Goal: Task Accomplishment & Management: Use online tool/utility

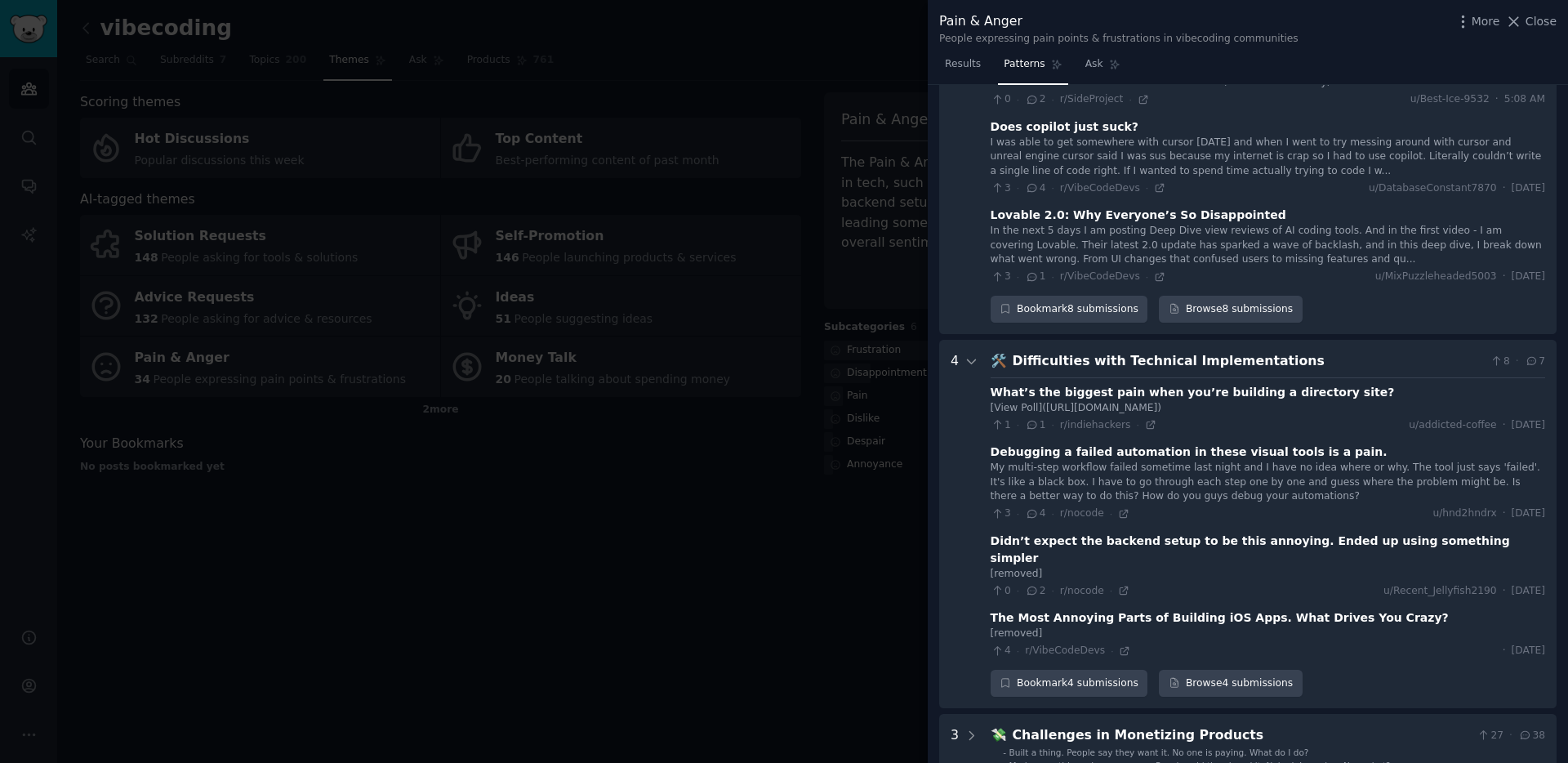
scroll to position [604, 0]
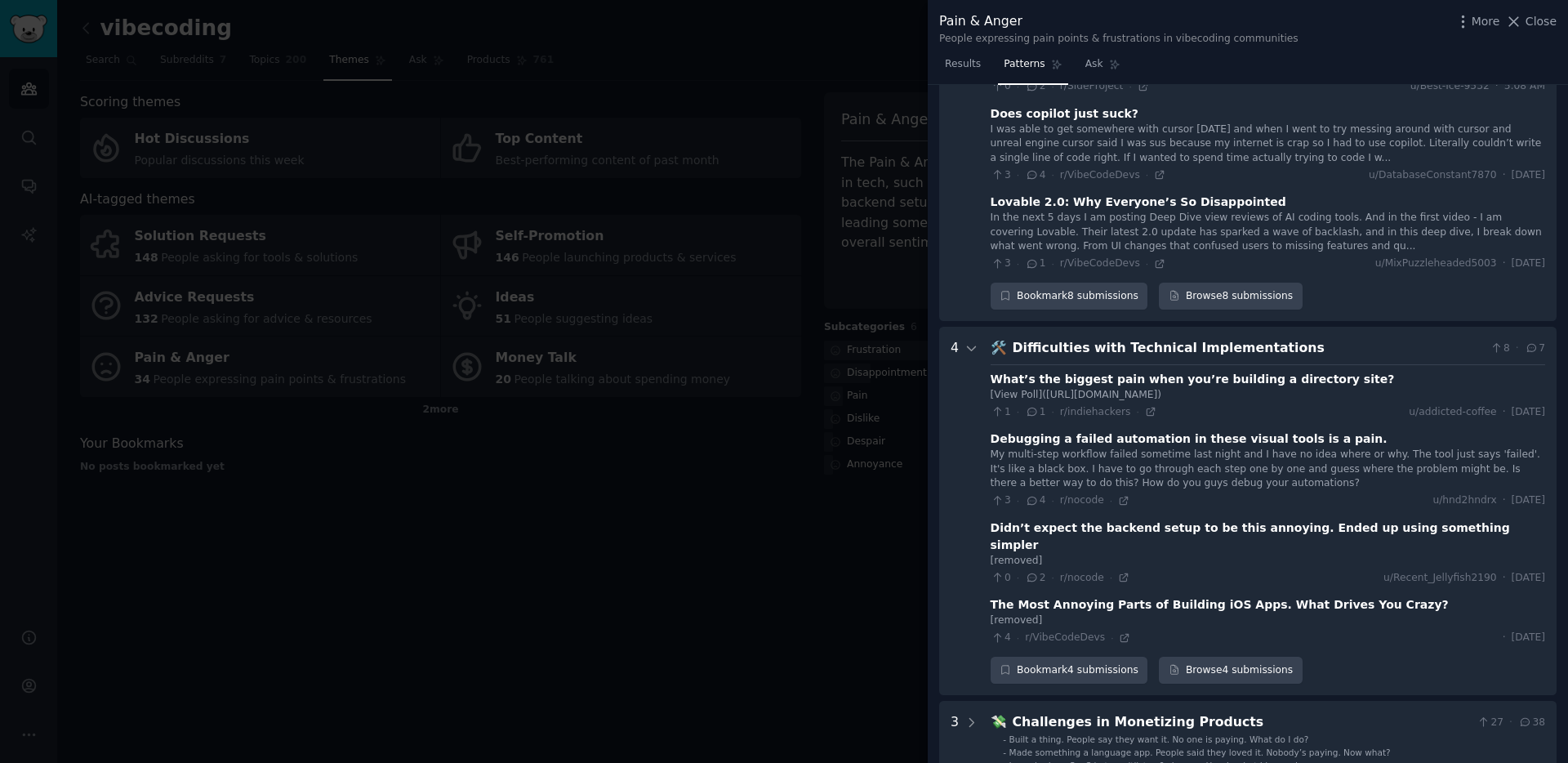
click at [811, 530] on div at bounding box center [784, 382] width 1568 height 763
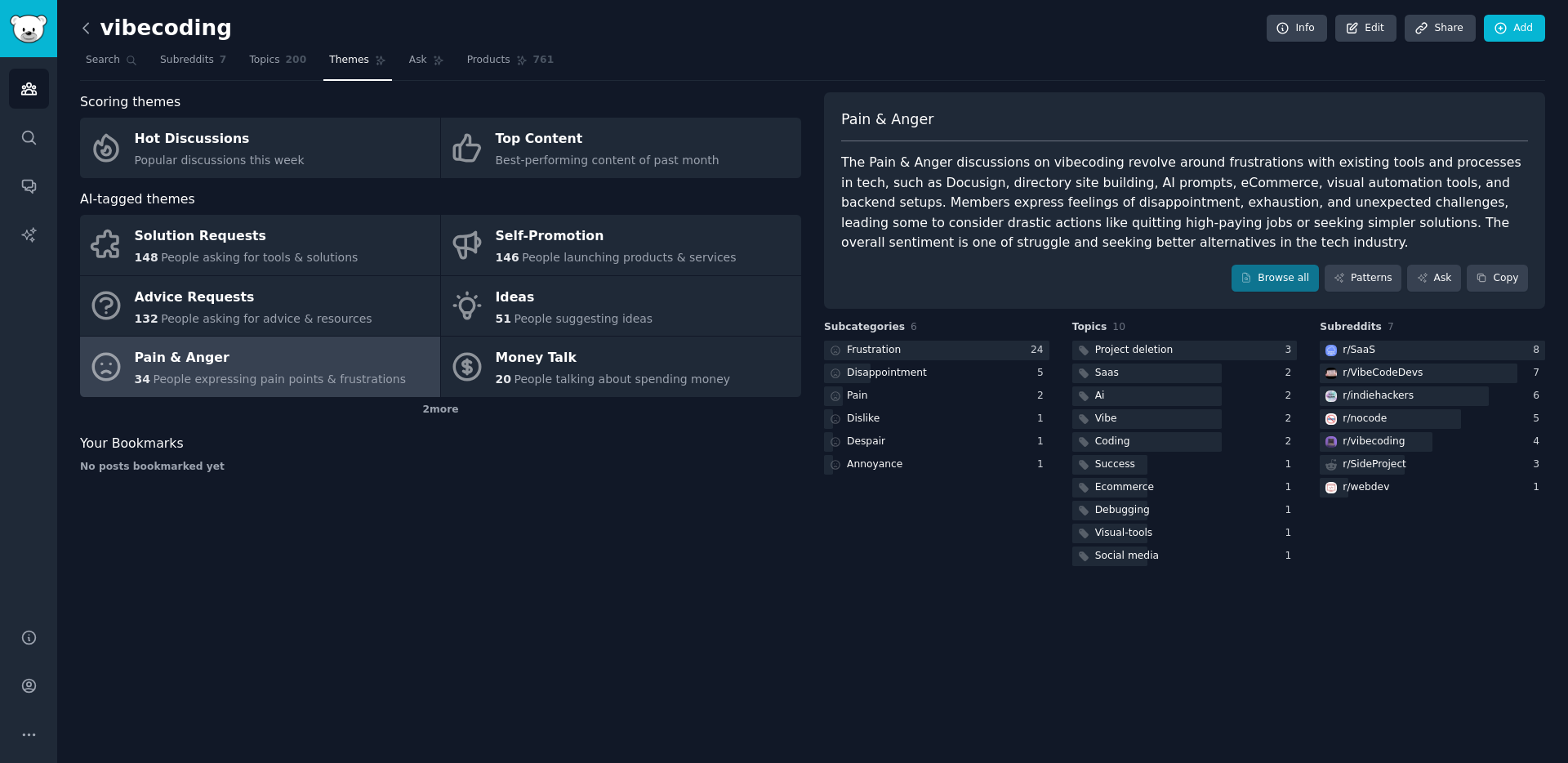
click at [92, 34] on icon at bounding box center [86, 28] width 17 height 17
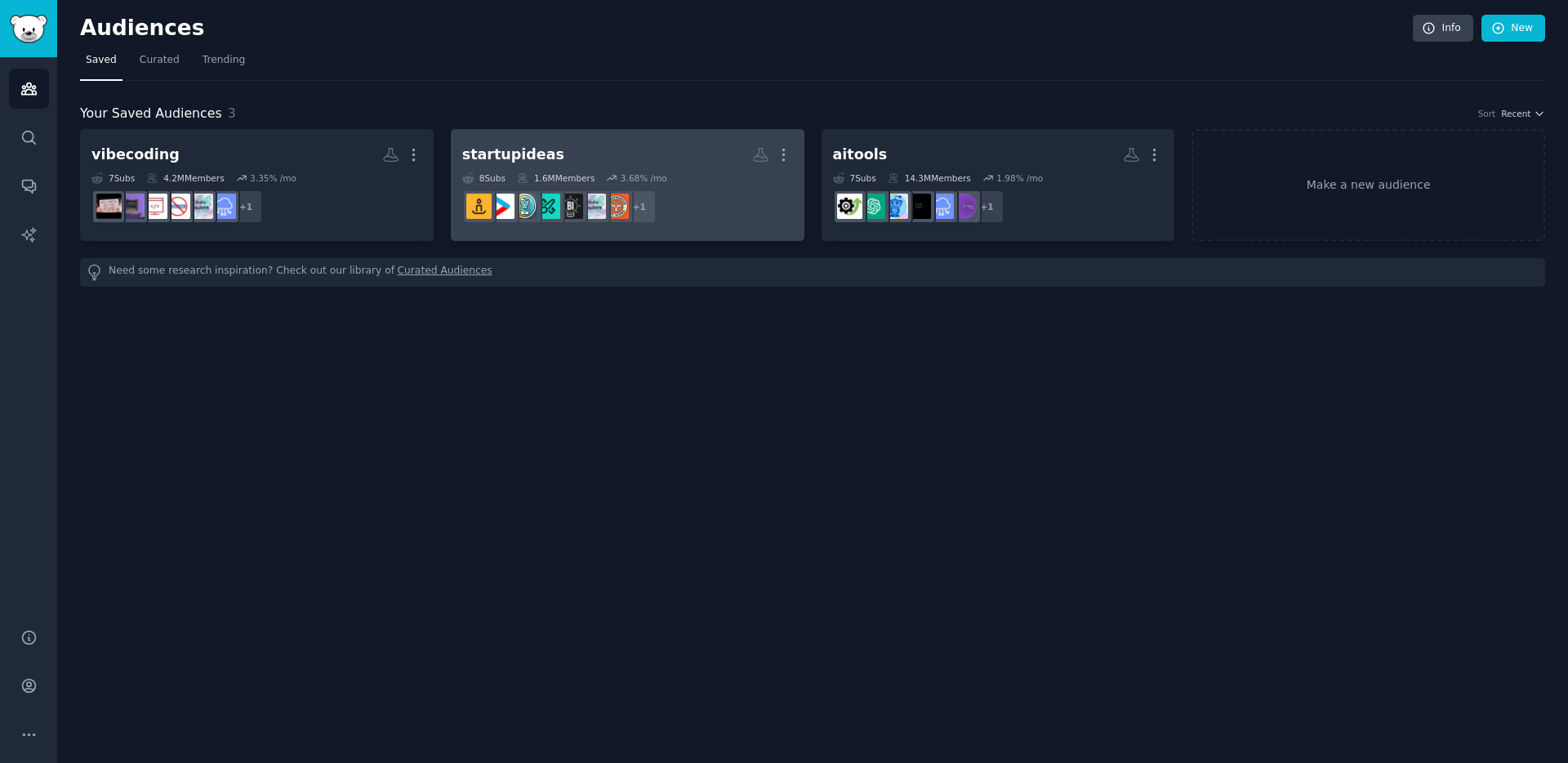
click at [698, 218] on dd "+ 1" at bounding box center [627, 206] width 331 height 46
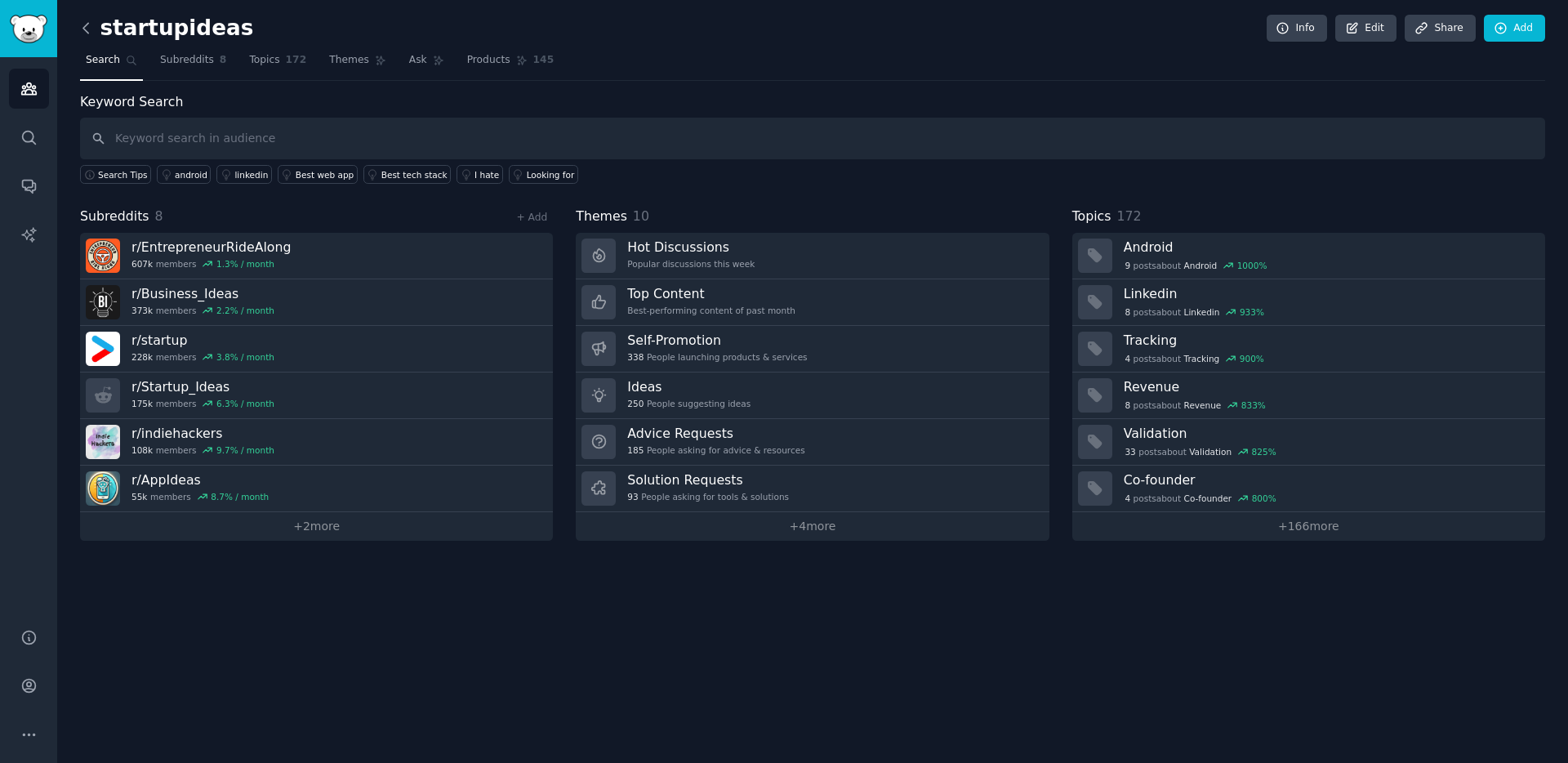
click at [88, 24] on icon at bounding box center [86, 28] width 17 height 17
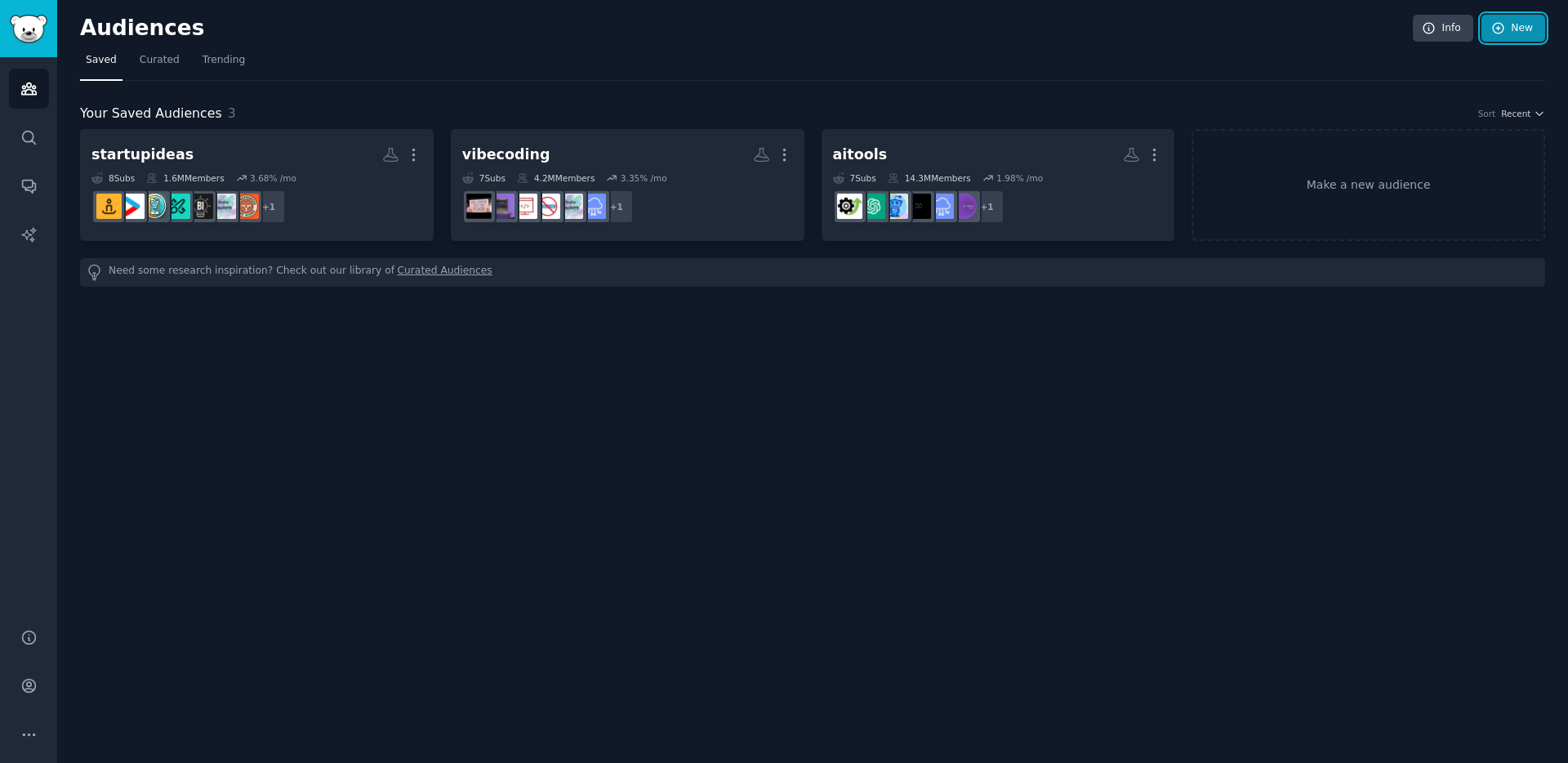
click at [1519, 23] on link "New" at bounding box center [1514, 29] width 64 height 28
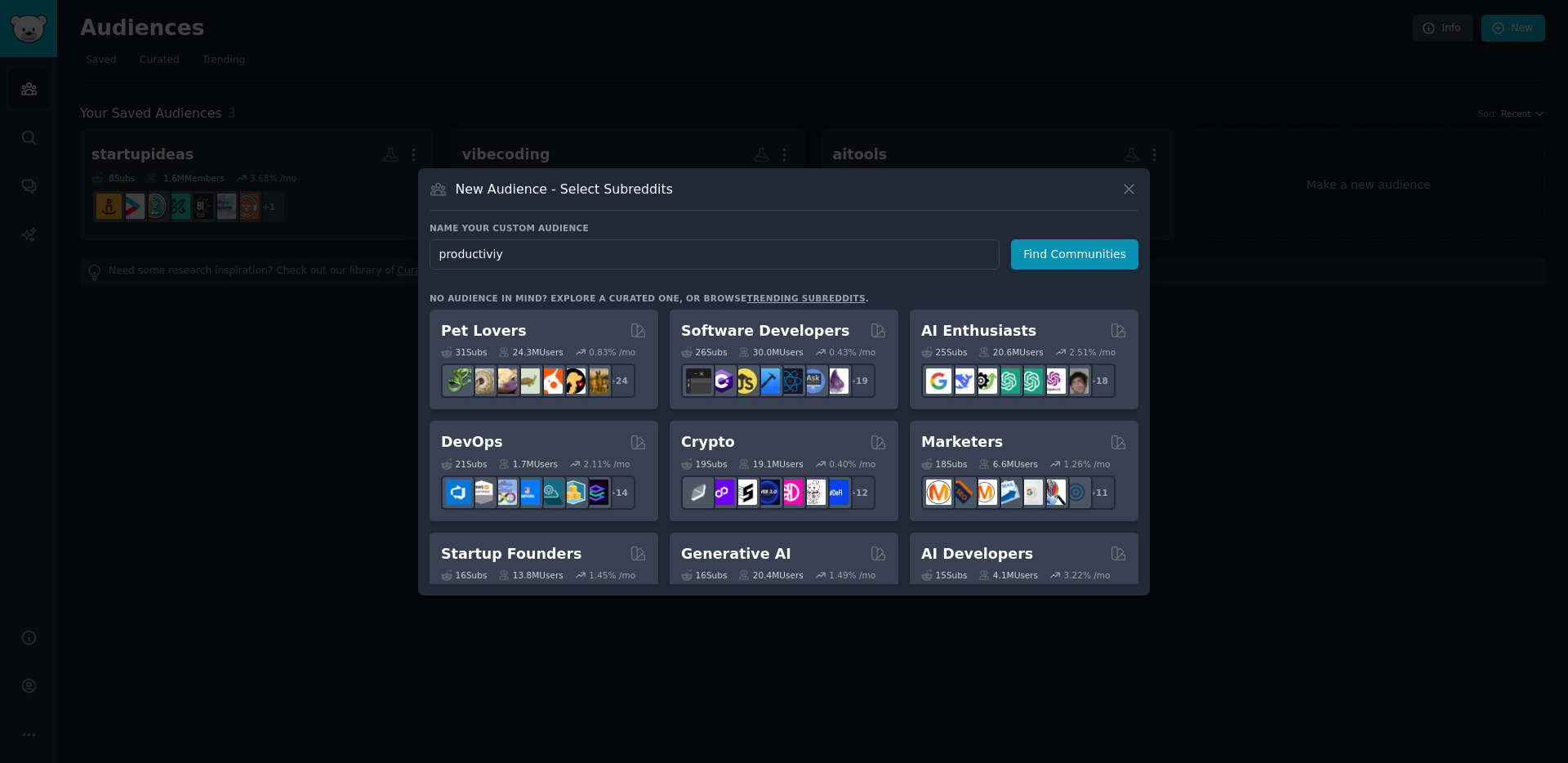
type input "productiviy"
click at [1081, 227] on h3 "Name your custom audience" at bounding box center [784, 228] width 709 height 11
click at [1070, 247] on button "Find Communities" at bounding box center [1075, 254] width 127 height 30
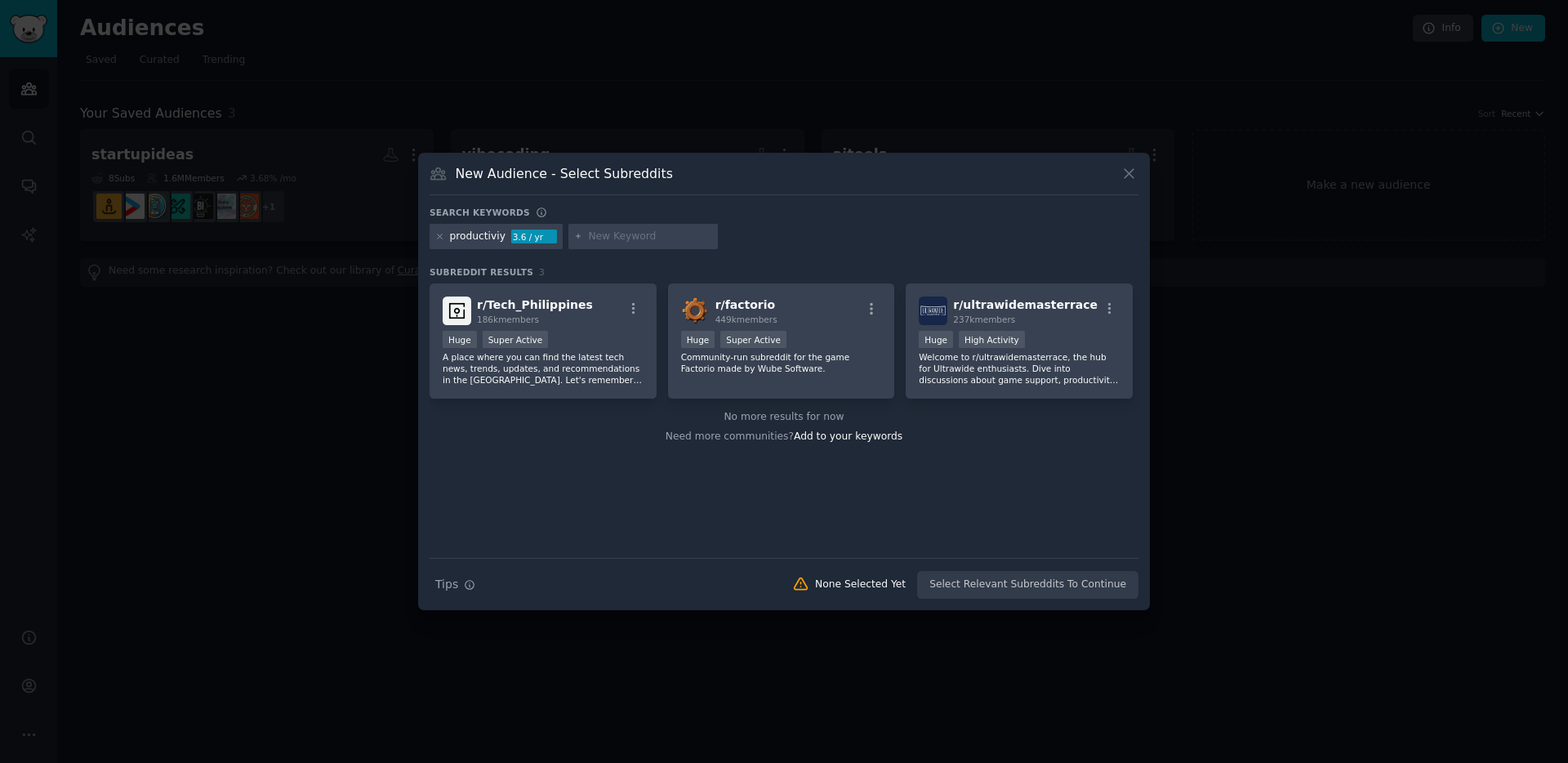
click at [474, 235] on div "productiviy" at bounding box center [477, 237] width 55 height 15
click at [440, 234] on icon at bounding box center [441, 237] width 9 height 9
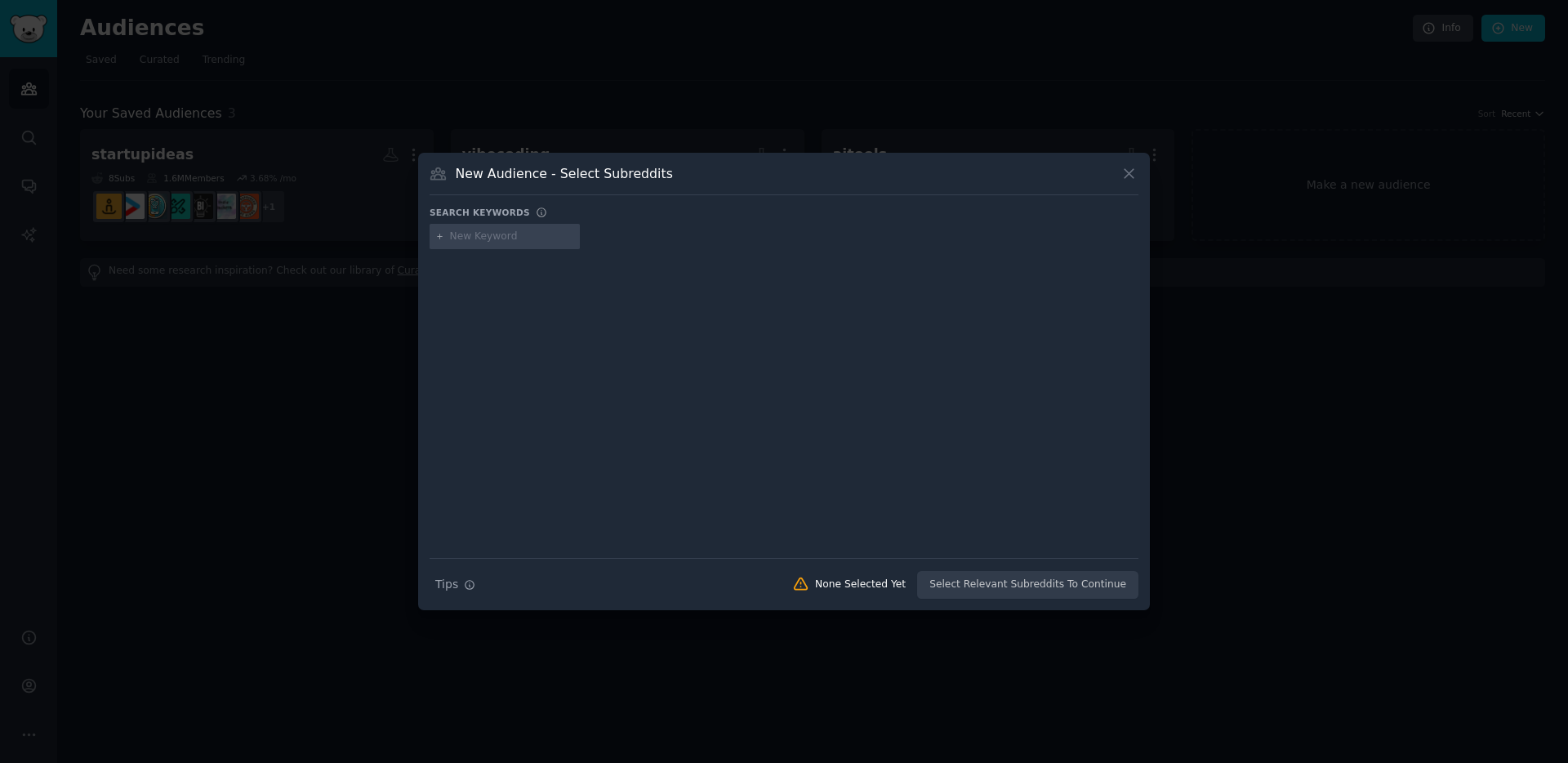
click at [499, 234] on input "text" at bounding box center [512, 237] width 124 height 15
type input "productivity"
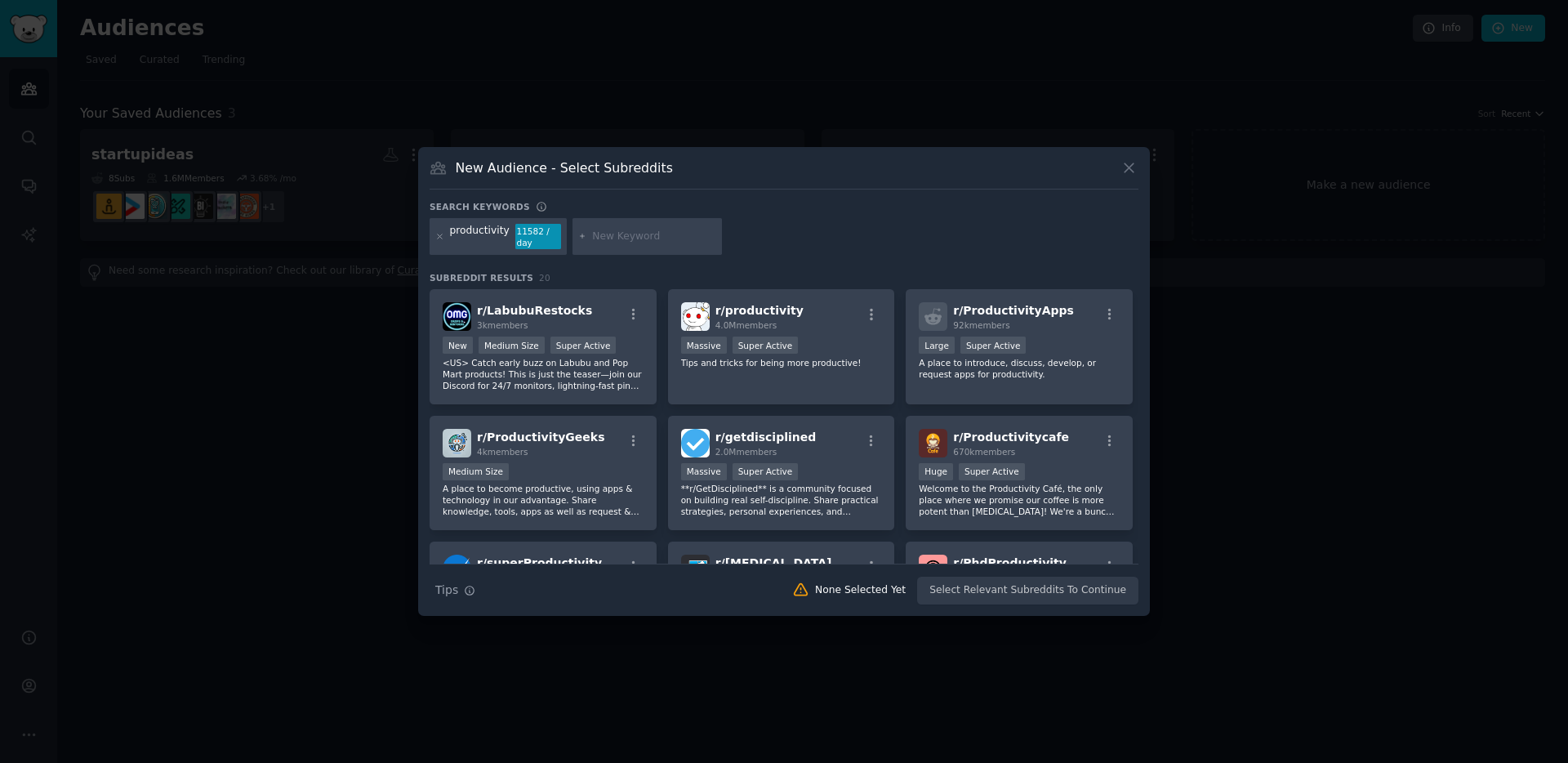
click at [830, 263] on div "Search keywords productivity 11582 / day Subreddit Results 20 r/ LabubuRestocks…" at bounding box center [784, 402] width 709 height 404
click at [972, 370] on p "A place to introduce, discuss, develop, or request apps for productivity." at bounding box center [1020, 368] width 201 height 22
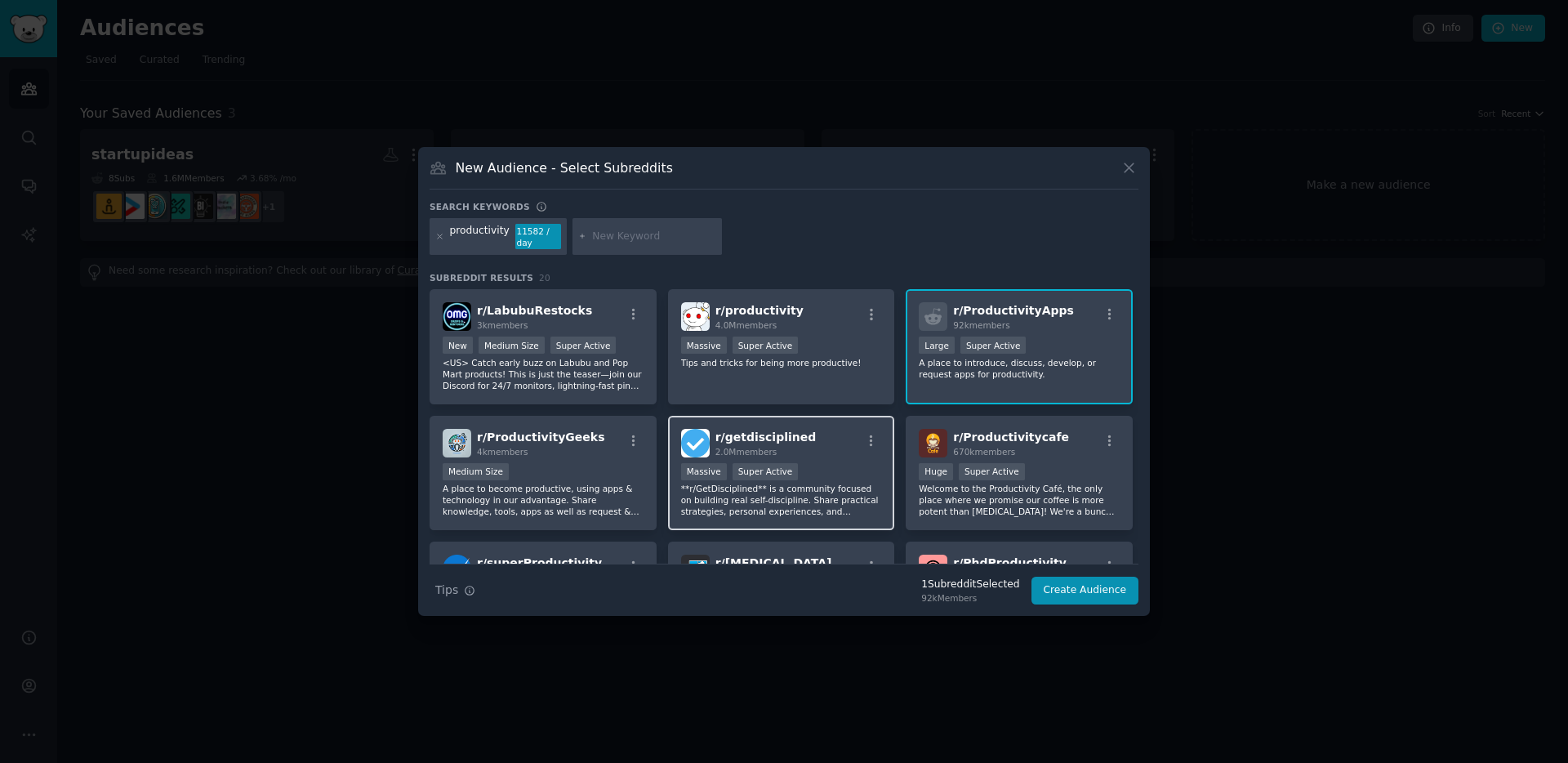
scroll to position [72, 0]
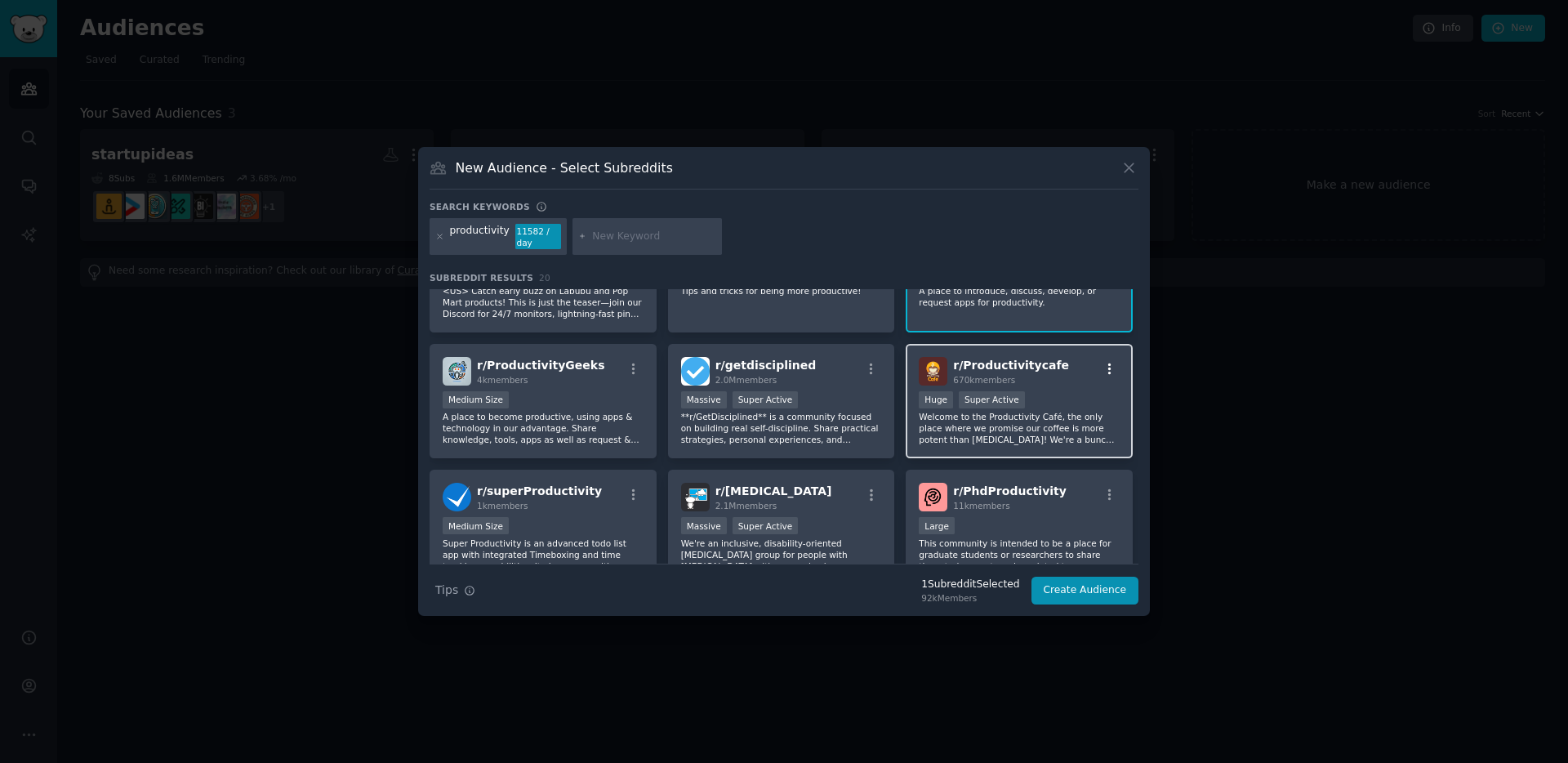
click at [1104, 366] on icon "button" at bounding box center [1111, 369] width 15 height 15
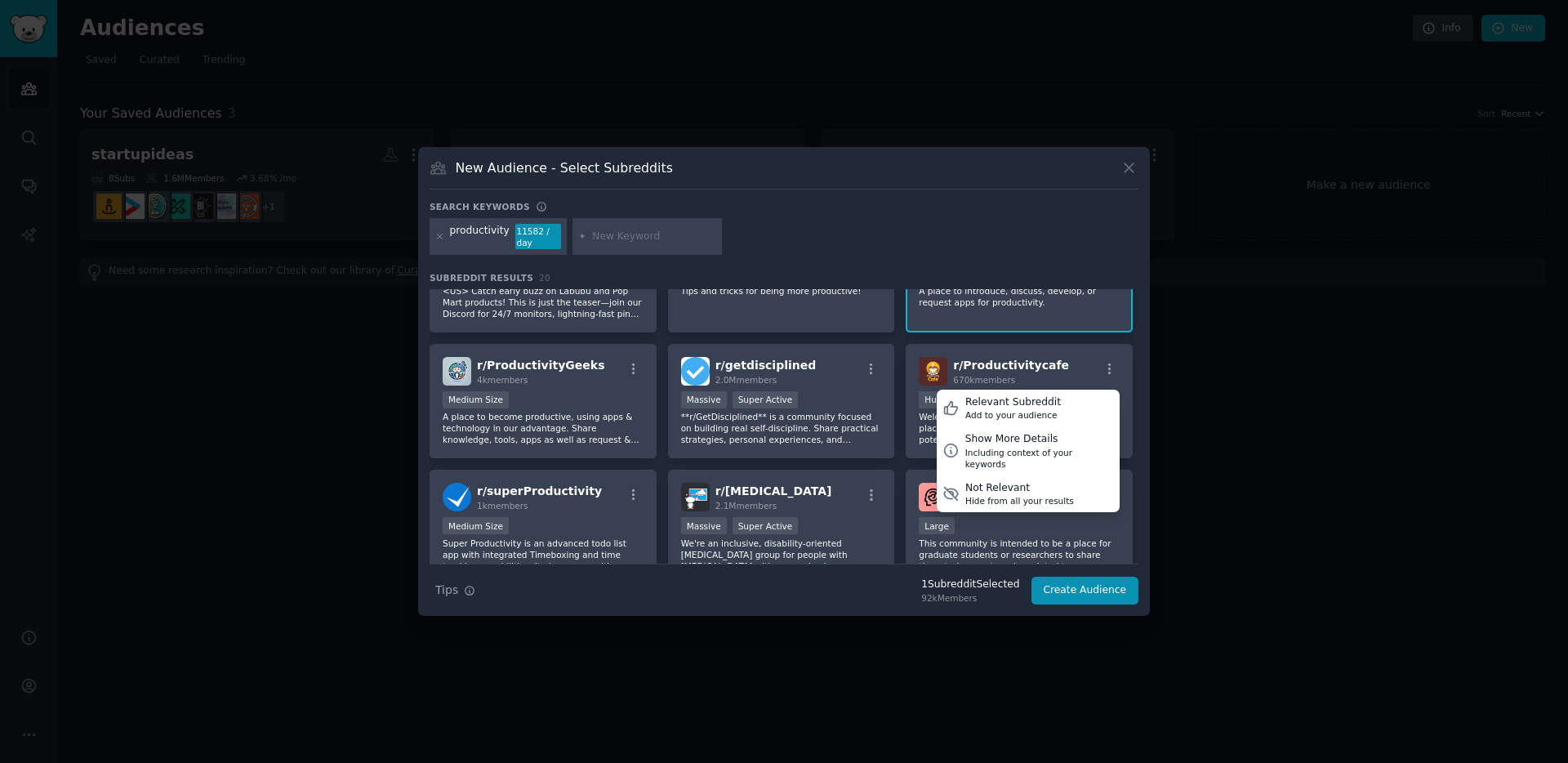
click at [1046, 340] on div "r/ LabubuRestocks 3k members >= 95th percentile for submissions / day New Mediu…" at bounding box center [784, 591] width 709 height 746
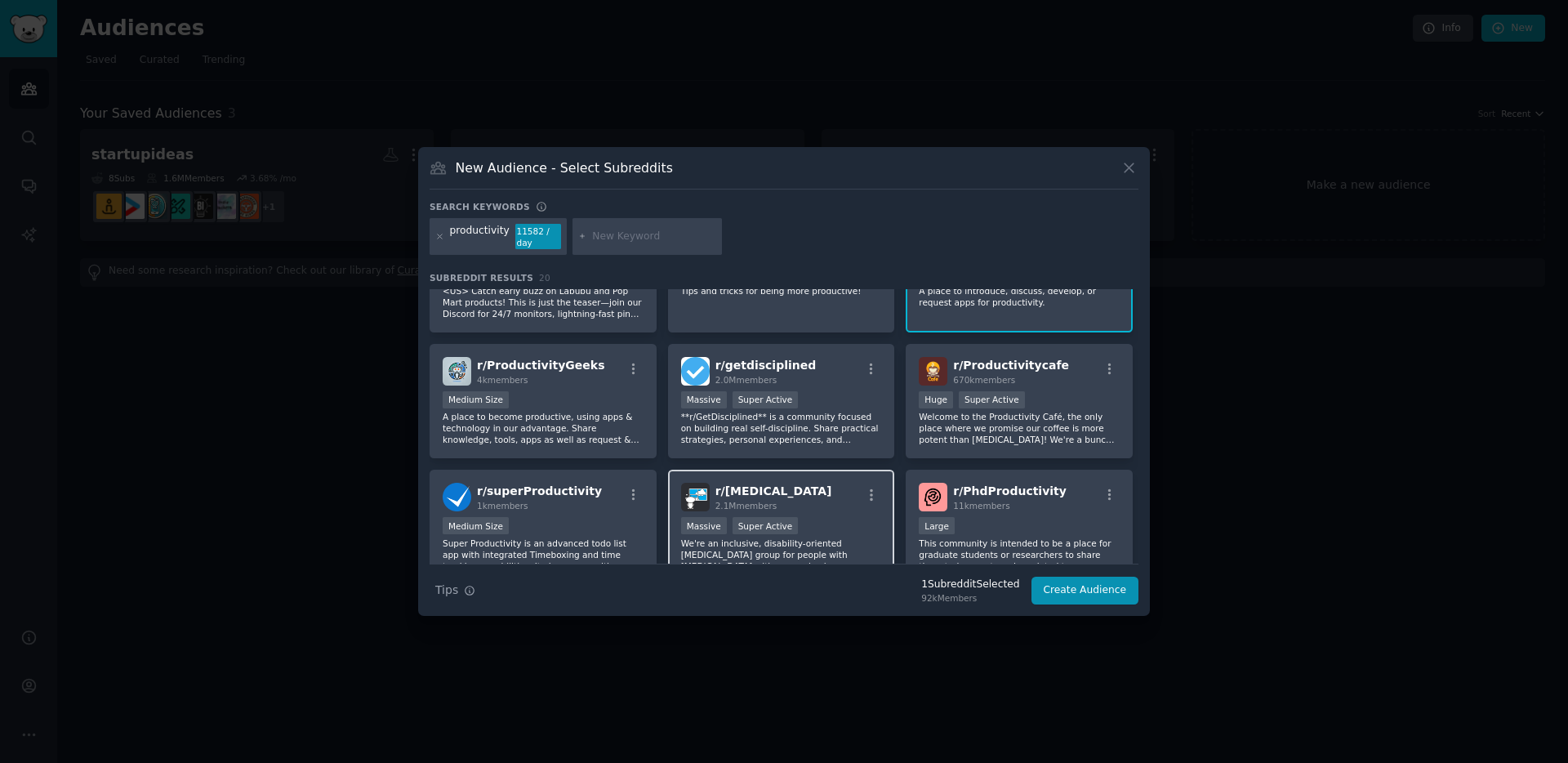
scroll to position [0, 0]
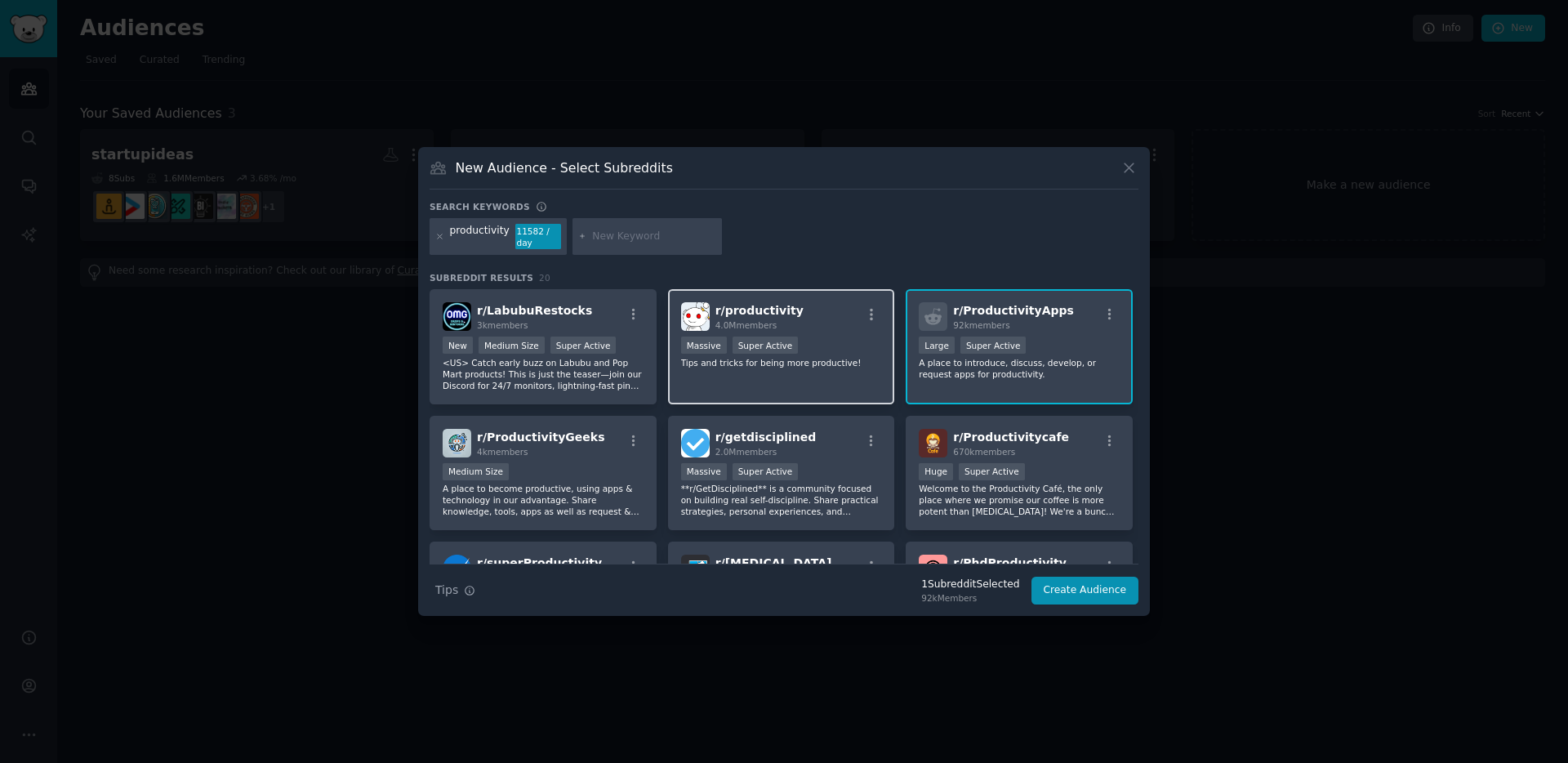
click at [754, 389] on div "r/ productivity 4.0M members Massive Super Active Tips and tricks for being mor…" at bounding box center [782, 347] width 227 height 115
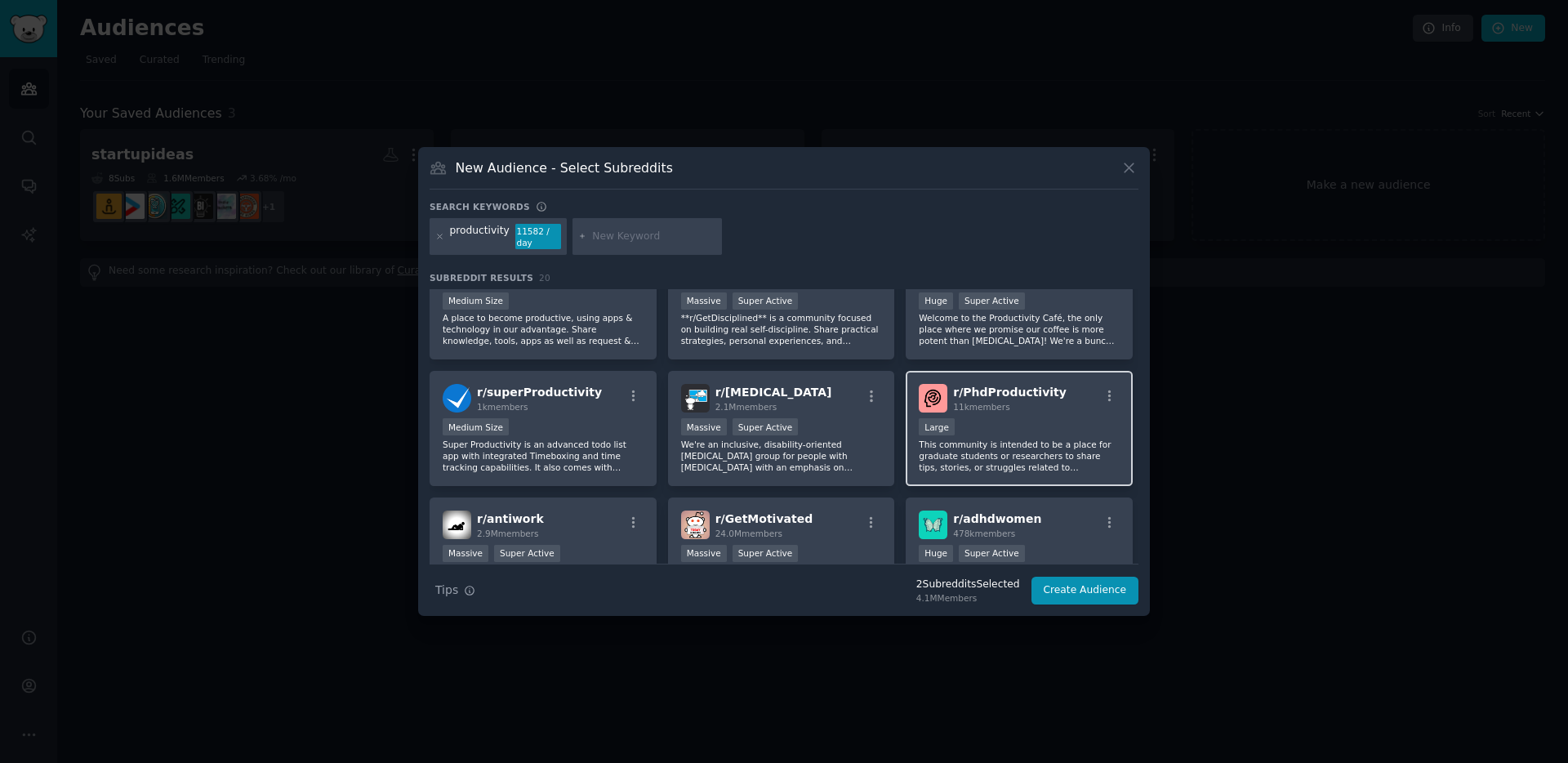
scroll to position [174, 0]
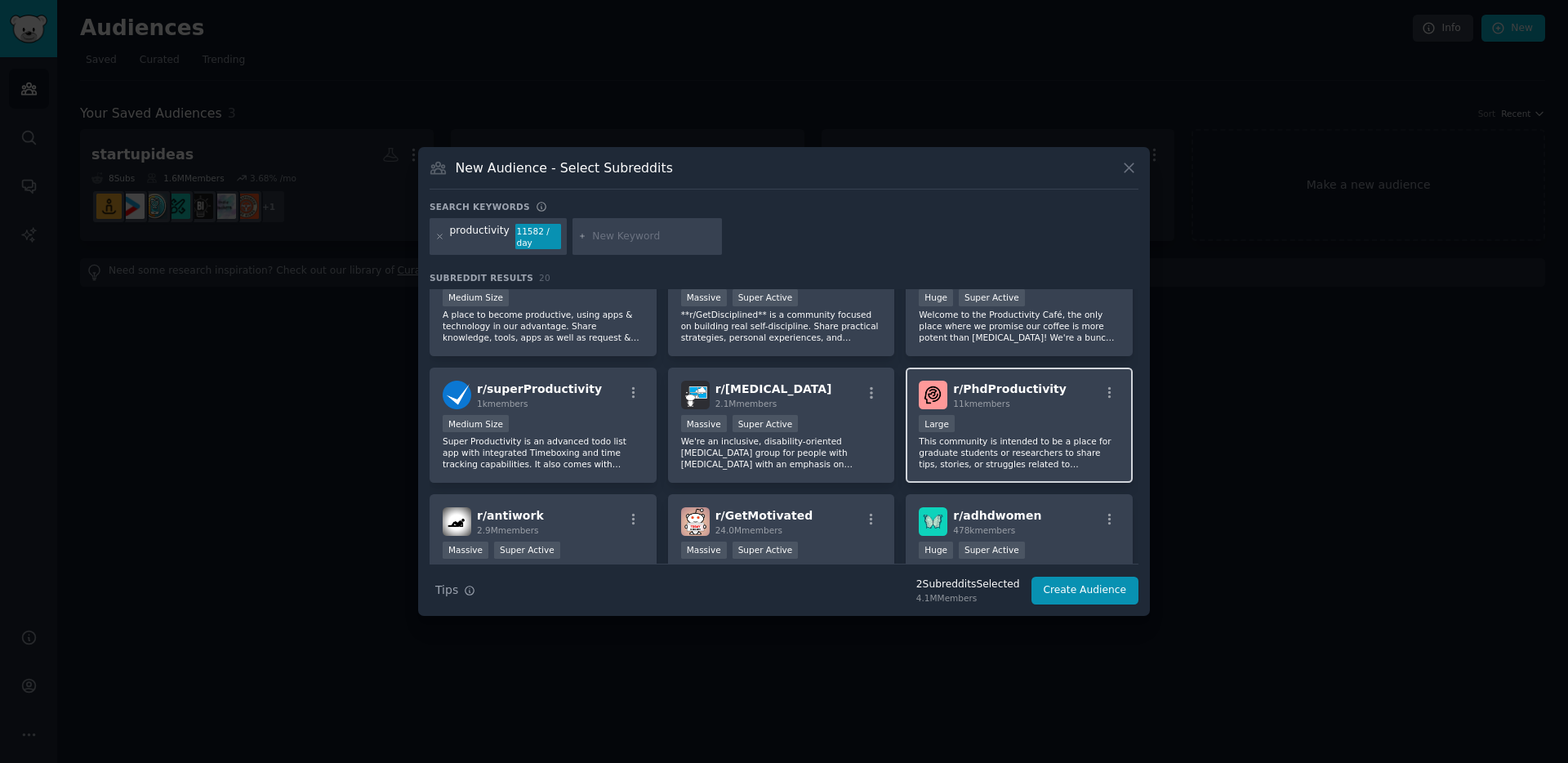
click at [971, 472] on div "r/ PhdProductivity 11k members Large This community is intended to be a place f…" at bounding box center [1020, 425] width 227 height 115
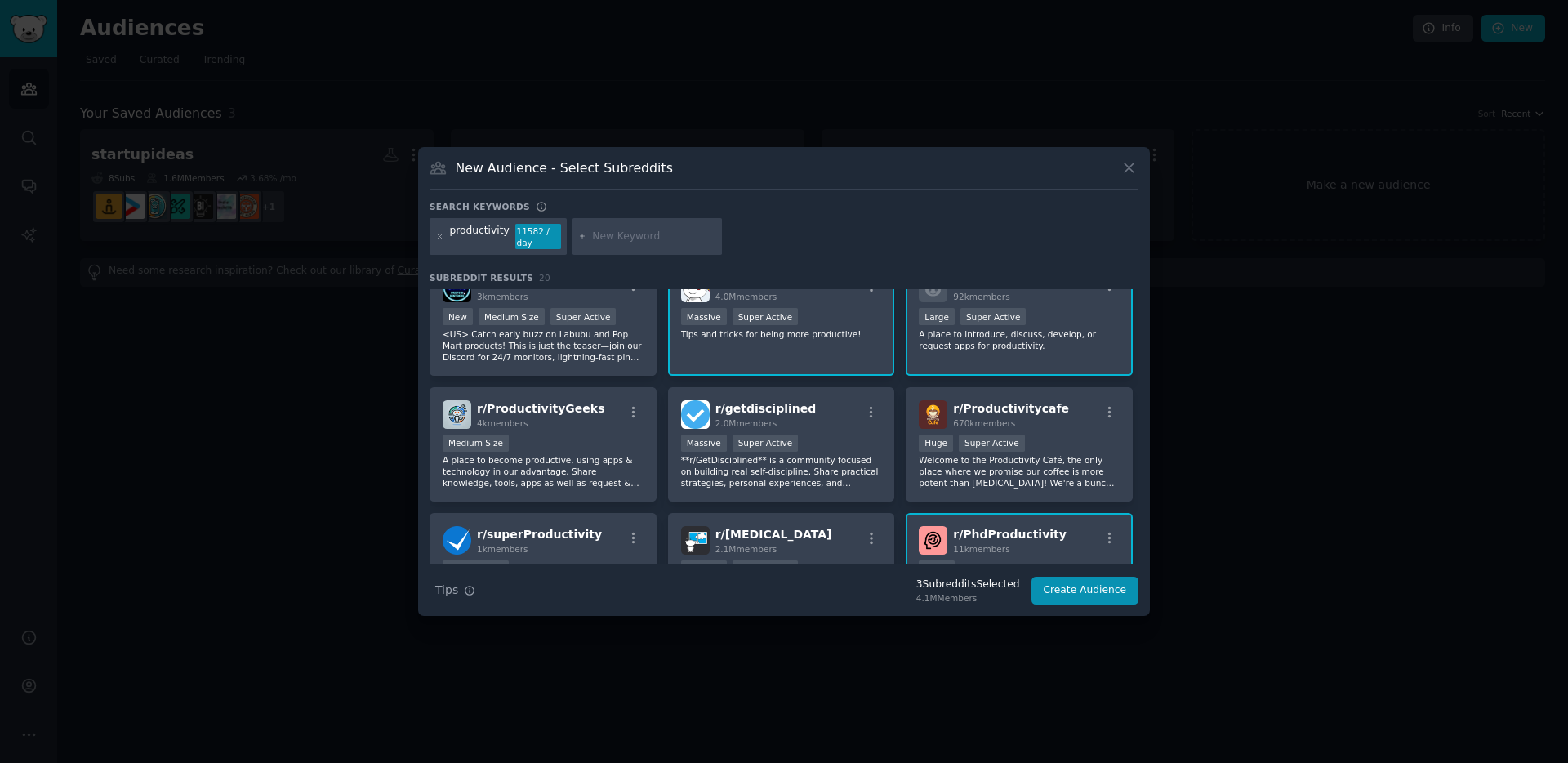
scroll to position [0, 0]
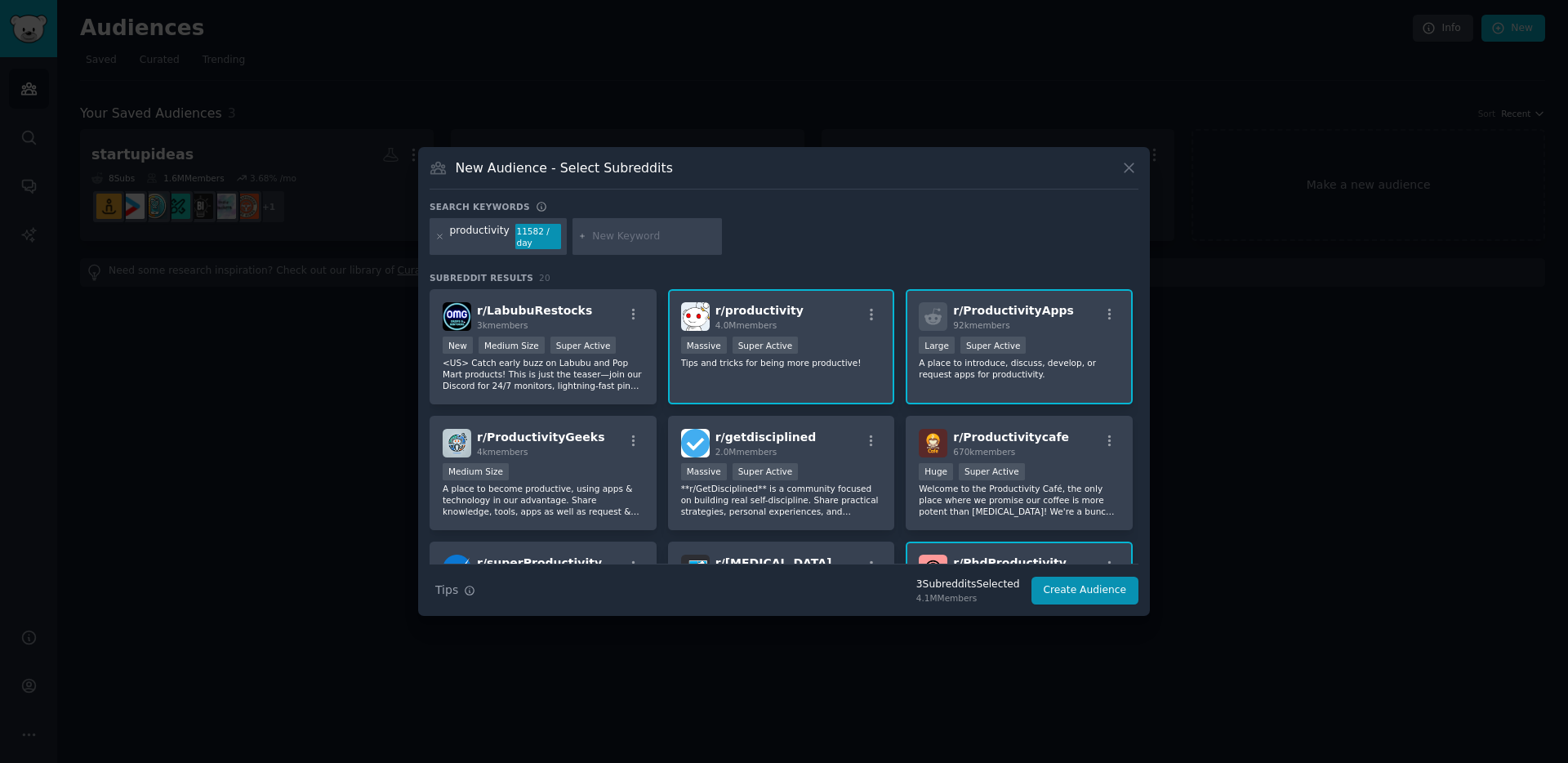
click at [613, 236] on input "text" at bounding box center [654, 237] width 124 height 15
type input "notion"
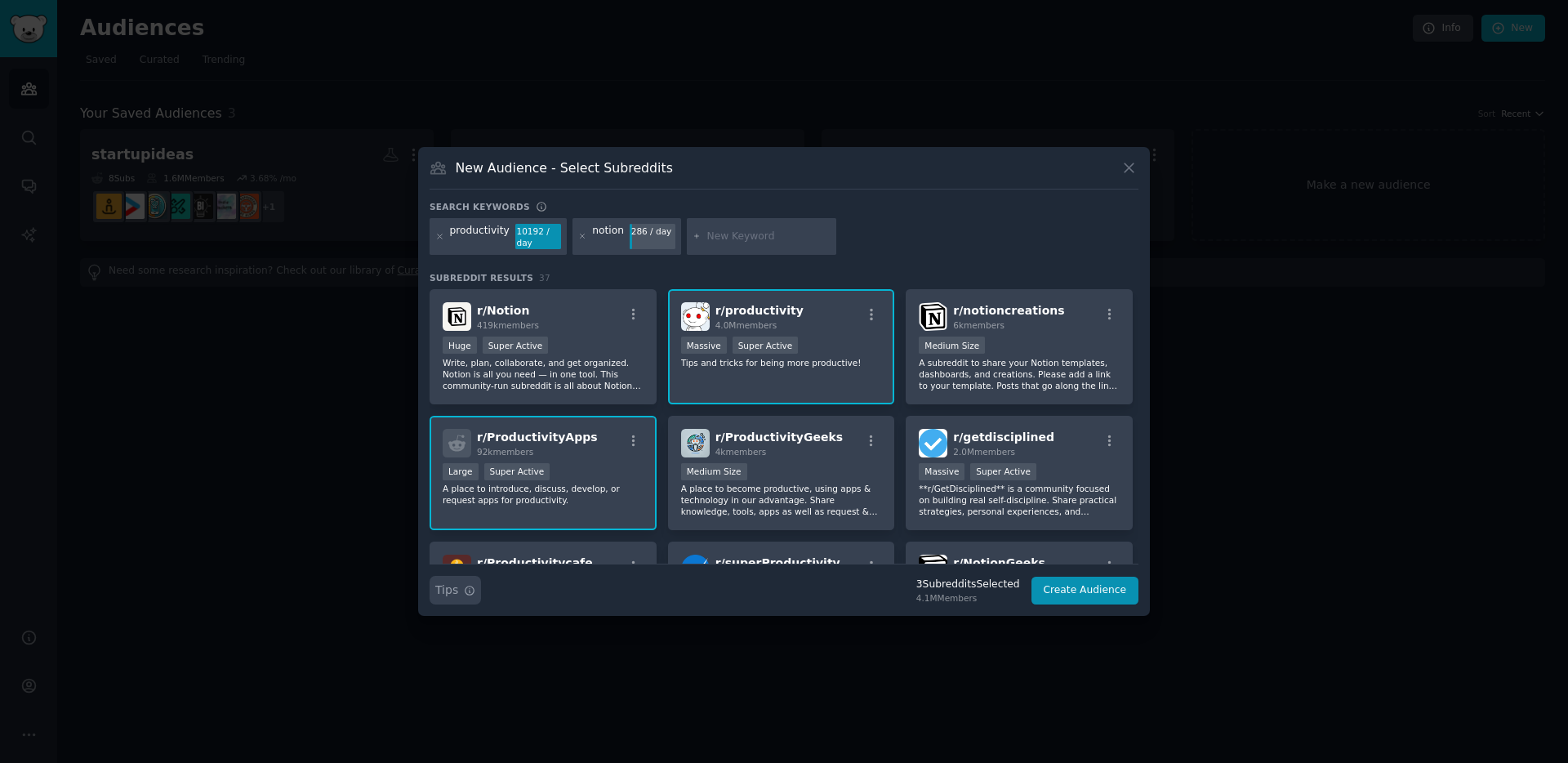
click at [464, 590] on icon "button" at bounding box center [470, 591] width 11 height 11
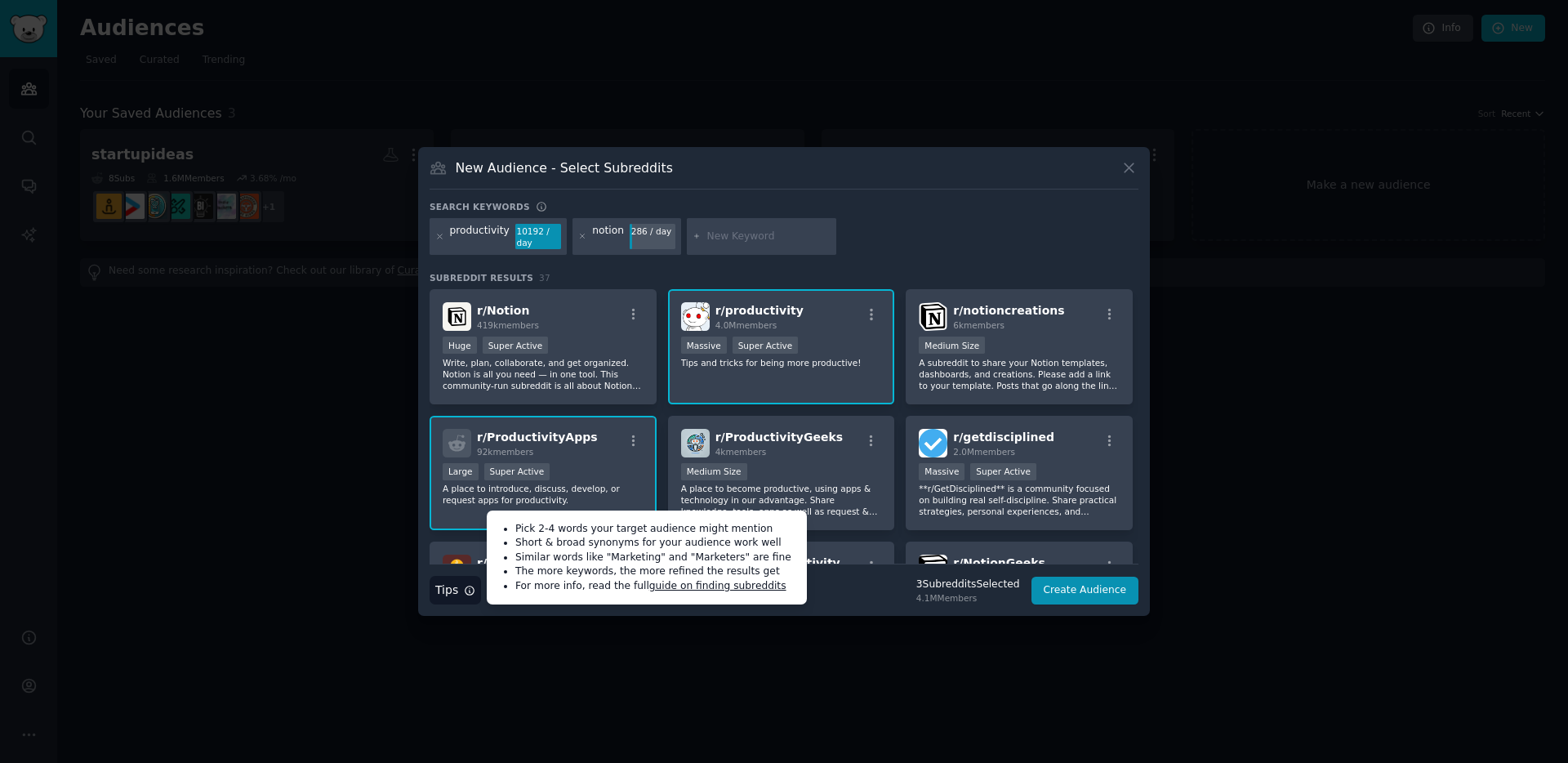
click at [881, 239] on div "productivity 10192 / day notion 286 / day" at bounding box center [784, 240] width 709 height 43
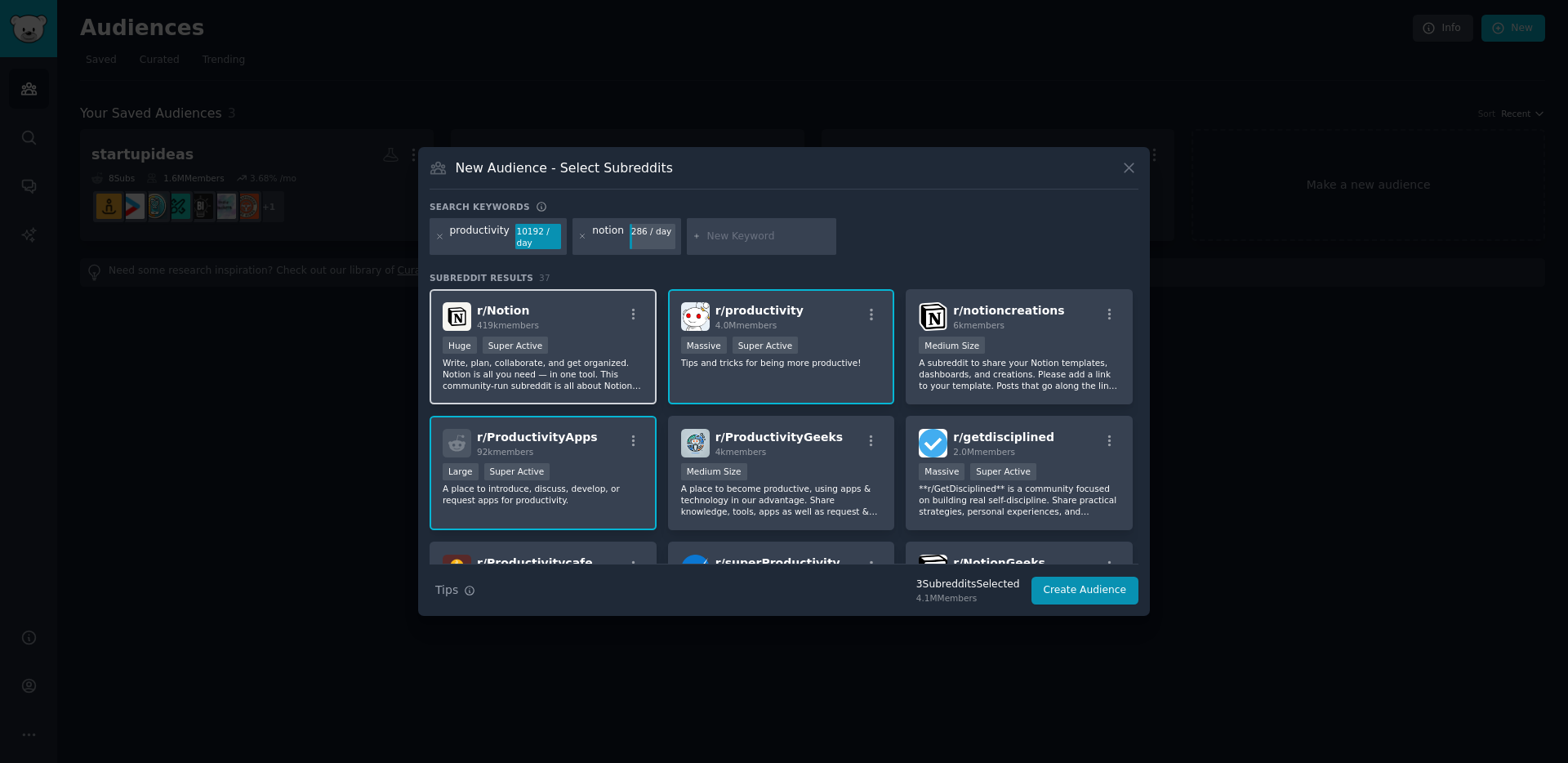
click at [575, 356] on div "Huge Super Active" at bounding box center [543, 347] width 201 height 21
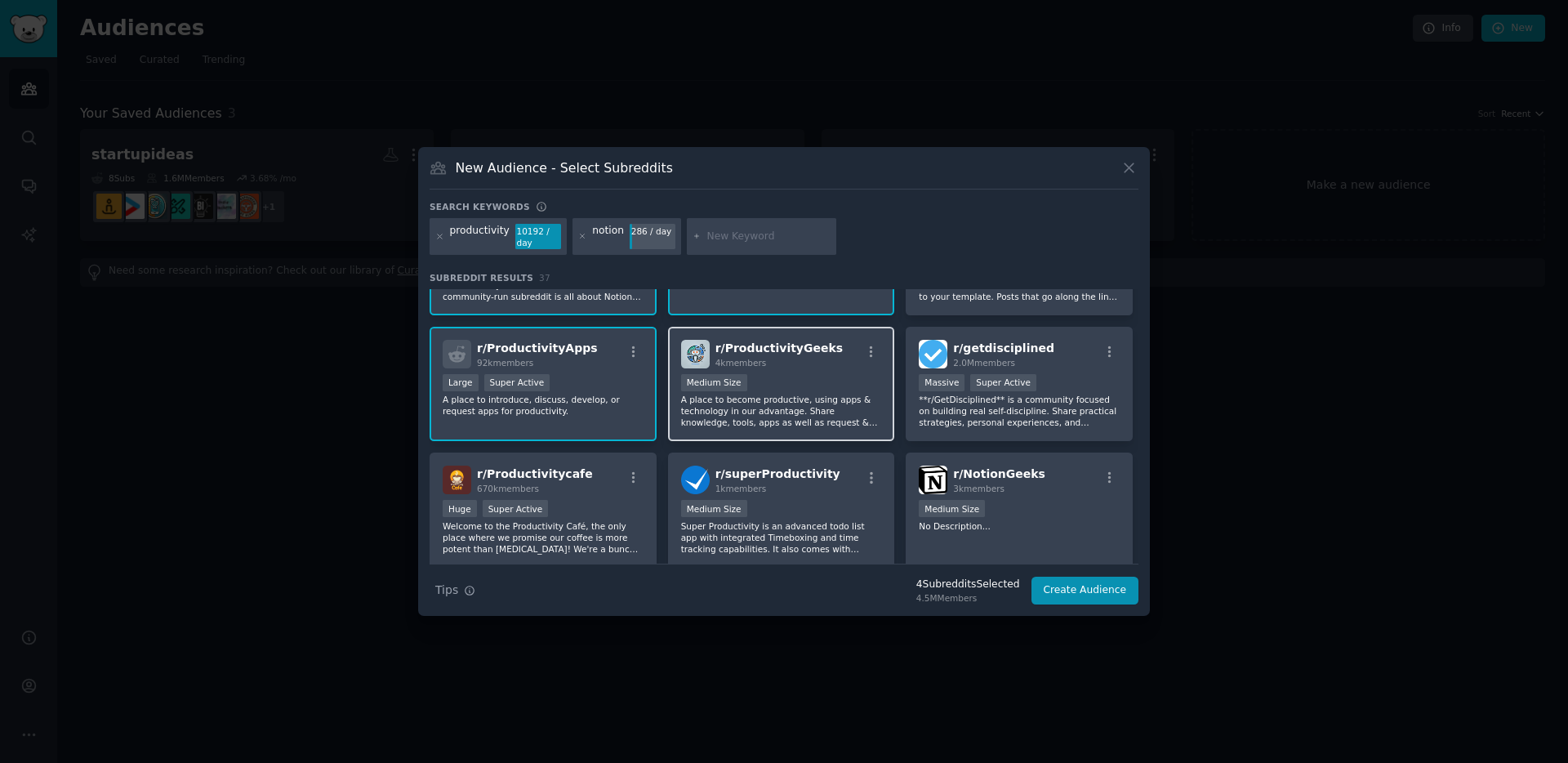
scroll to position [93, 0]
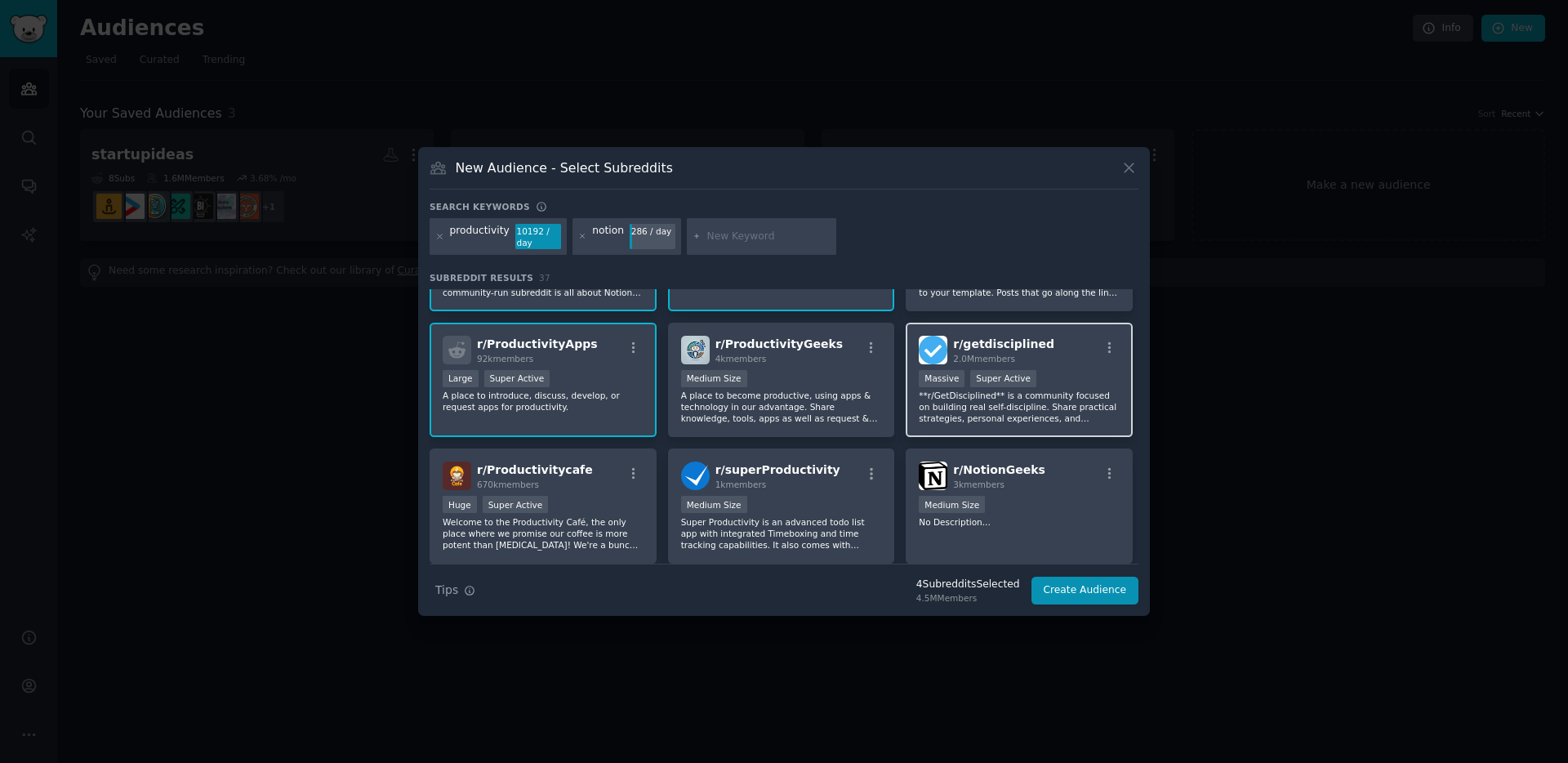
click at [979, 410] on p "**r/GetDisciplined** is a community focused on building real self-discipline. S…" at bounding box center [1020, 407] width 201 height 35
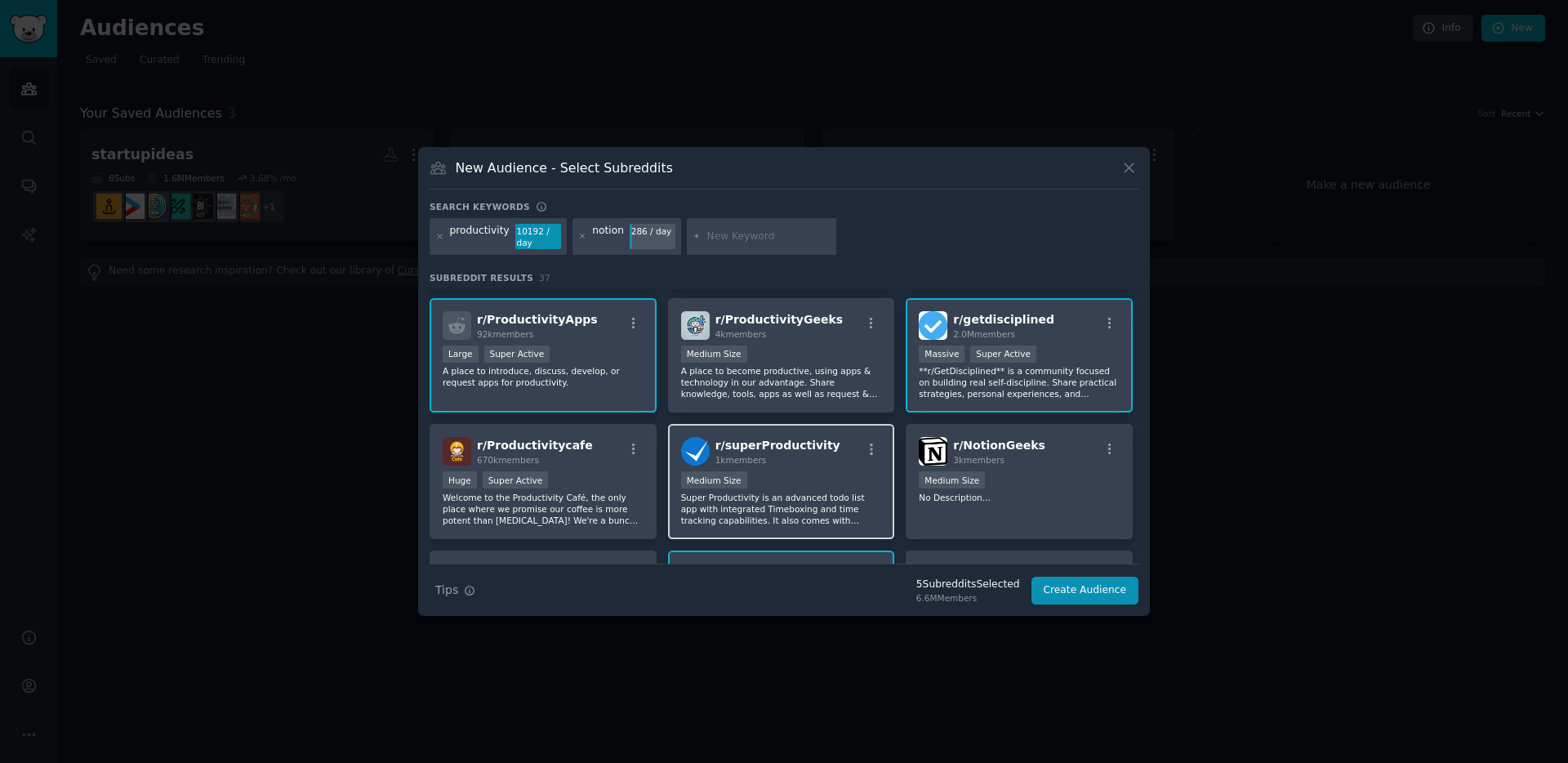
scroll to position [0, 0]
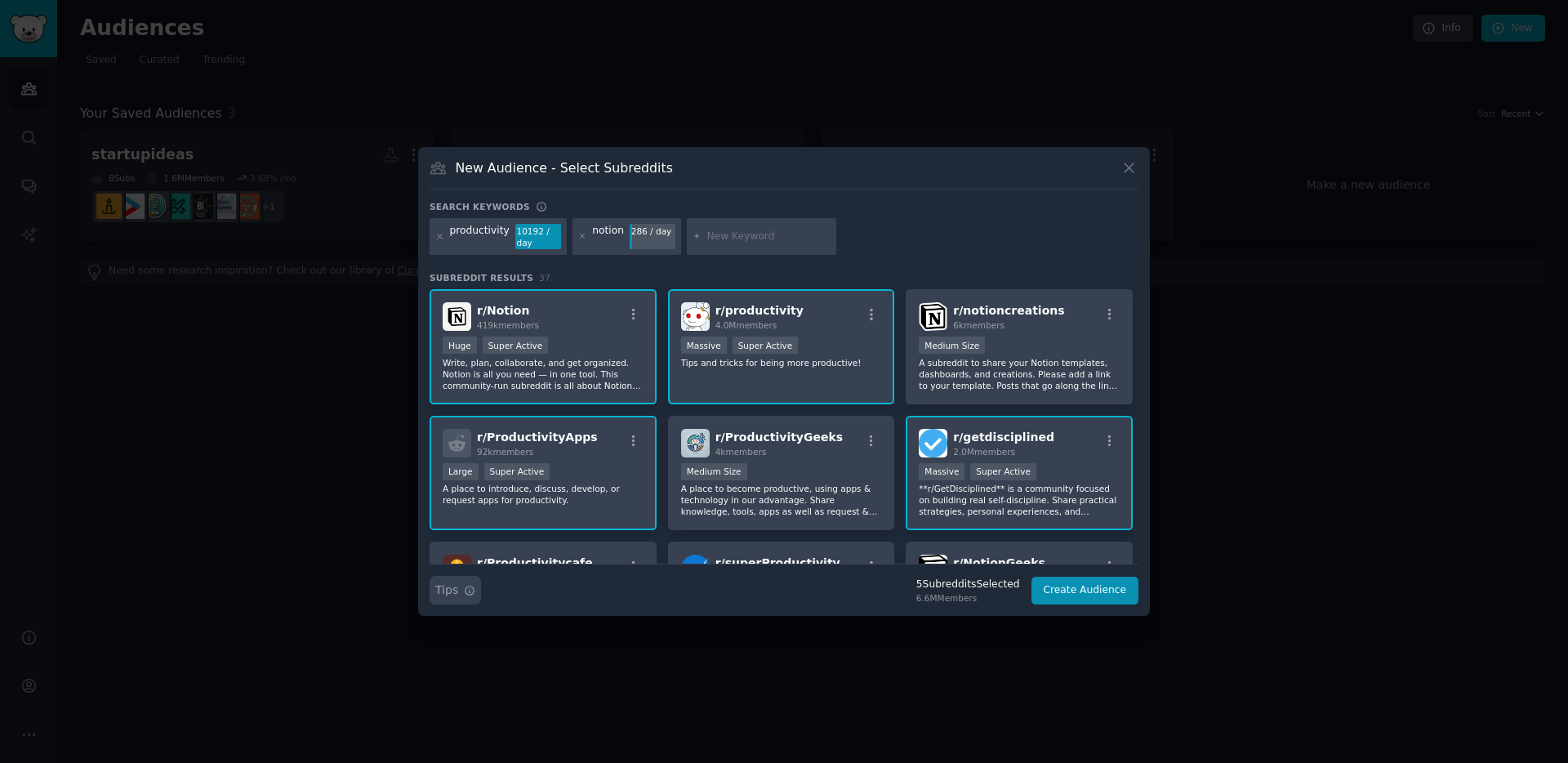
click at [464, 595] on icon "button" at bounding box center [470, 591] width 11 height 11
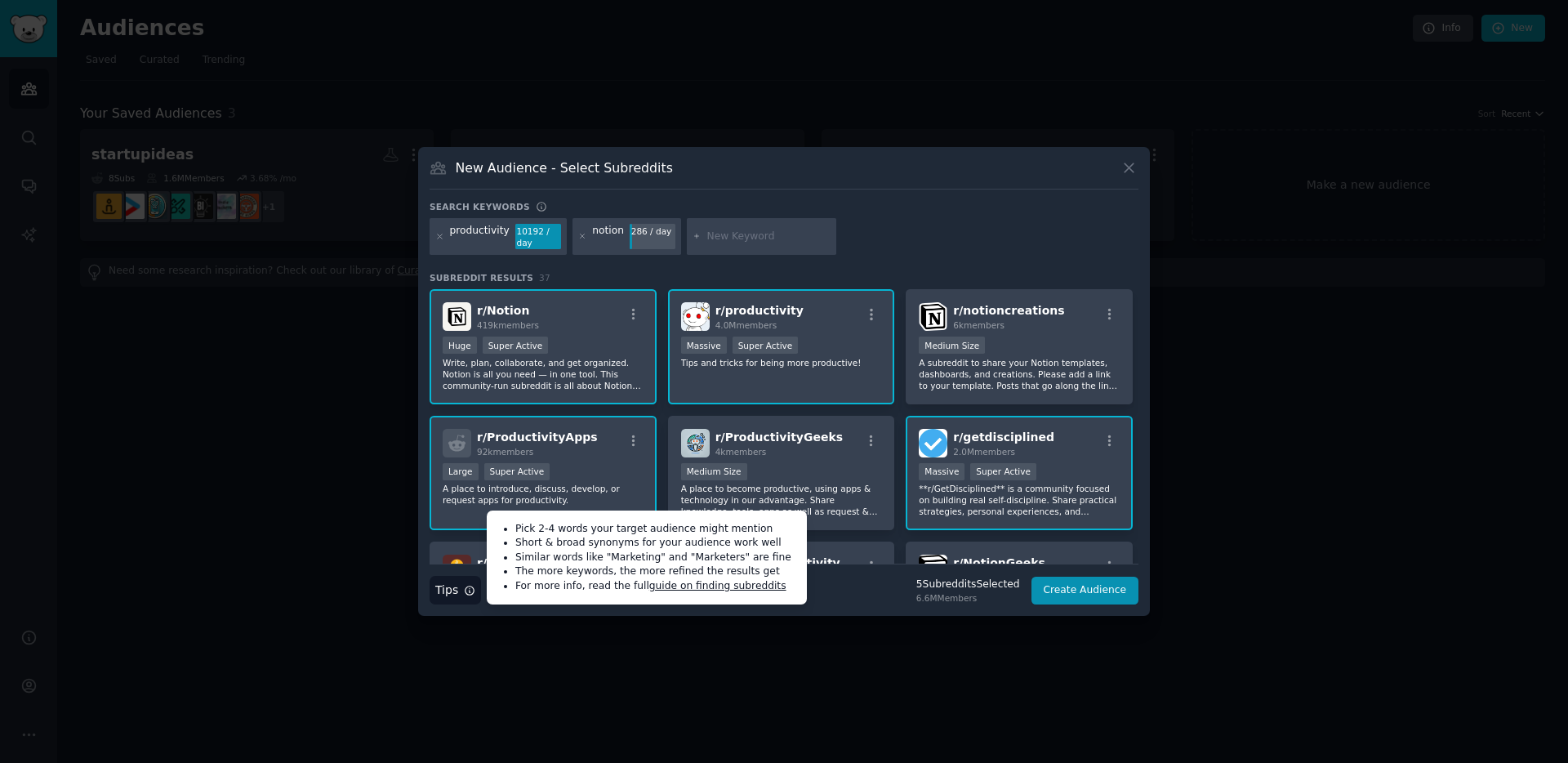
click at [846, 584] on div "Search Tips Tips Pick 2-4 words your target audience might mention Short & broa…" at bounding box center [784, 584] width 709 height 41
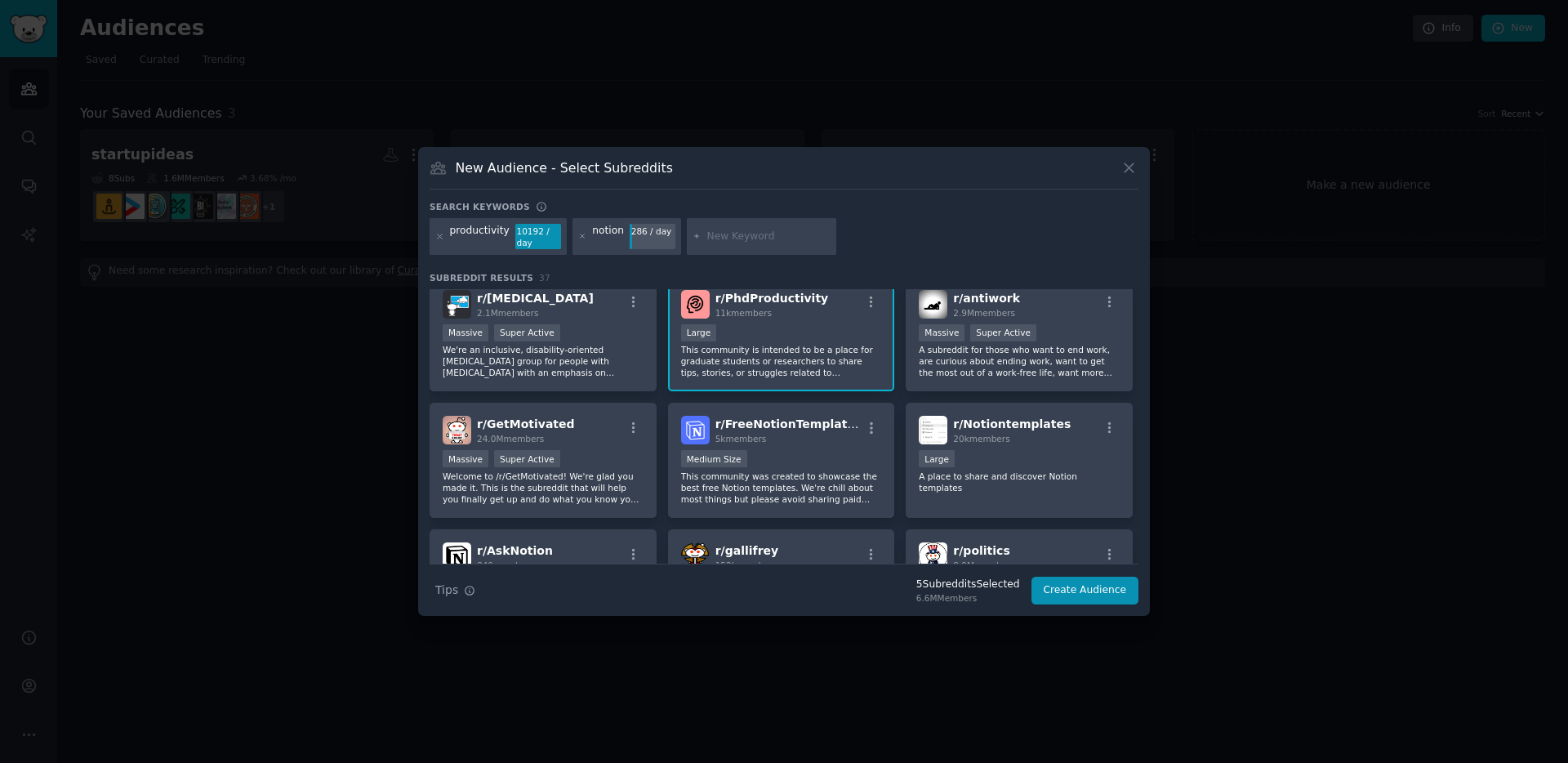
scroll to position [447, 0]
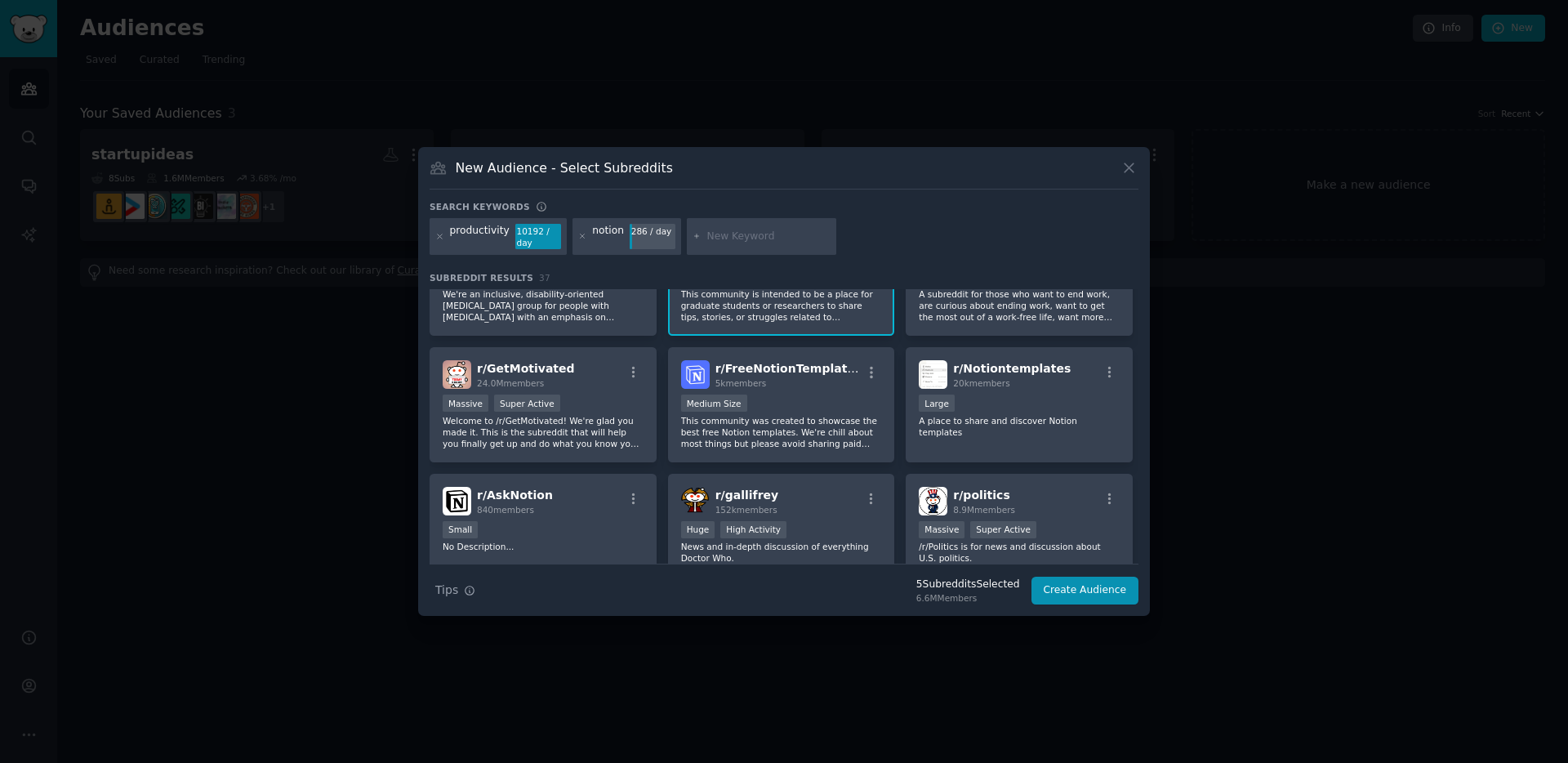
click at [709, 235] on input "text" at bounding box center [769, 237] width 124 height 15
type input "youtube"
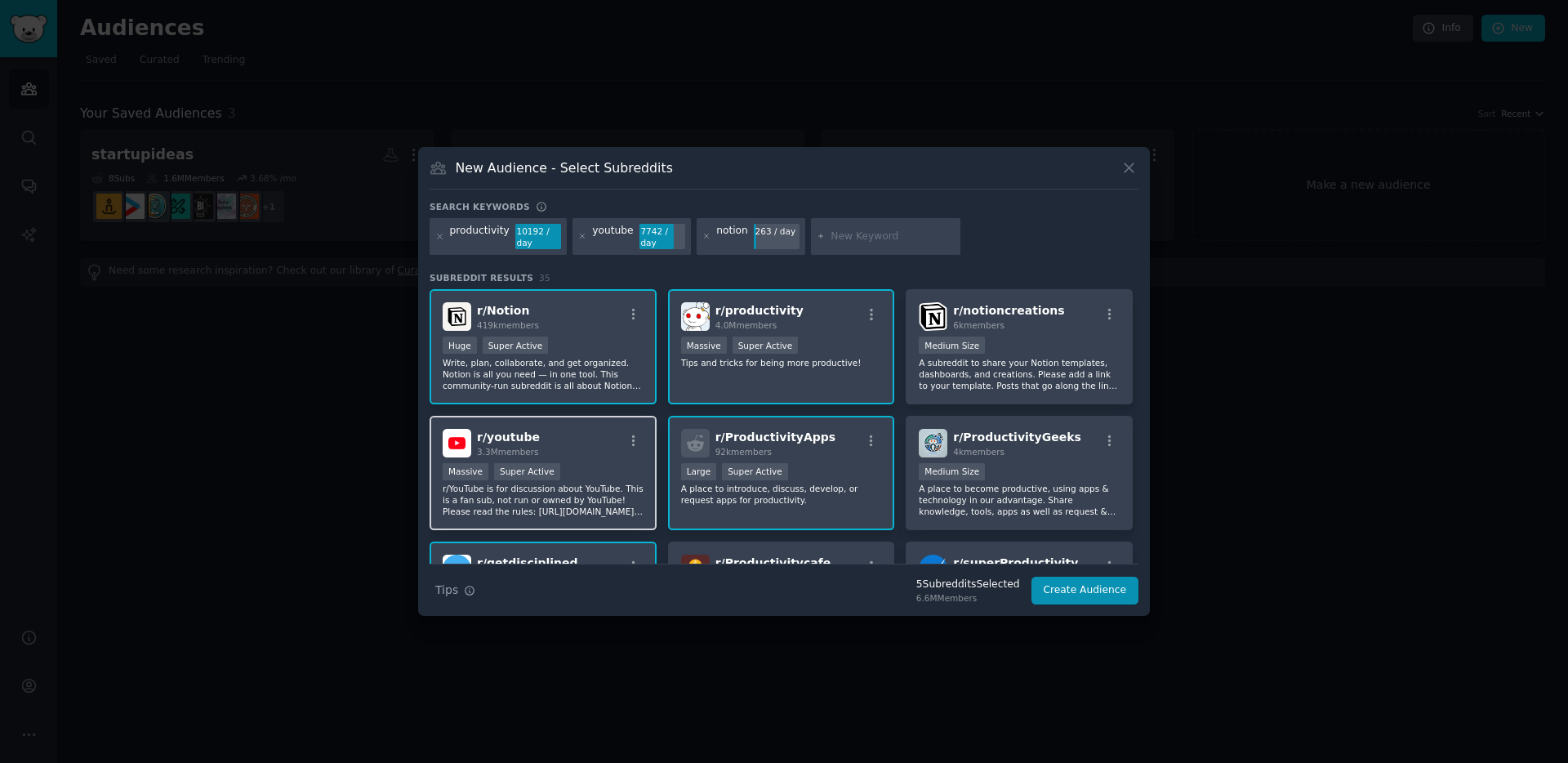
click at [581, 494] on p "r/YouTube is for discussion about YouTube. This is a fan sub, not run or owned …" at bounding box center [543, 500] width 201 height 35
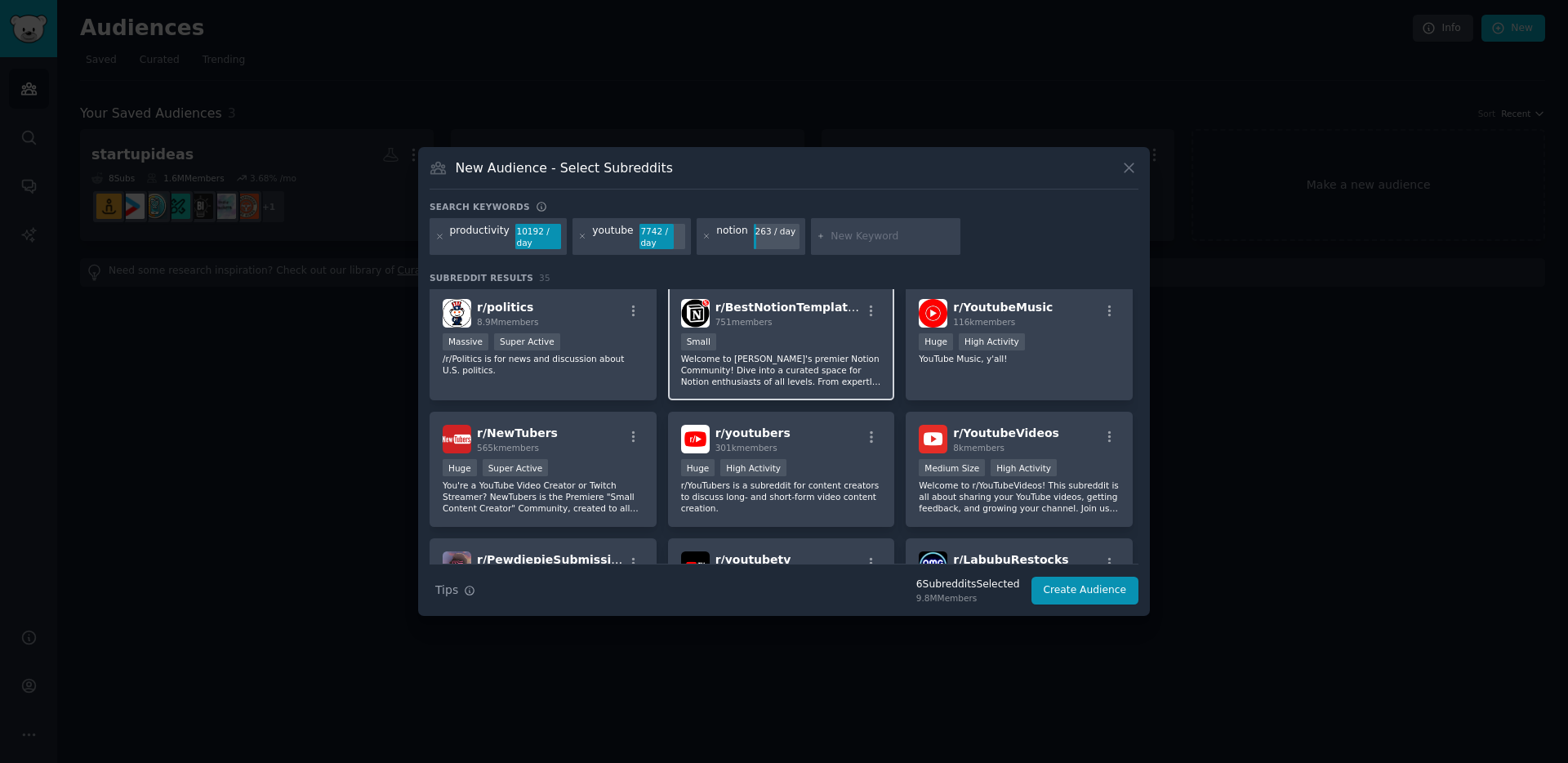
scroll to position [901, 0]
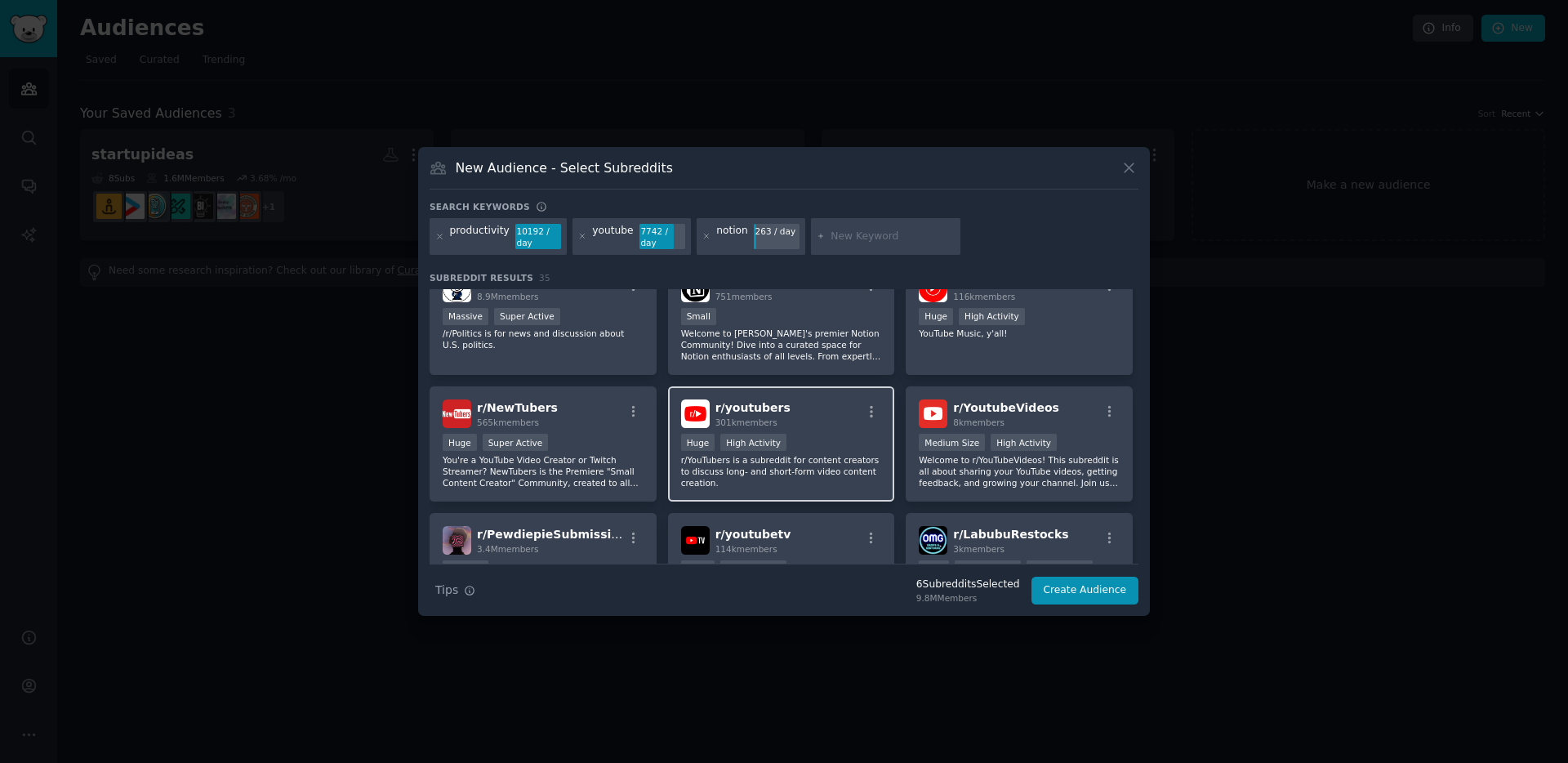
click at [847, 486] on p "r/YouTubers is a subreddit for content creators to discuss long- and short-form…" at bounding box center [782, 471] width 201 height 35
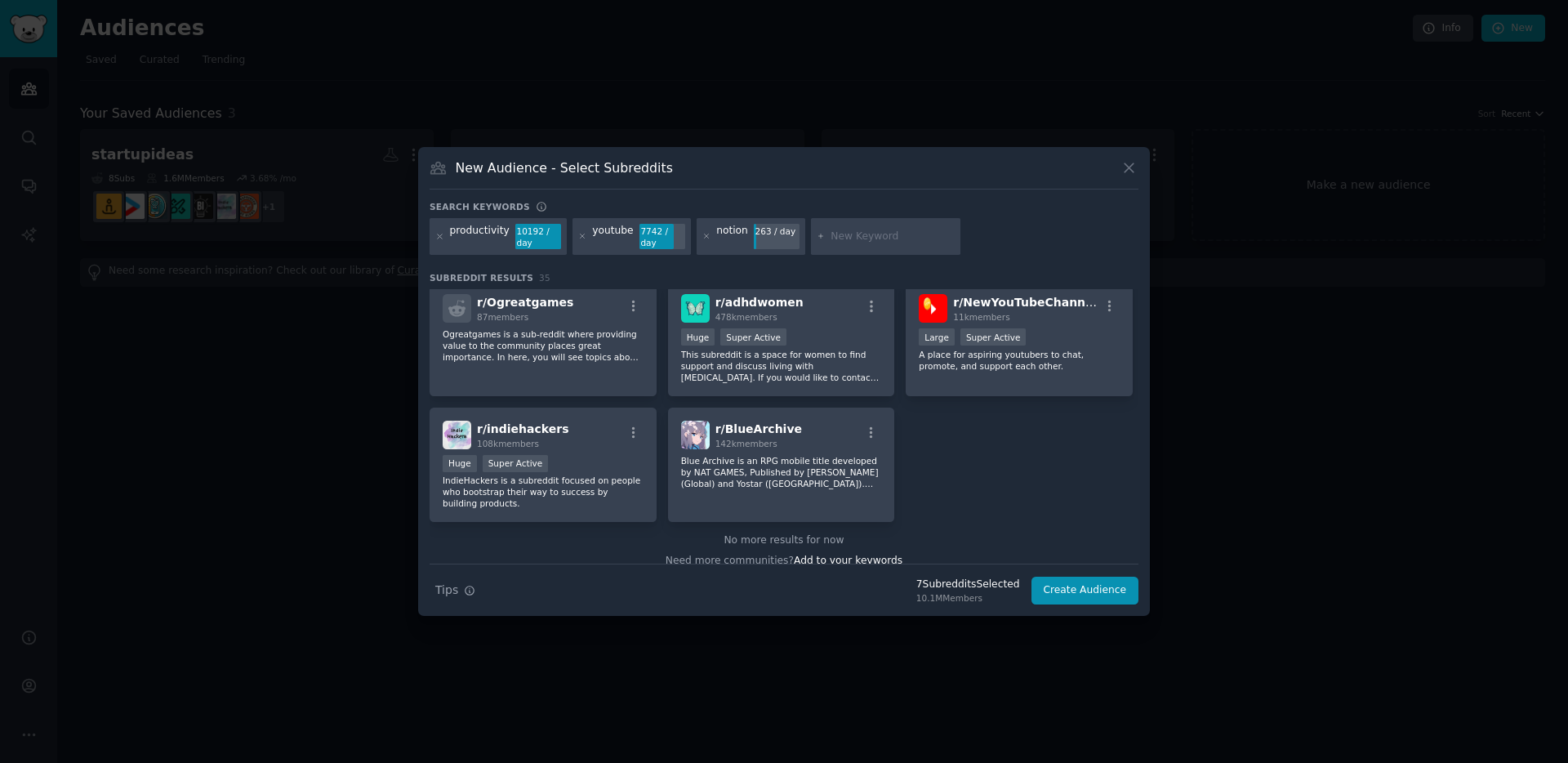
scroll to position [1275, 0]
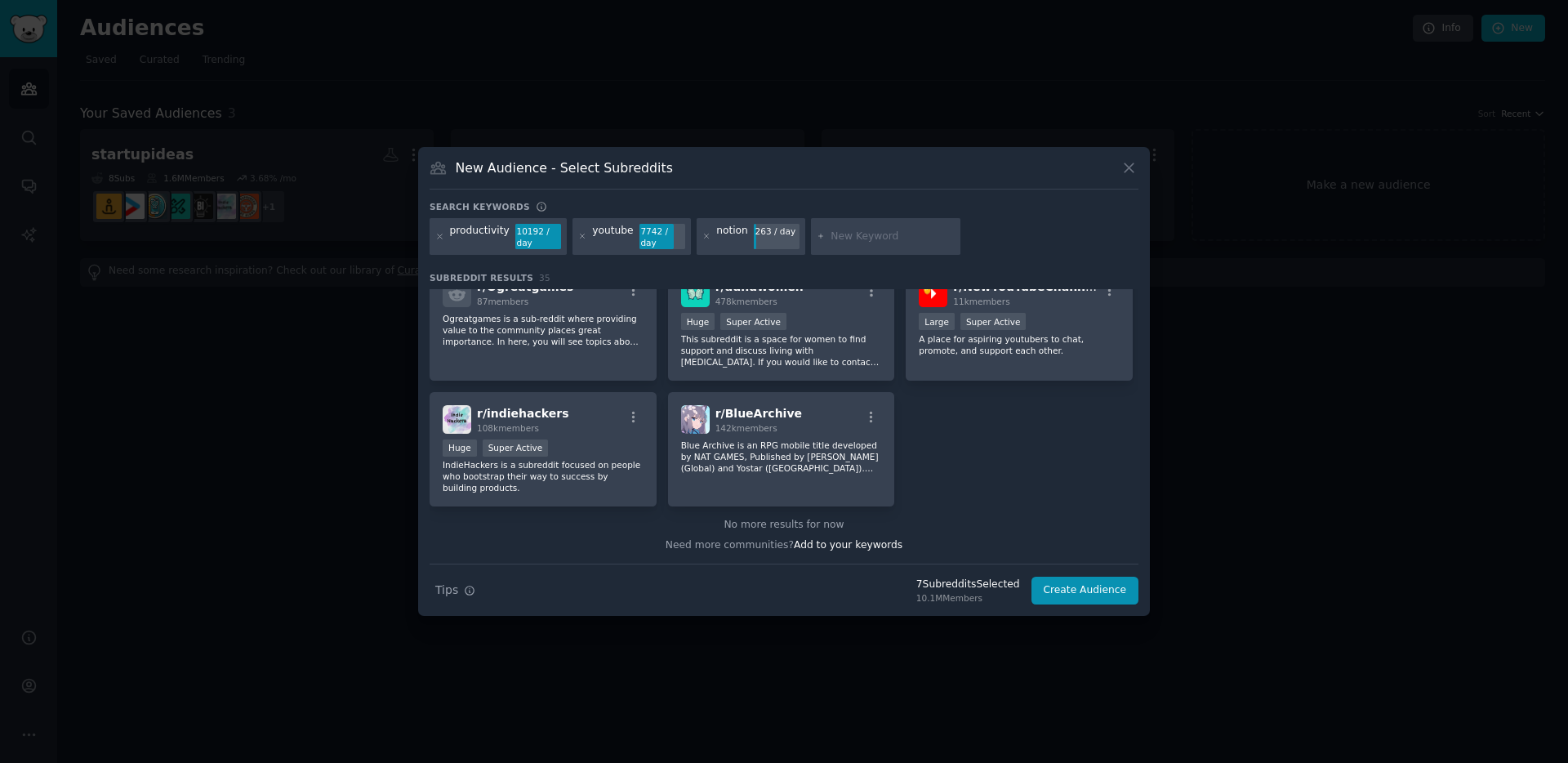
click at [834, 231] on input "text" at bounding box center [892, 237] width 124 height 15
type input "learn"
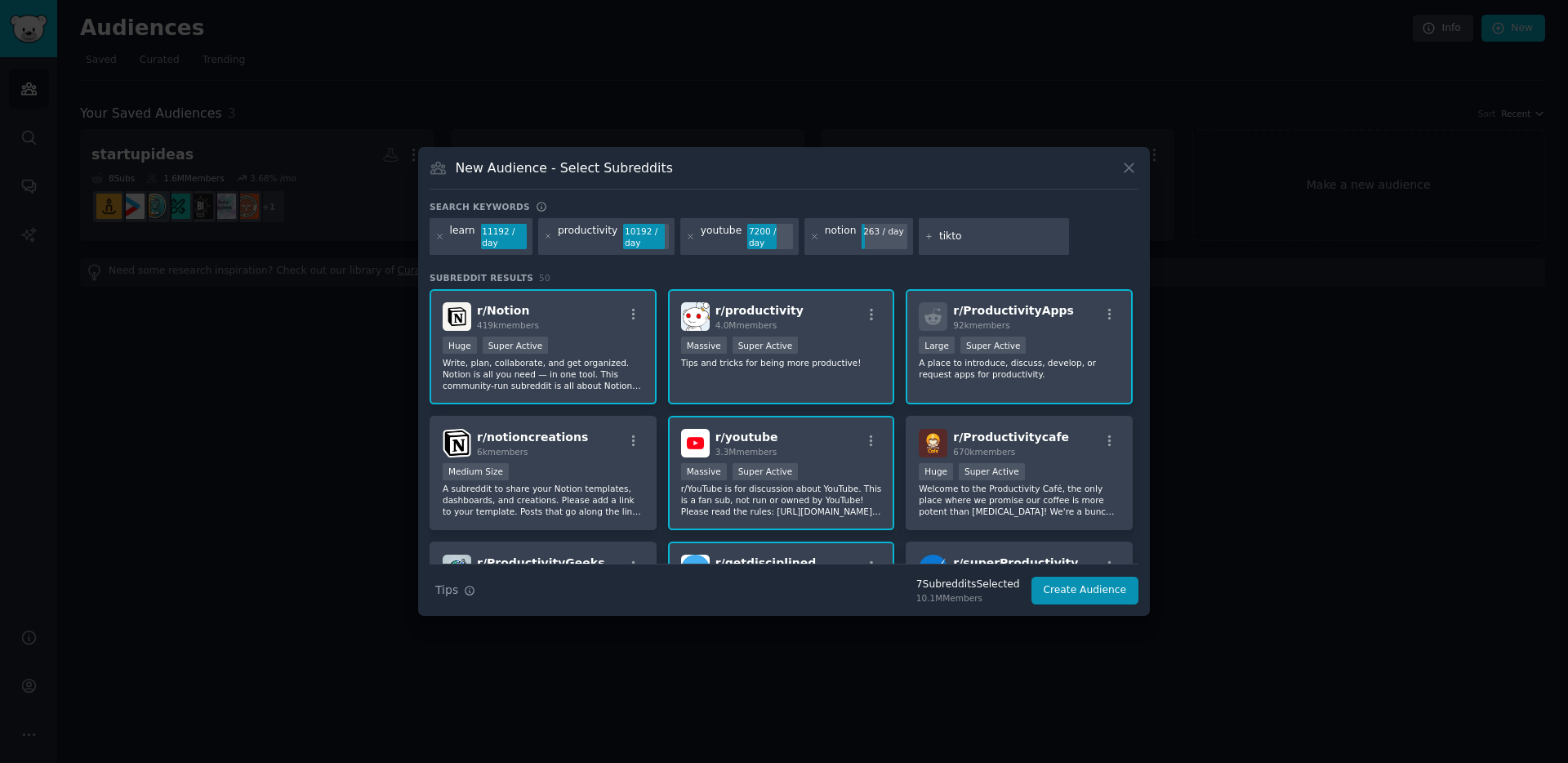
type input "tiktok"
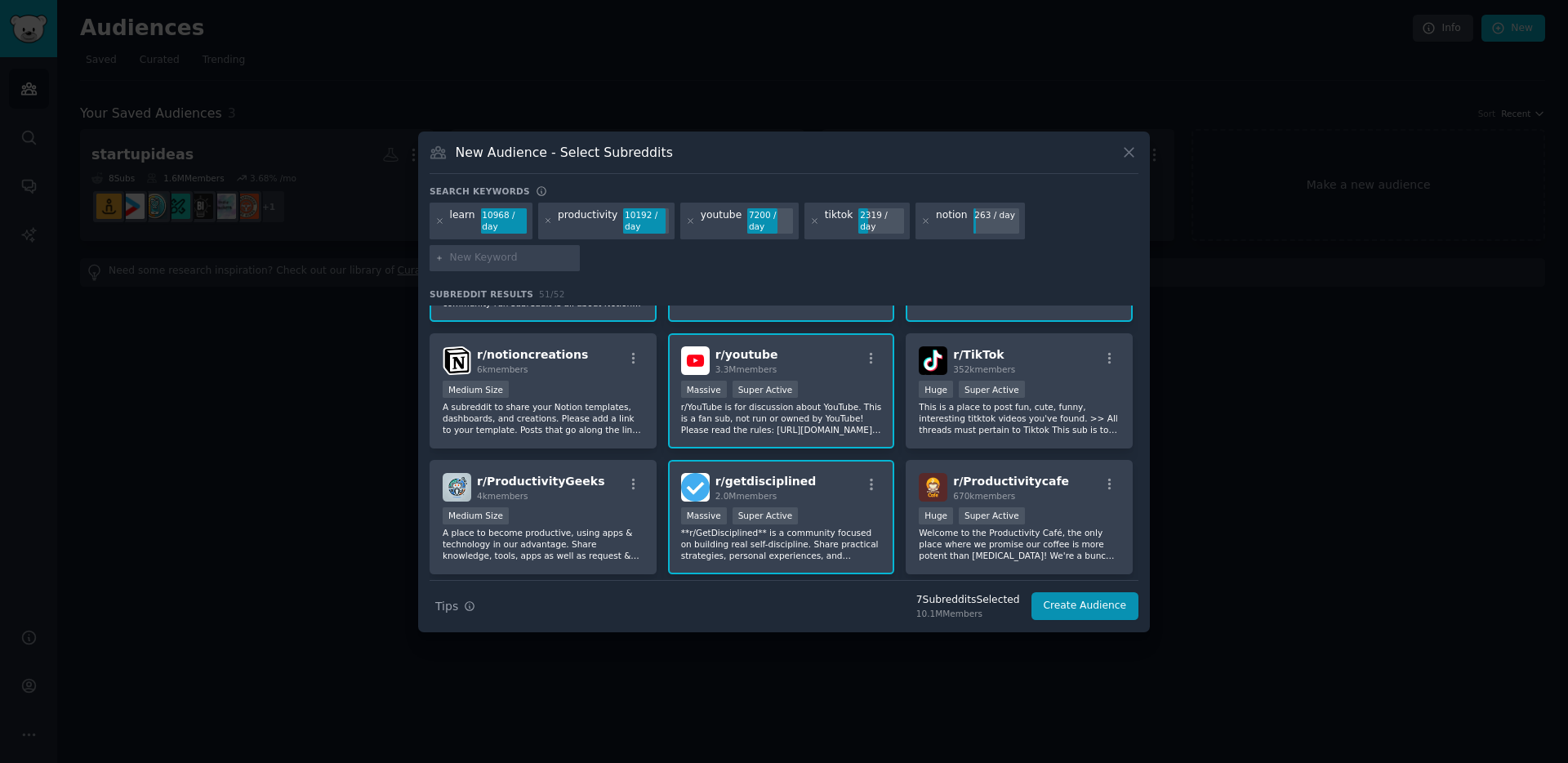
scroll to position [90, 0]
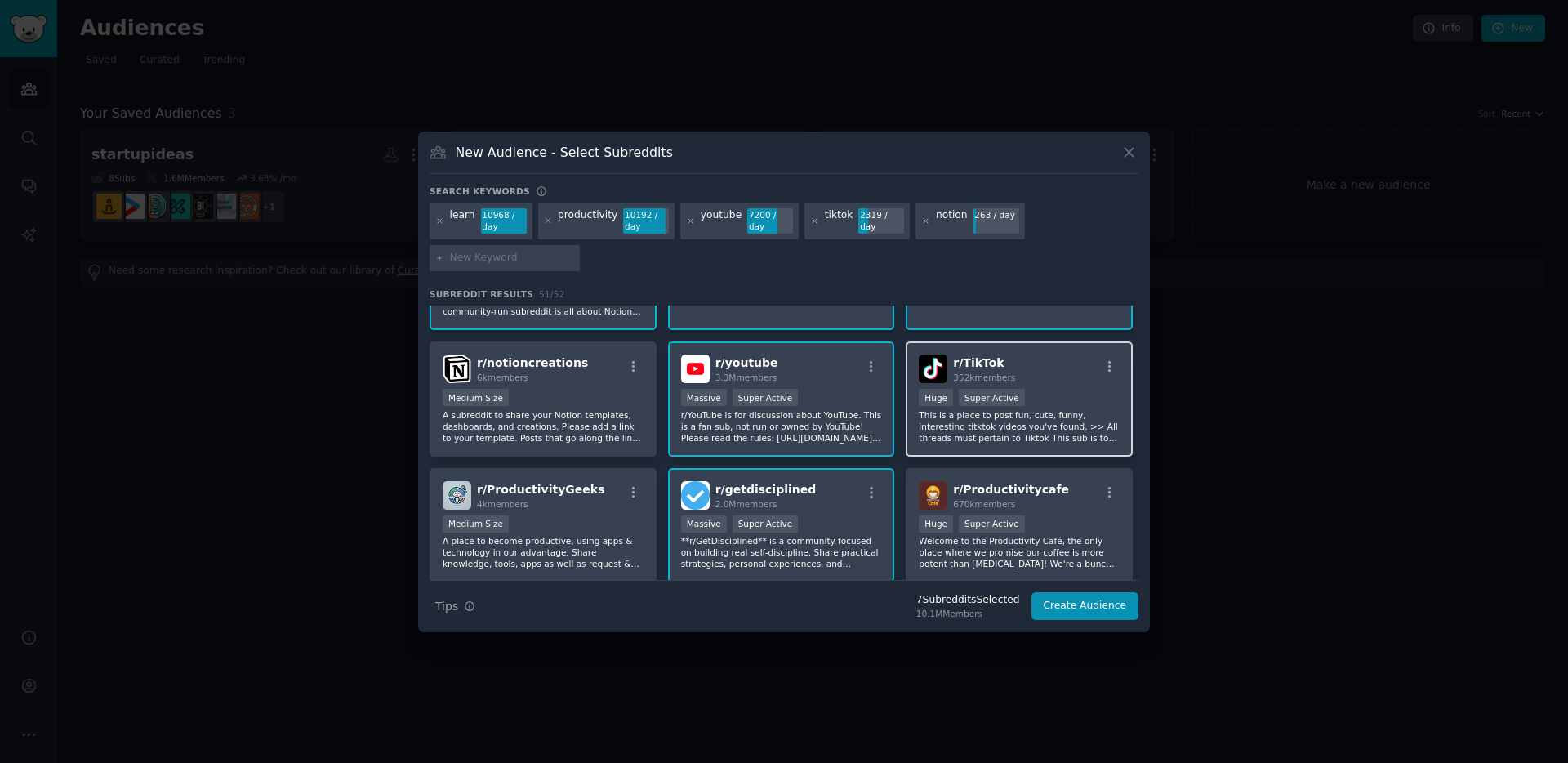
click at [967, 433] on p "This is a place to post fun, cute, funny, interesting titktok videos you've fou…" at bounding box center [1020, 426] width 201 height 35
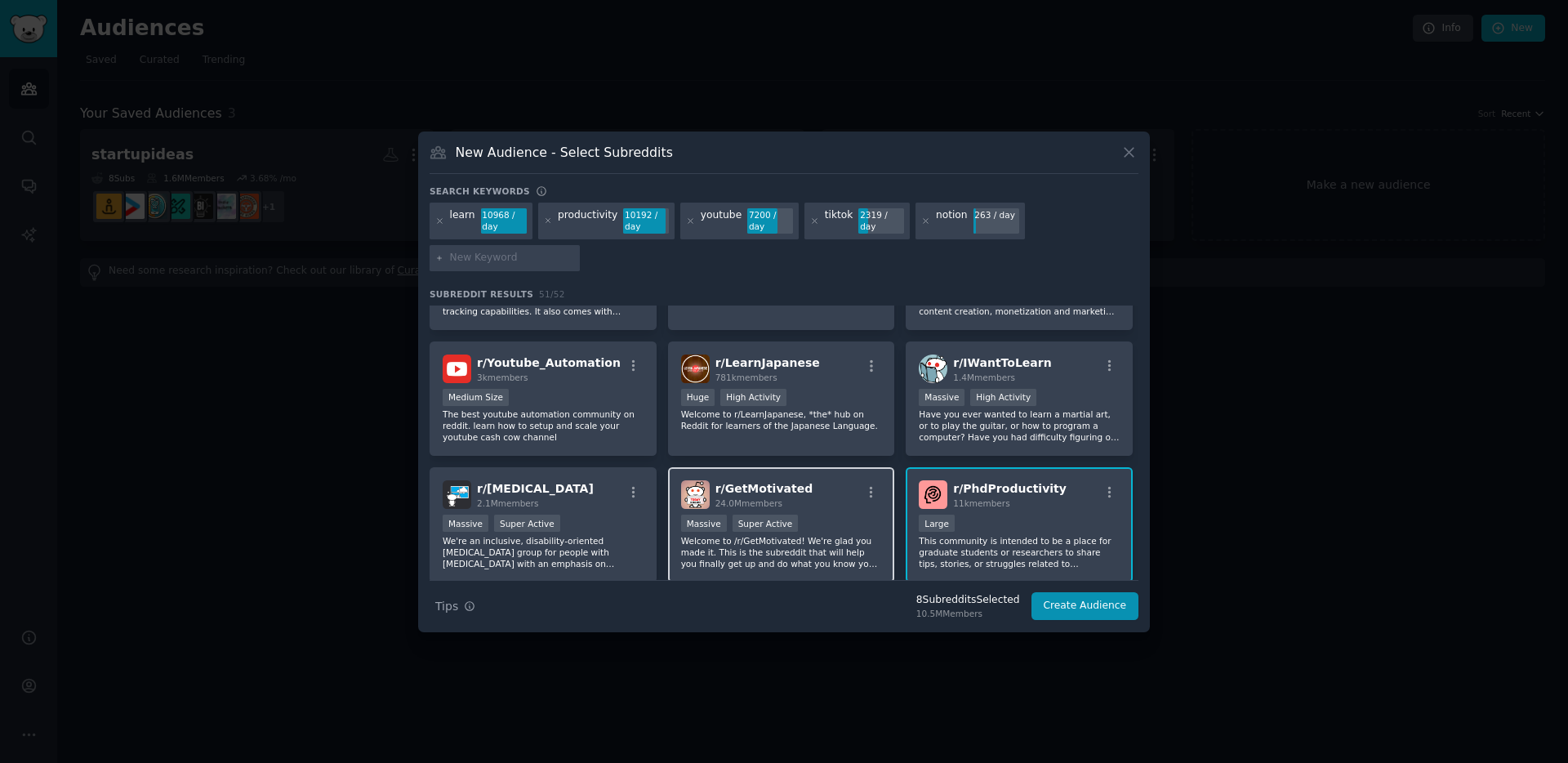
scroll to position [503, 0]
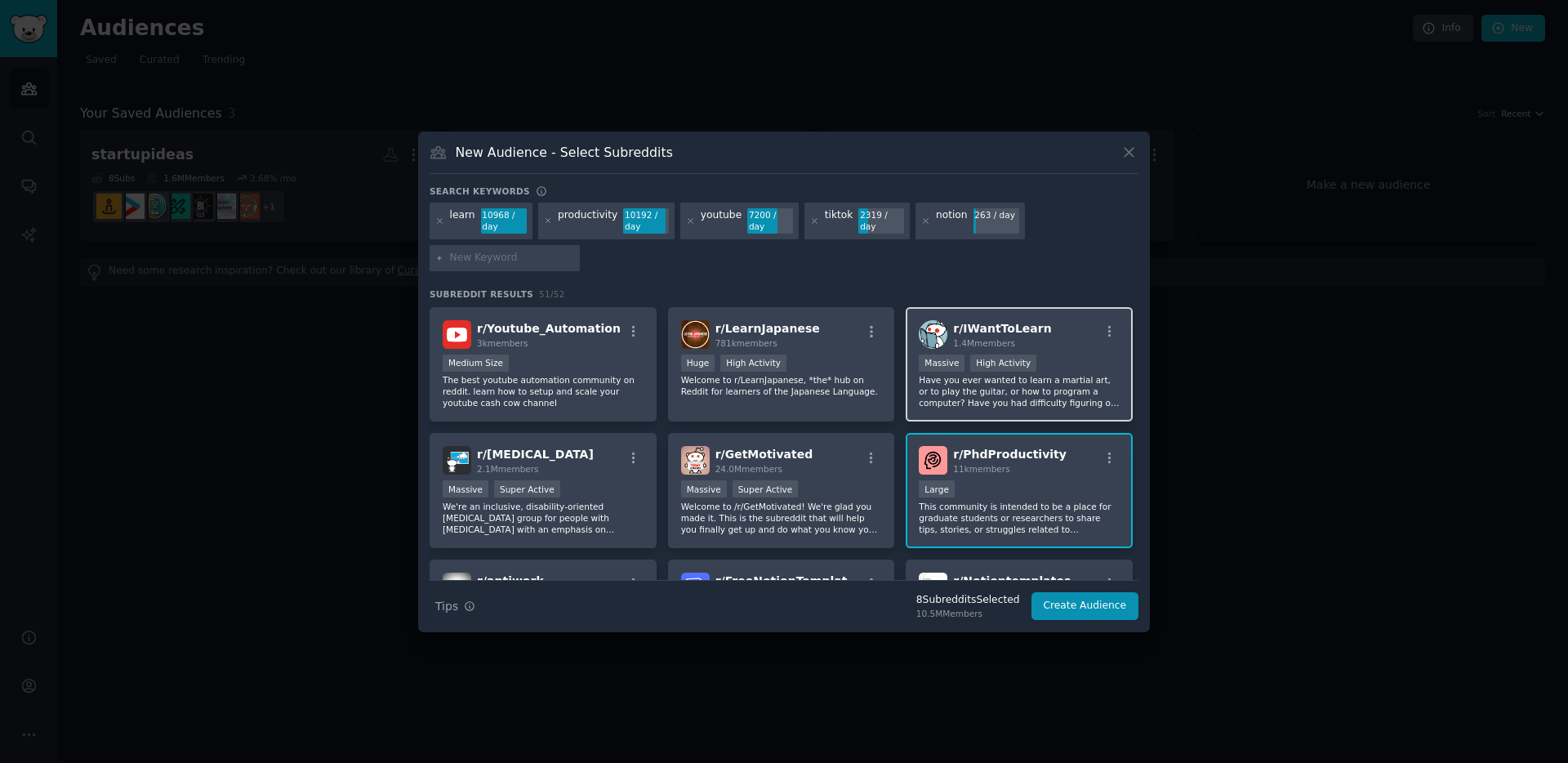
click at [952, 401] on p "Have you ever wanted to learn a martial art, or to play the guitar, or how to p…" at bounding box center [1020, 391] width 201 height 35
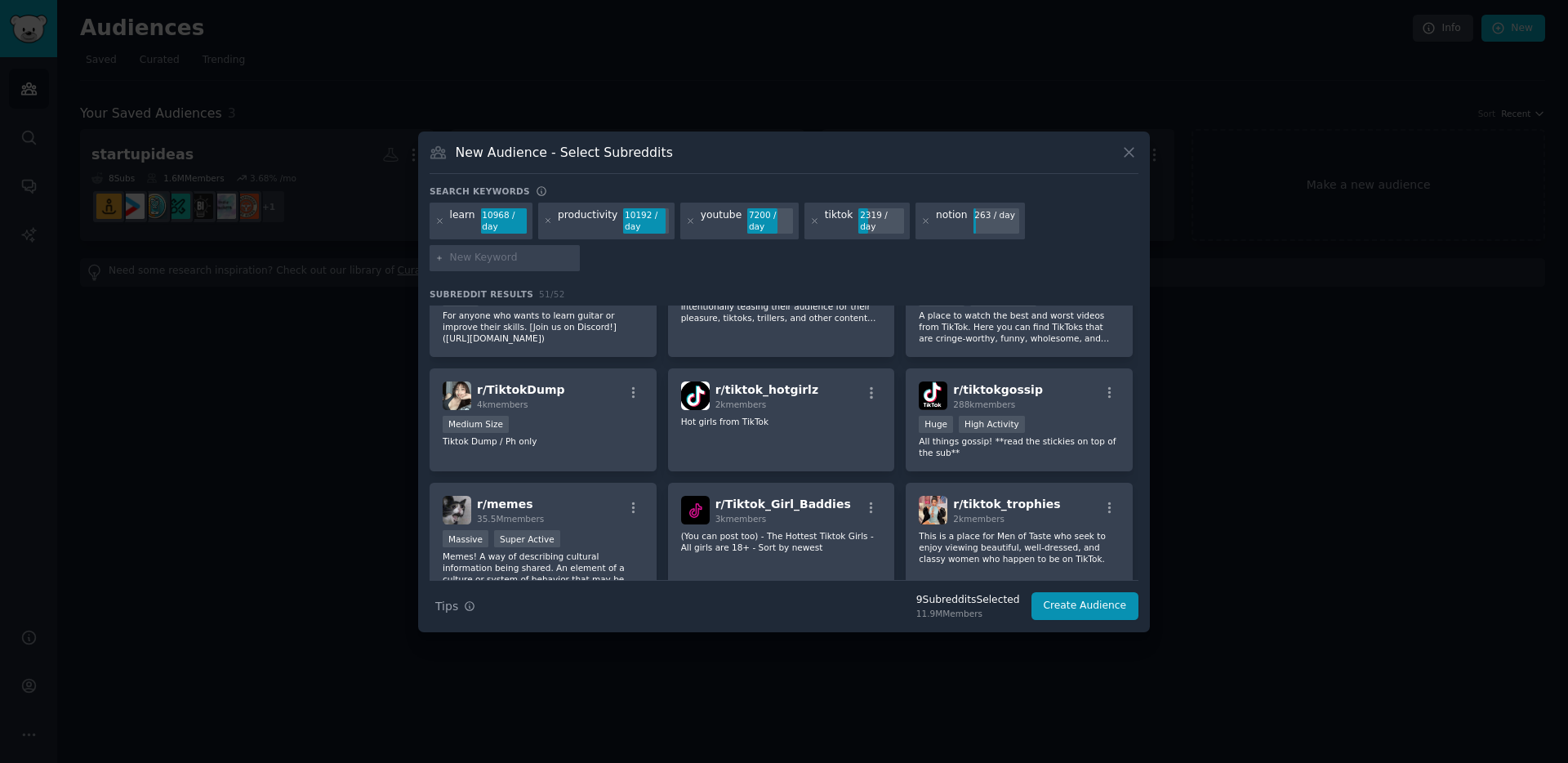
scroll to position [1668, 0]
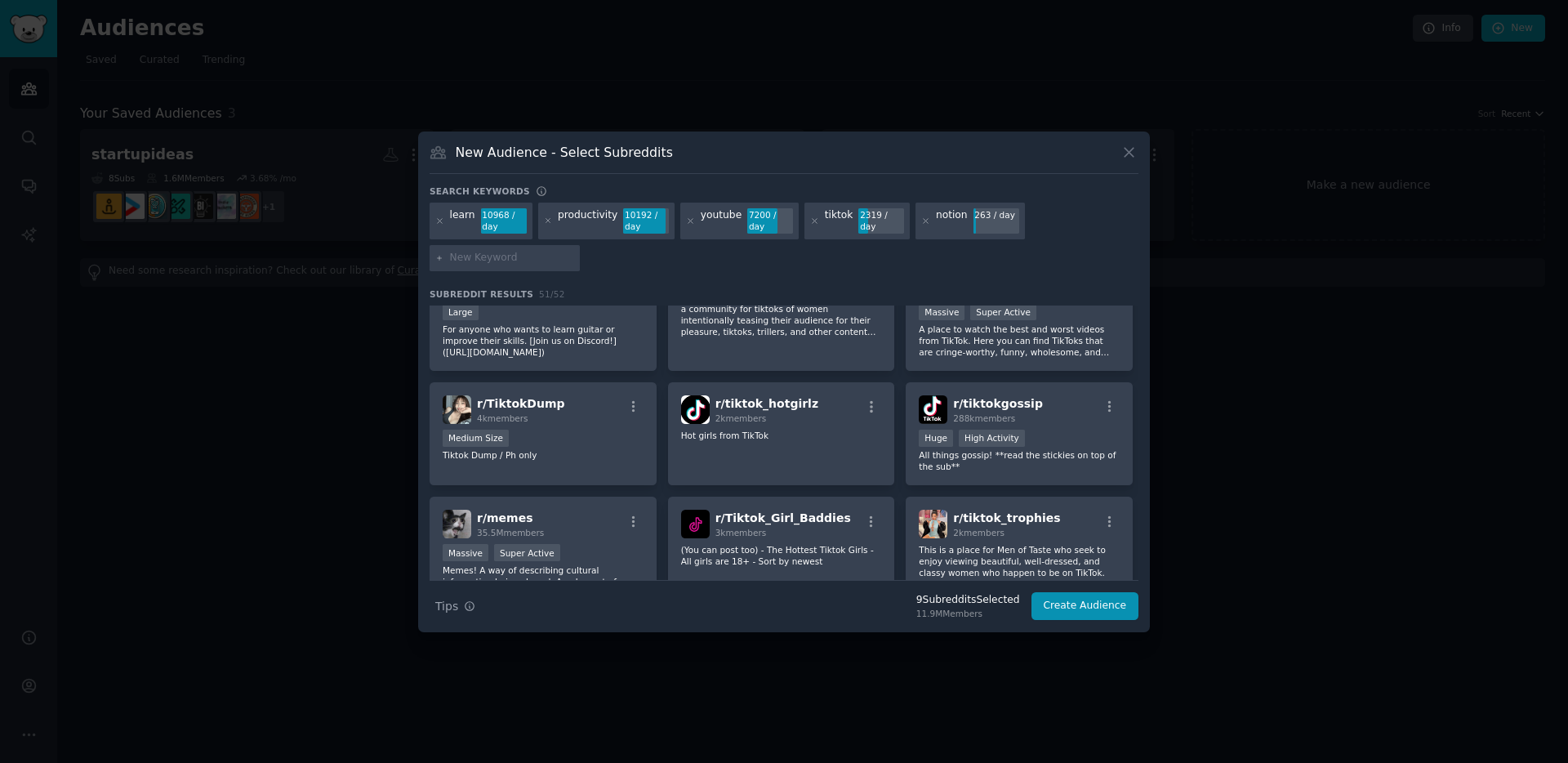
click at [514, 263] on input "text" at bounding box center [512, 259] width 124 height 15
type input "tiktokhelp"
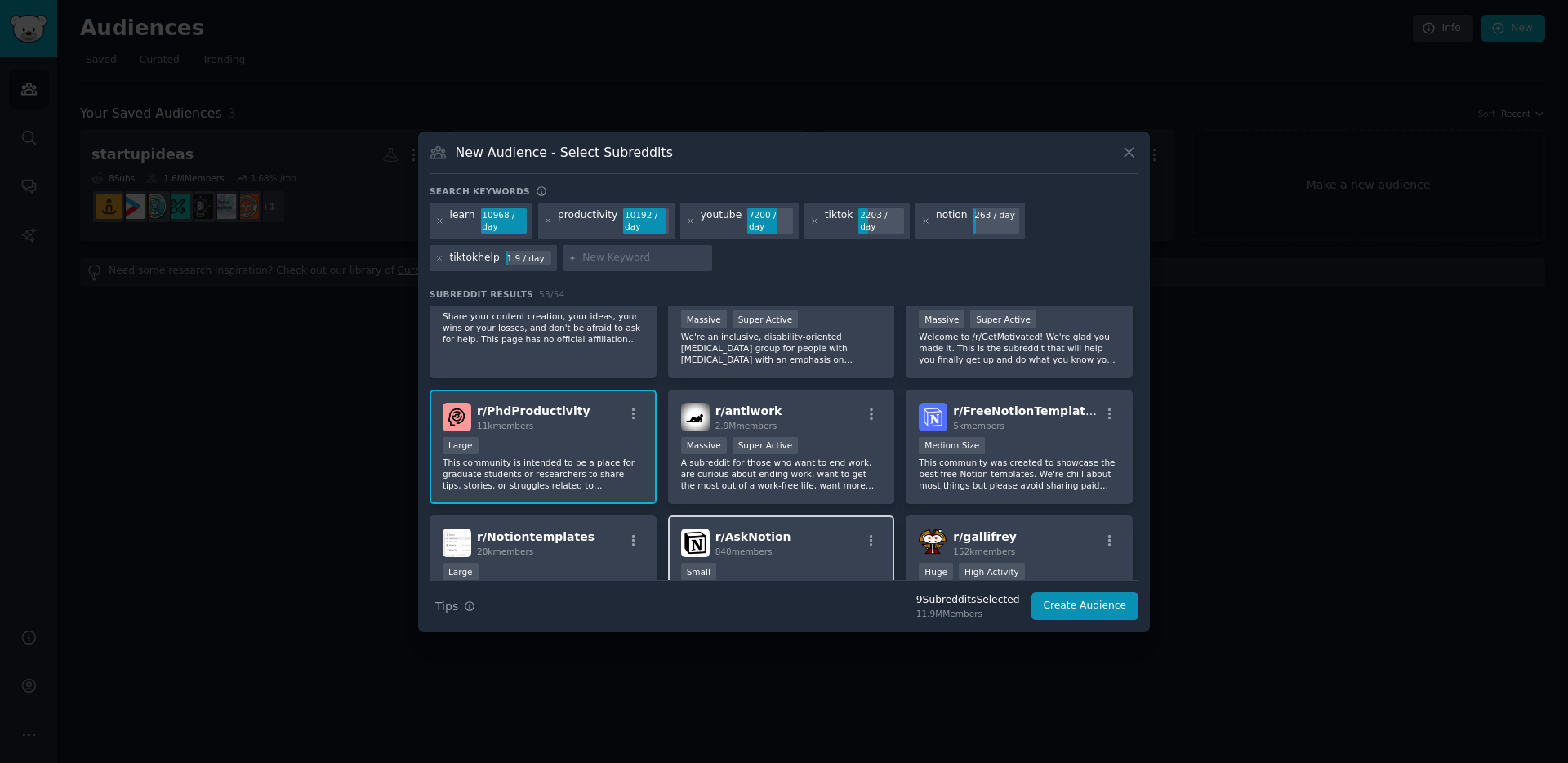
scroll to position [715, 0]
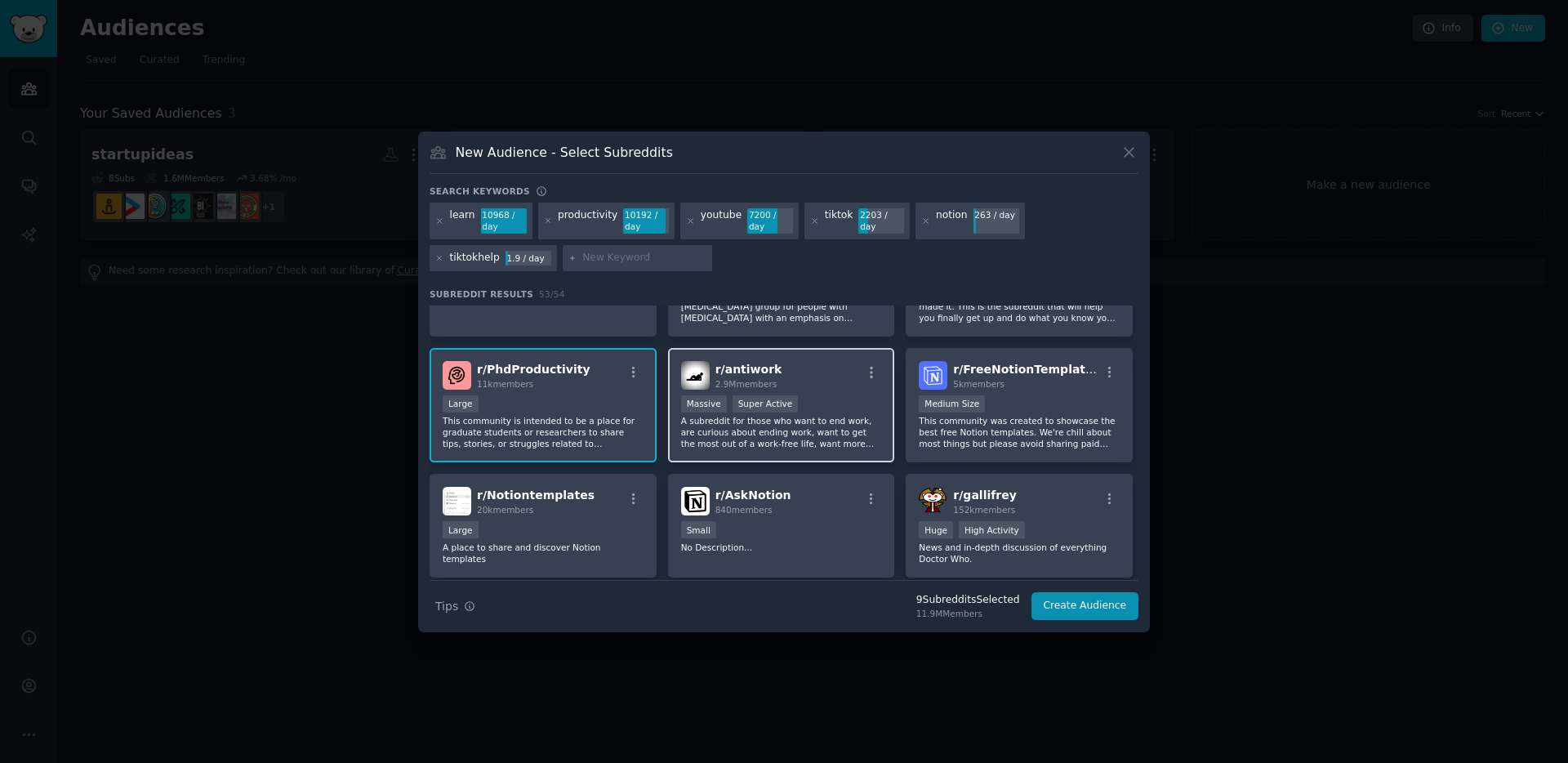
click at [738, 431] on p "A subreddit for those who want to end work, are curious about ending work, want…" at bounding box center [782, 432] width 201 height 35
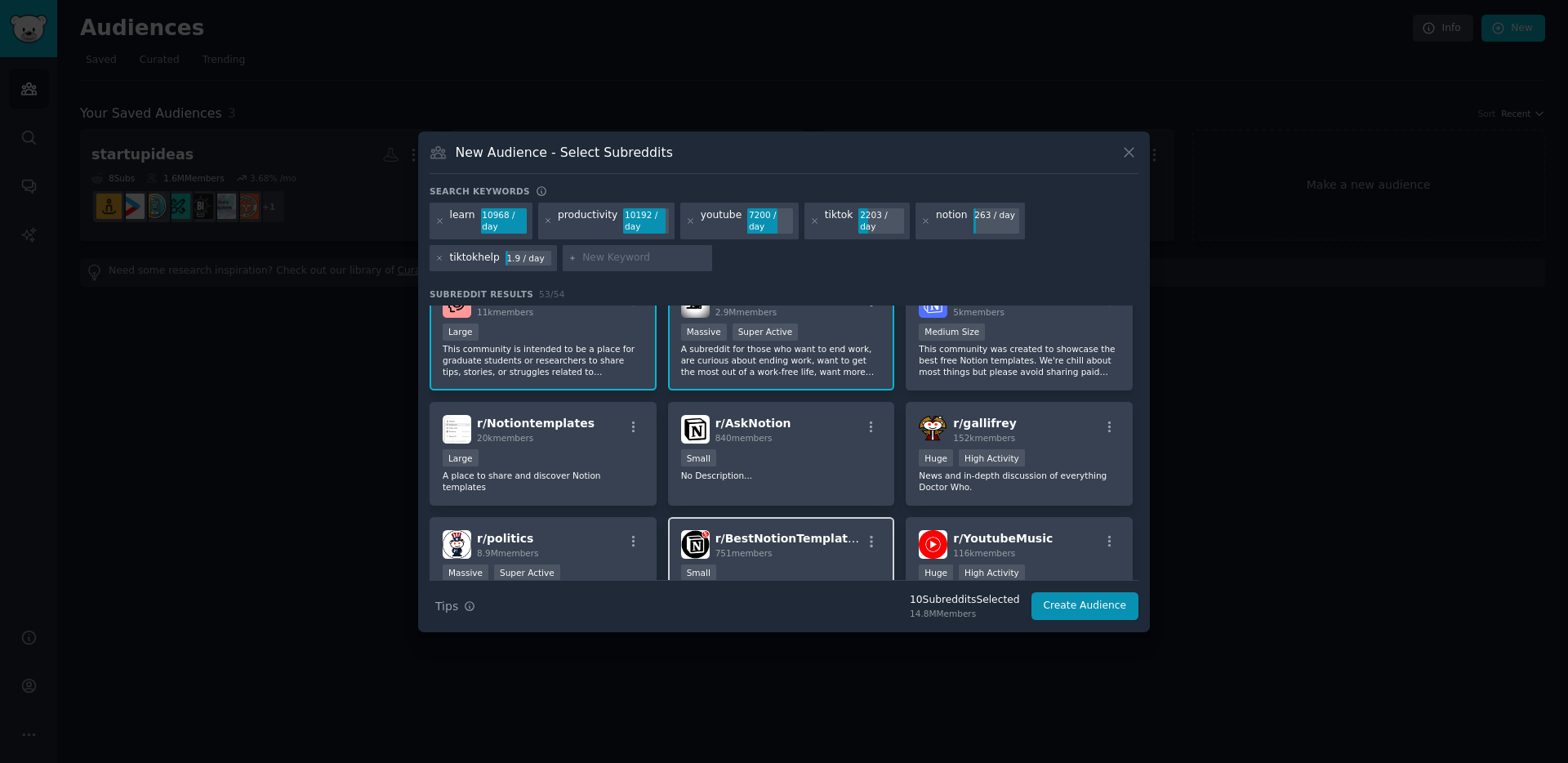
scroll to position [812, 0]
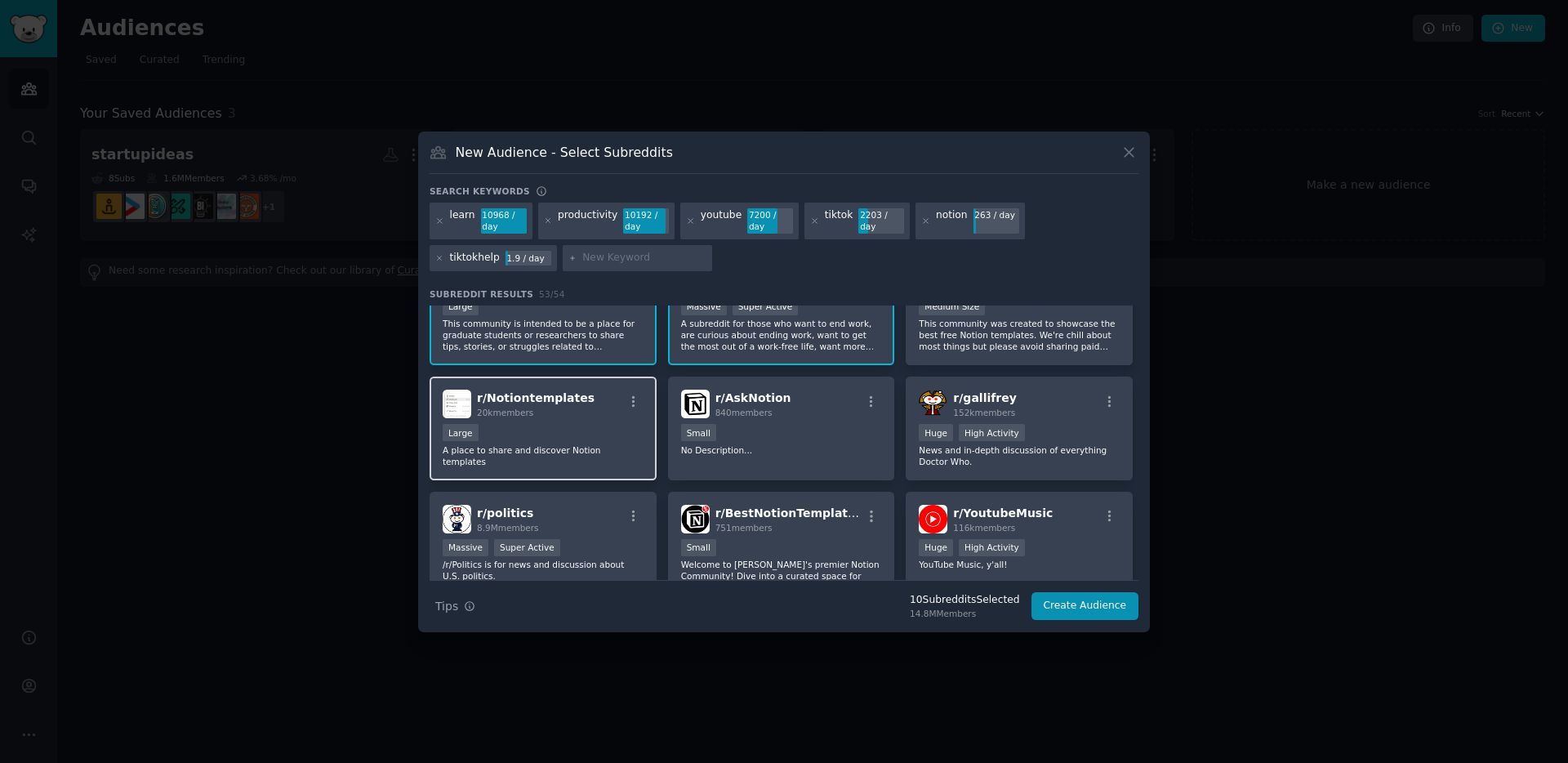
click at [614, 454] on p "A place to share and discover Notion templates" at bounding box center [543, 456] width 201 height 22
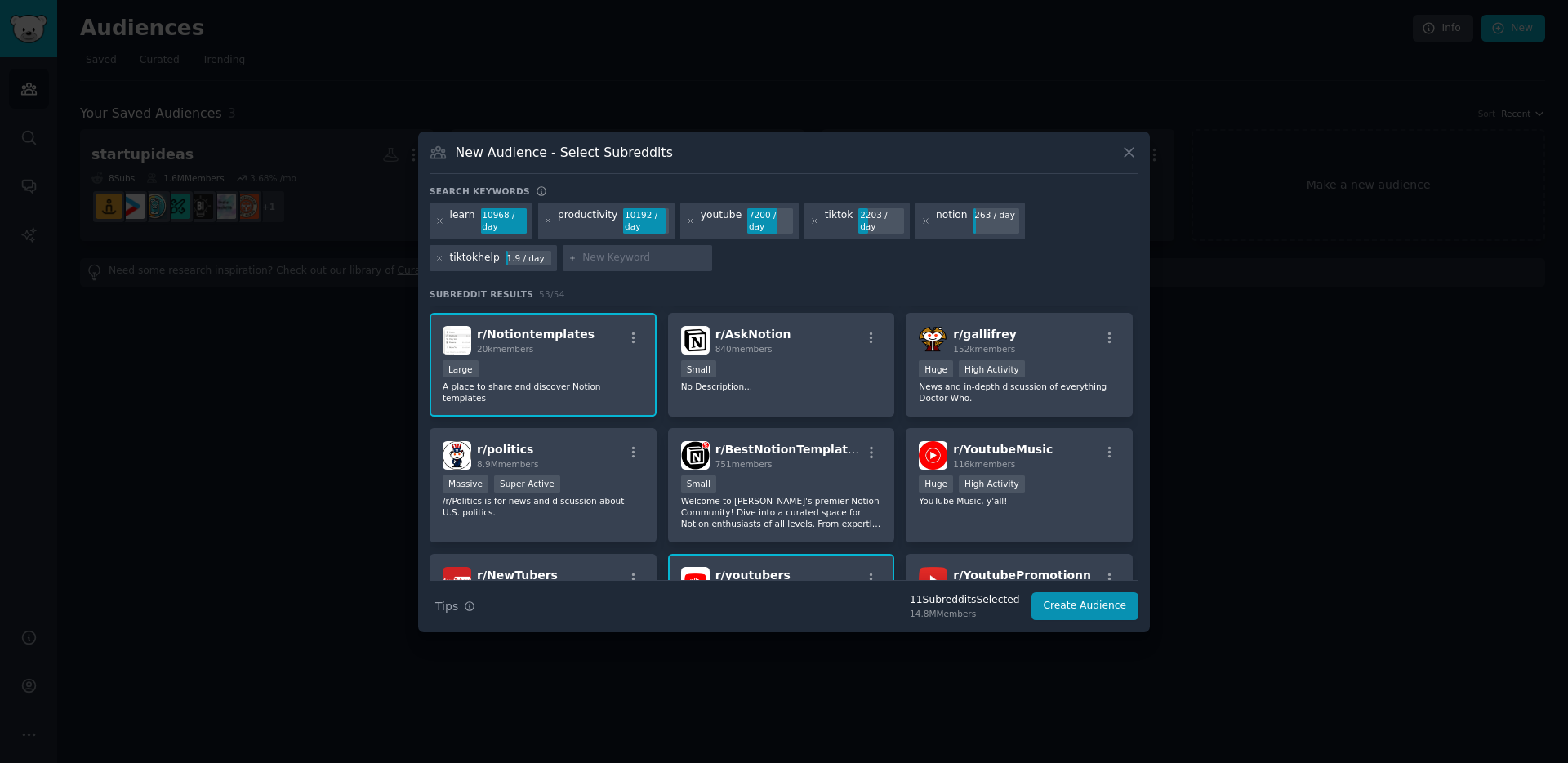
scroll to position [0, 0]
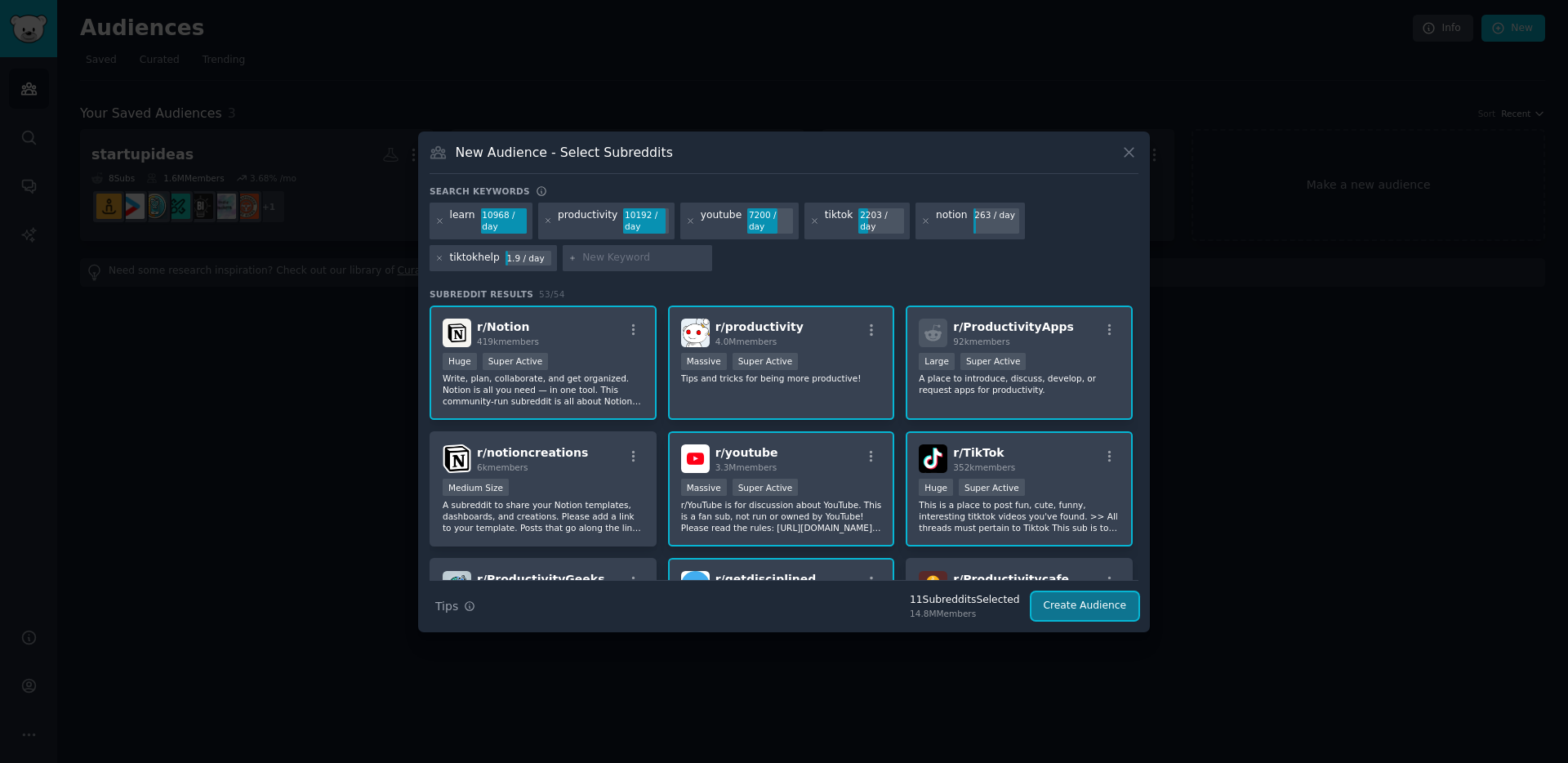
click at [1072, 608] on button "Create Audience" at bounding box center [1085, 606] width 108 height 28
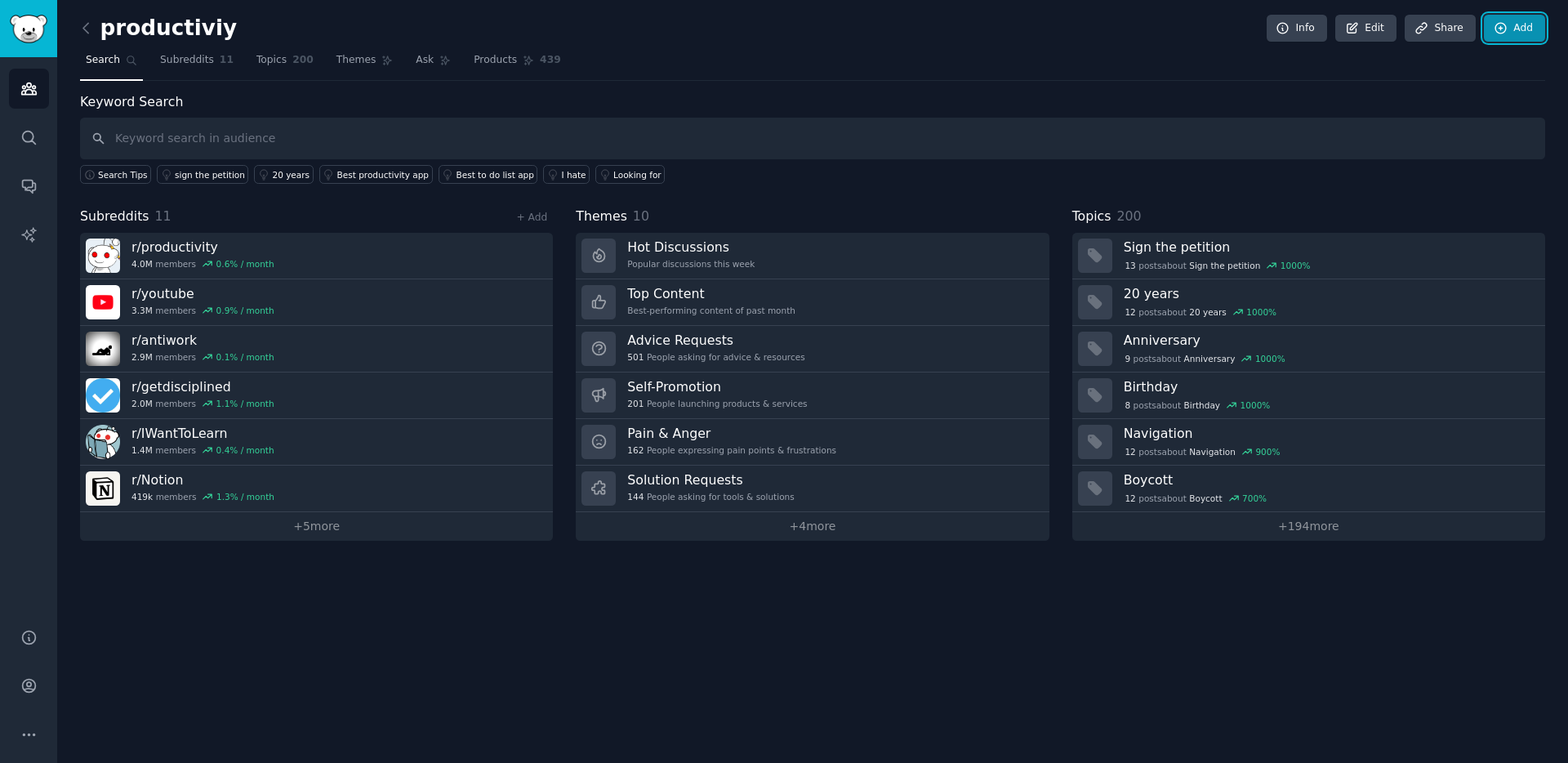
click at [1536, 35] on link "Add" at bounding box center [1515, 29] width 61 height 28
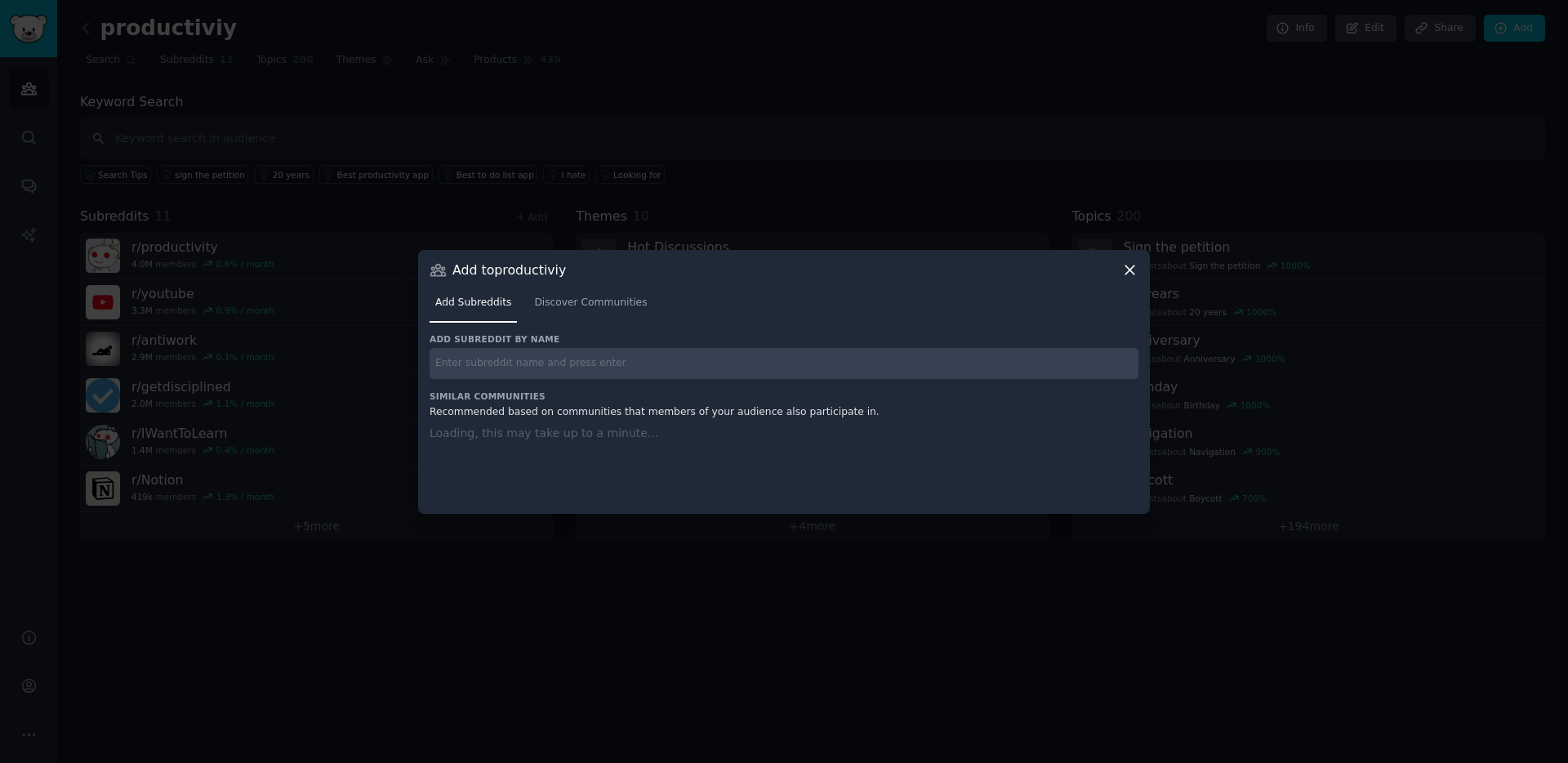
click at [723, 391] on h3 "Similar Communities" at bounding box center [784, 396] width 709 height 11
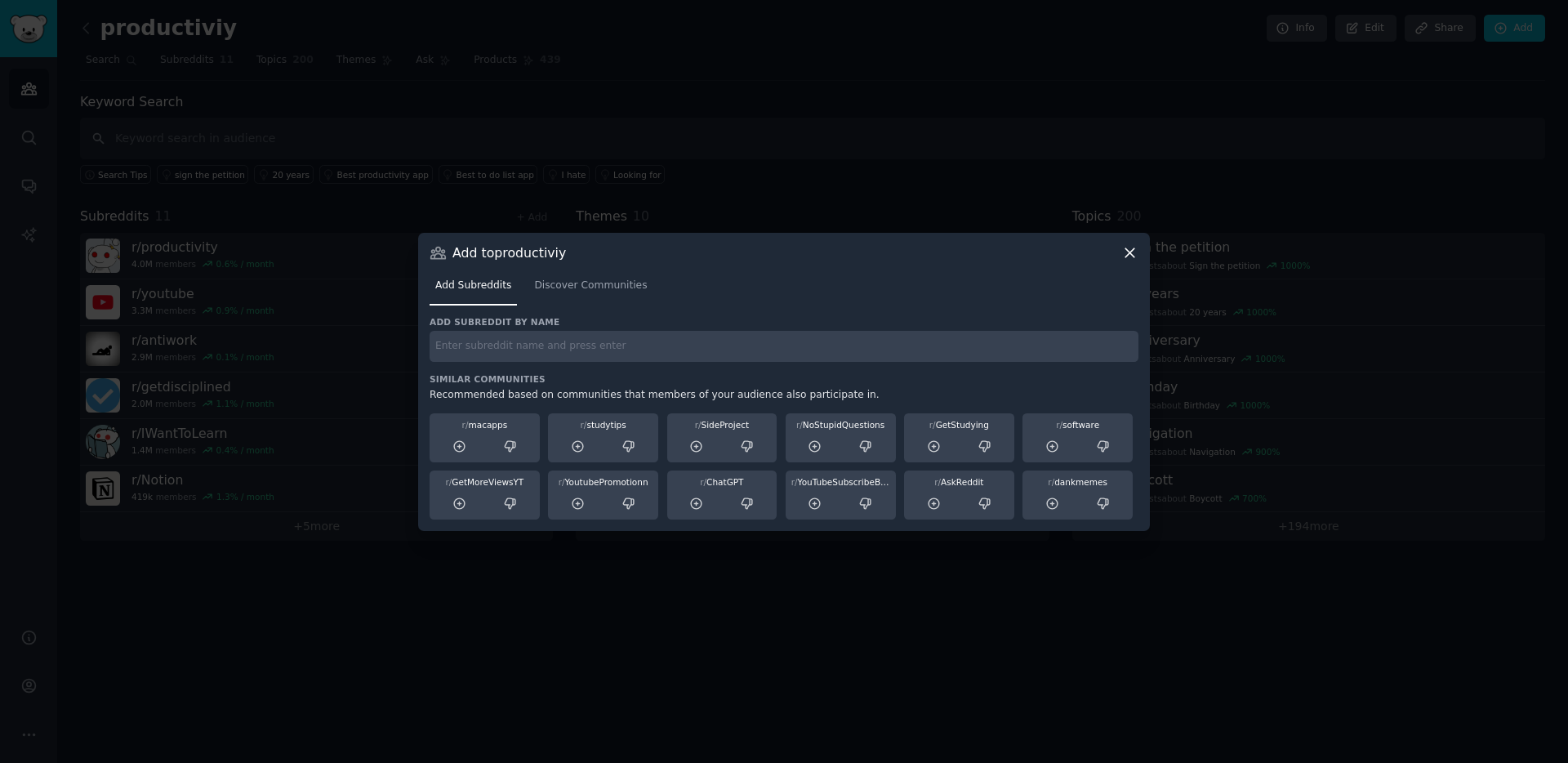
click at [710, 353] on input "text" at bounding box center [784, 347] width 709 height 32
type input "tiktokhelp"
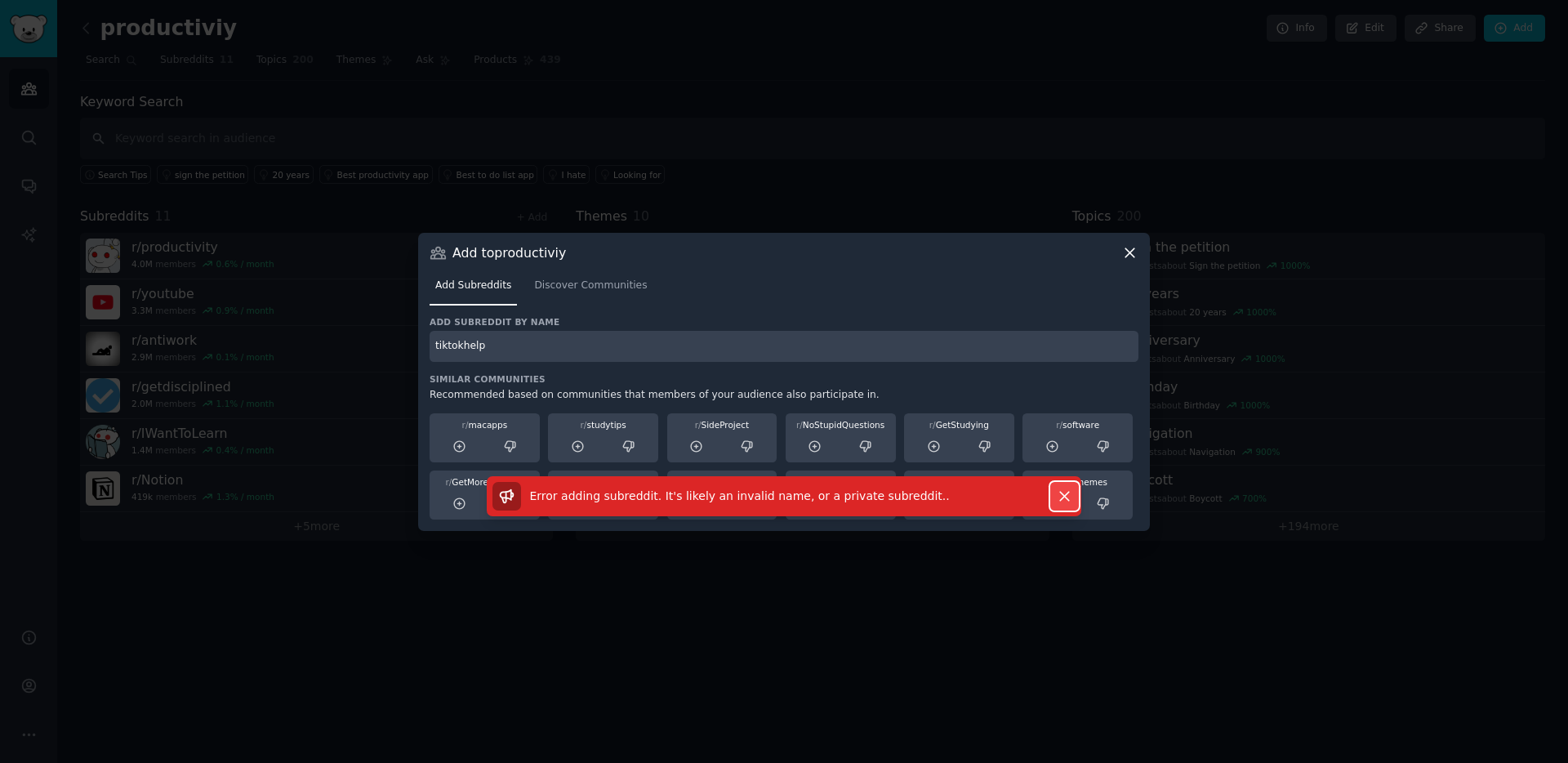
click at [1053, 486] on button "Dismiss" at bounding box center [1065, 496] width 29 height 29
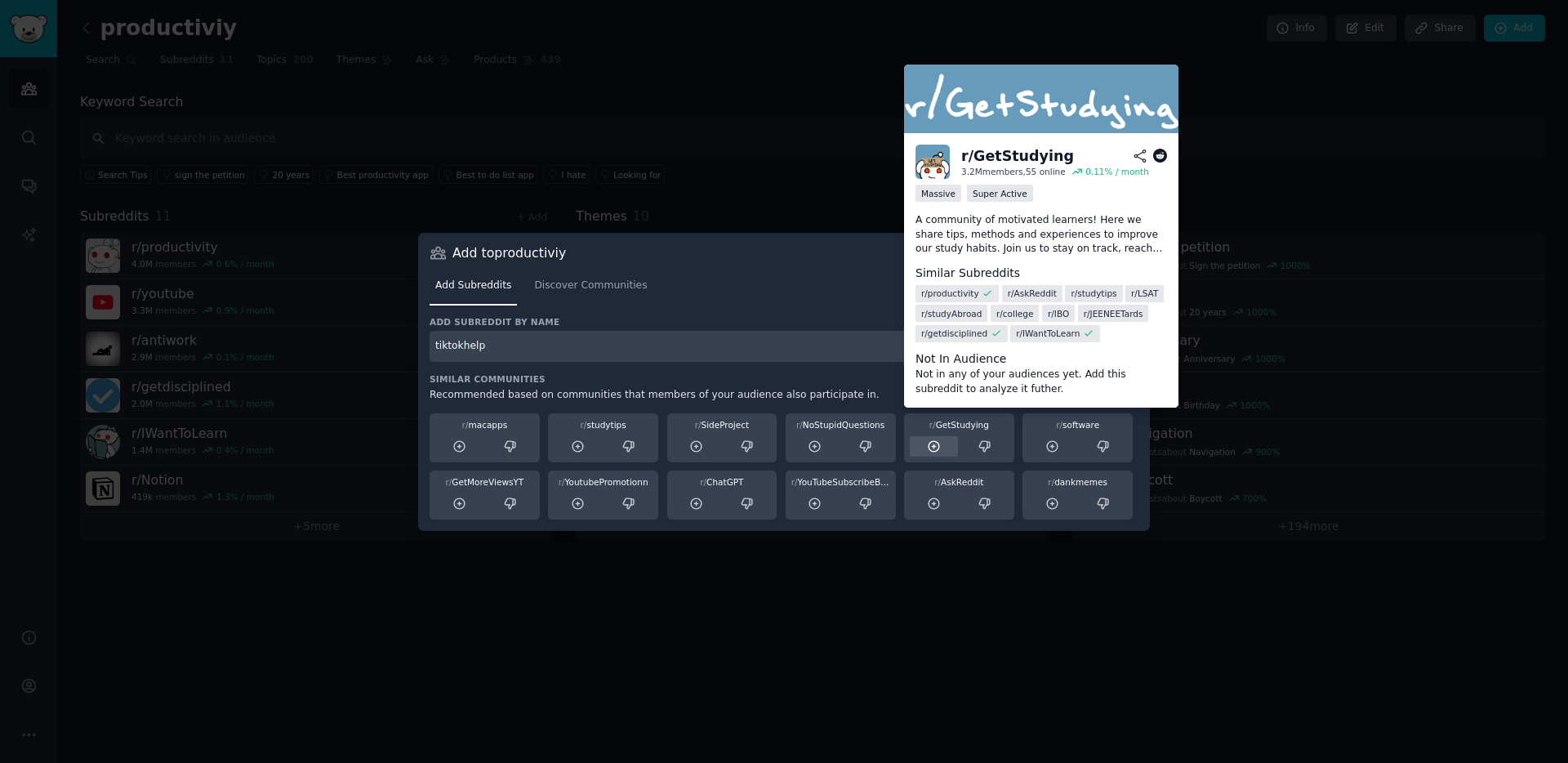
click at [936, 448] on icon at bounding box center [934, 447] width 15 height 15
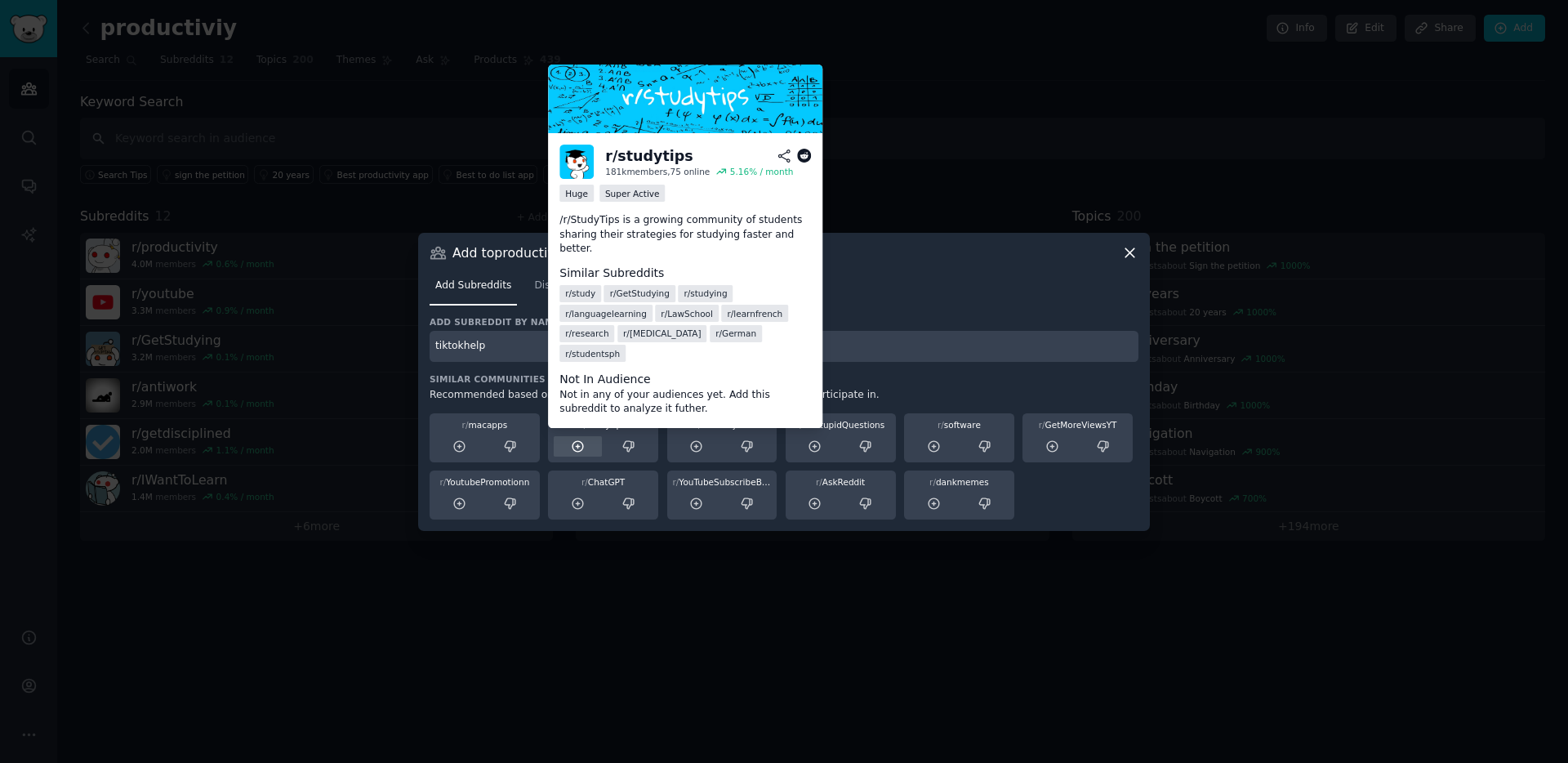
click at [585, 445] on div at bounding box center [577, 446] width 48 height 21
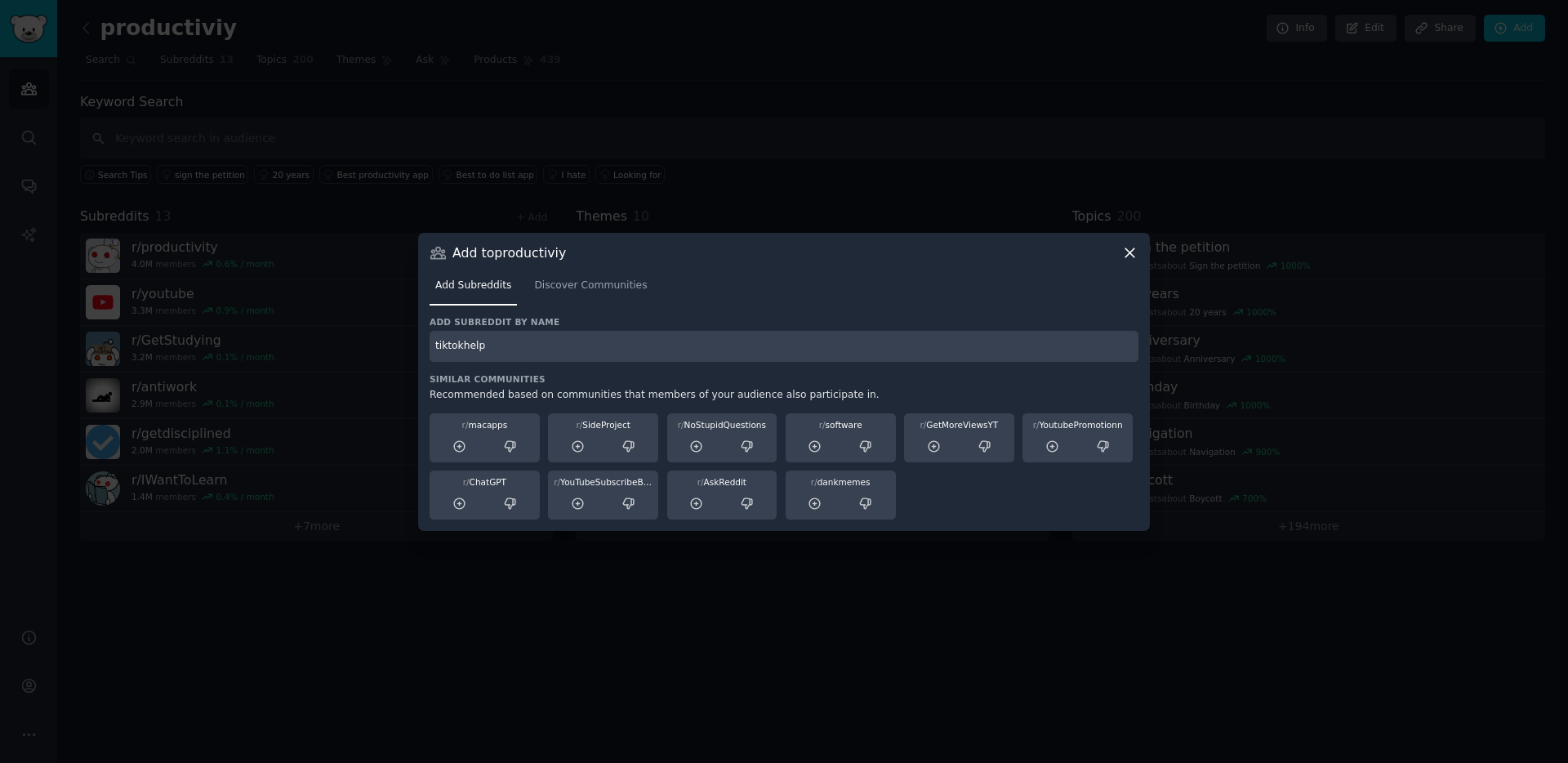
click at [1135, 253] on icon at bounding box center [1130, 253] width 17 height 17
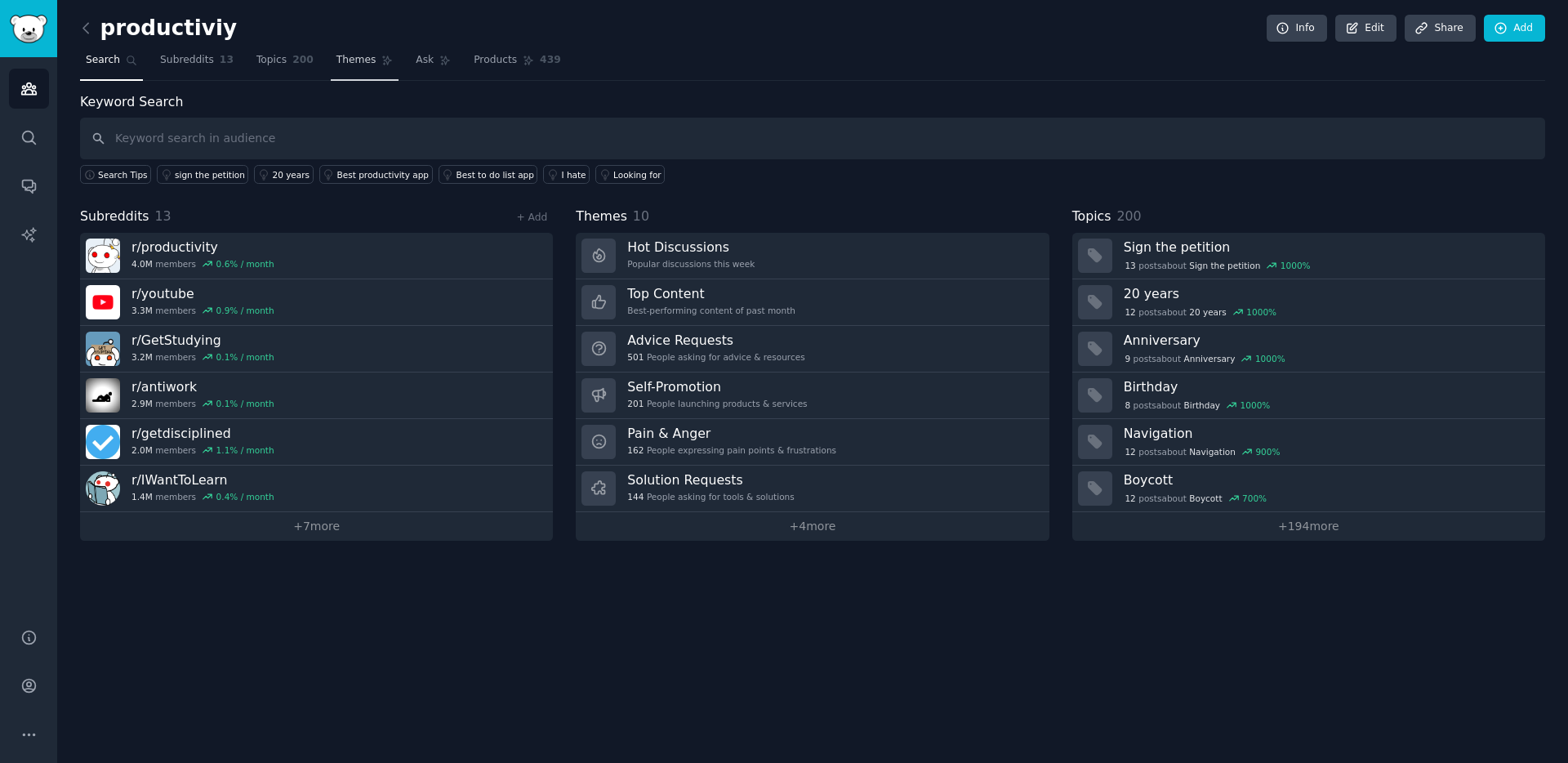
click at [364, 57] on span "Themes" at bounding box center [356, 61] width 40 height 15
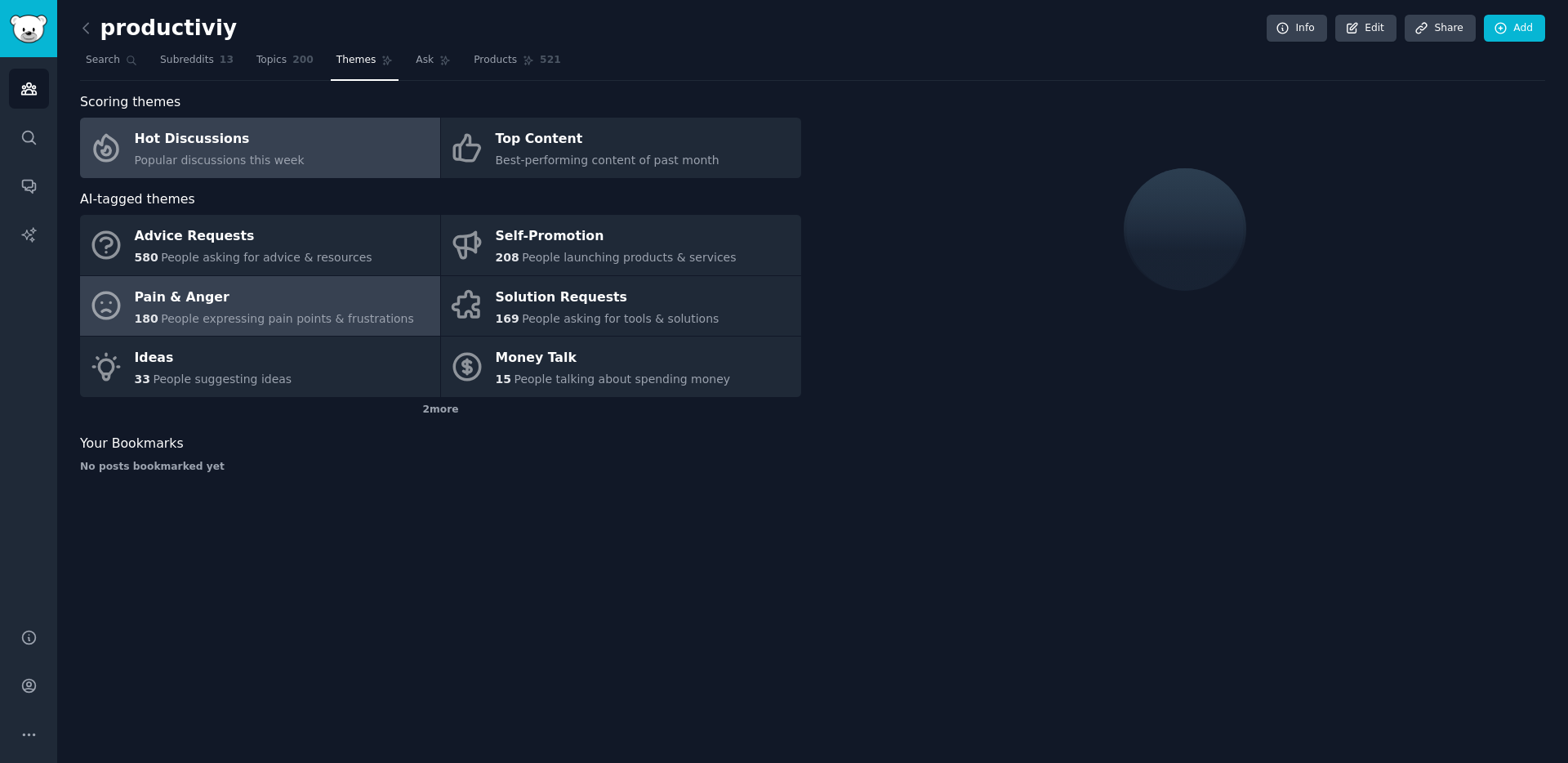
click at [323, 310] on div "180 People expressing pain points & frustrations" at bounding box center [275, 319] width 279 height 17
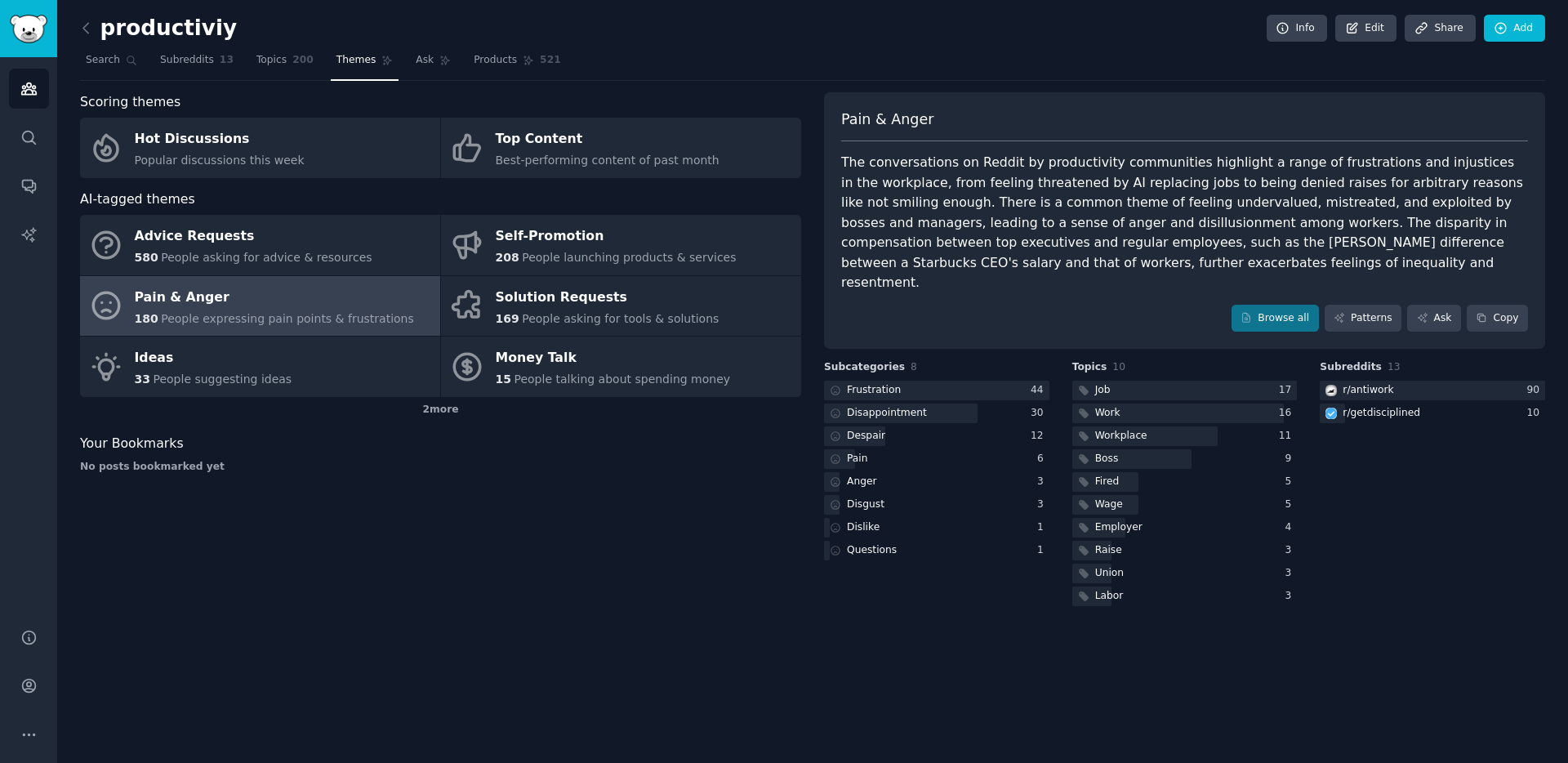
click at [1301, 226] on div "The conversations on Reddit by productivity communities highlight a range of fr…" at bounding box center [1185, 223] width 687 height 141
click at [109, 72] on link "Search" at bounding box center [111, 65] width 63 height 34
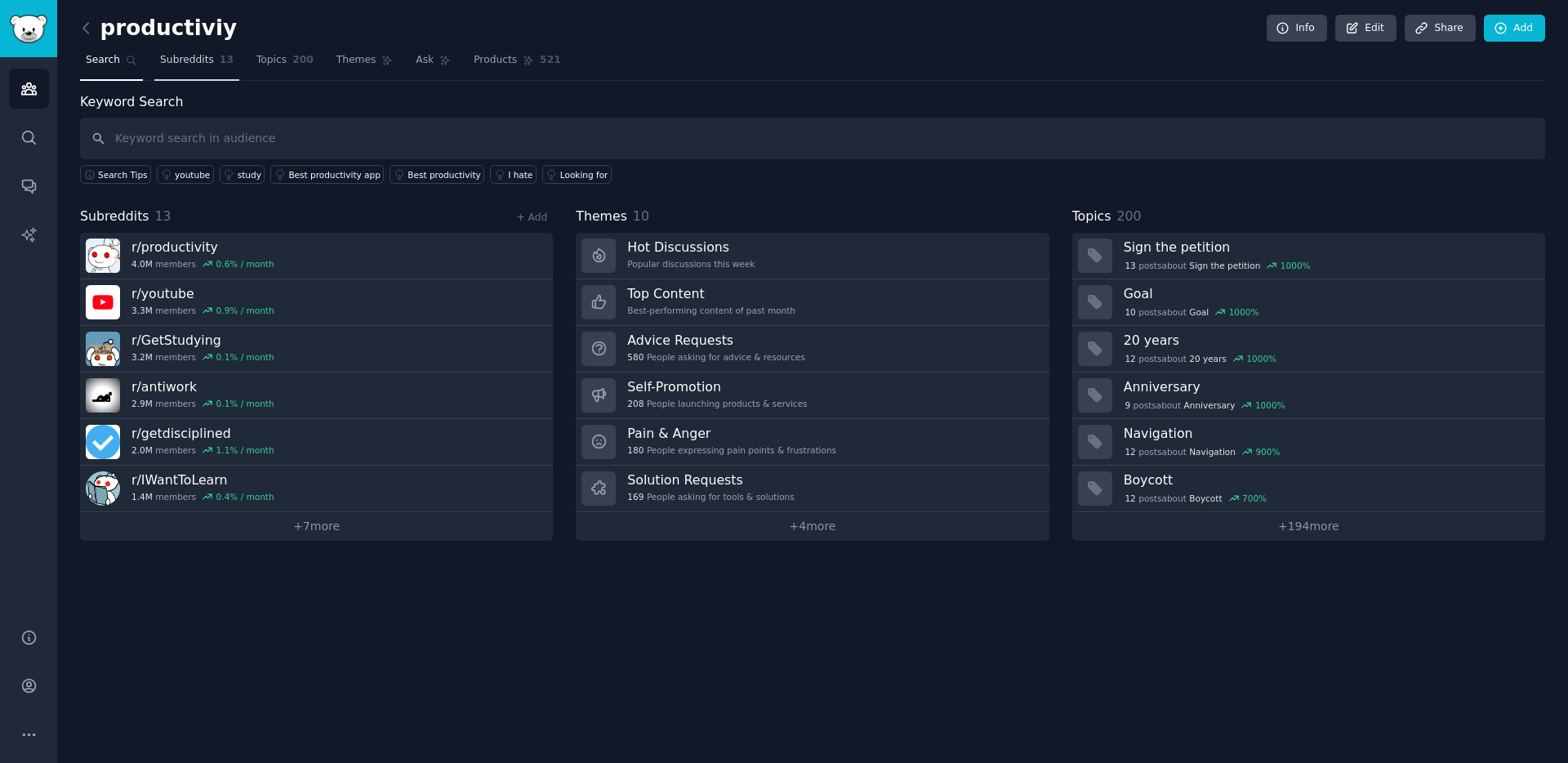
click at [208, 63] on span "Subreddits" at bounding box center [187, 61] width 54 height 15
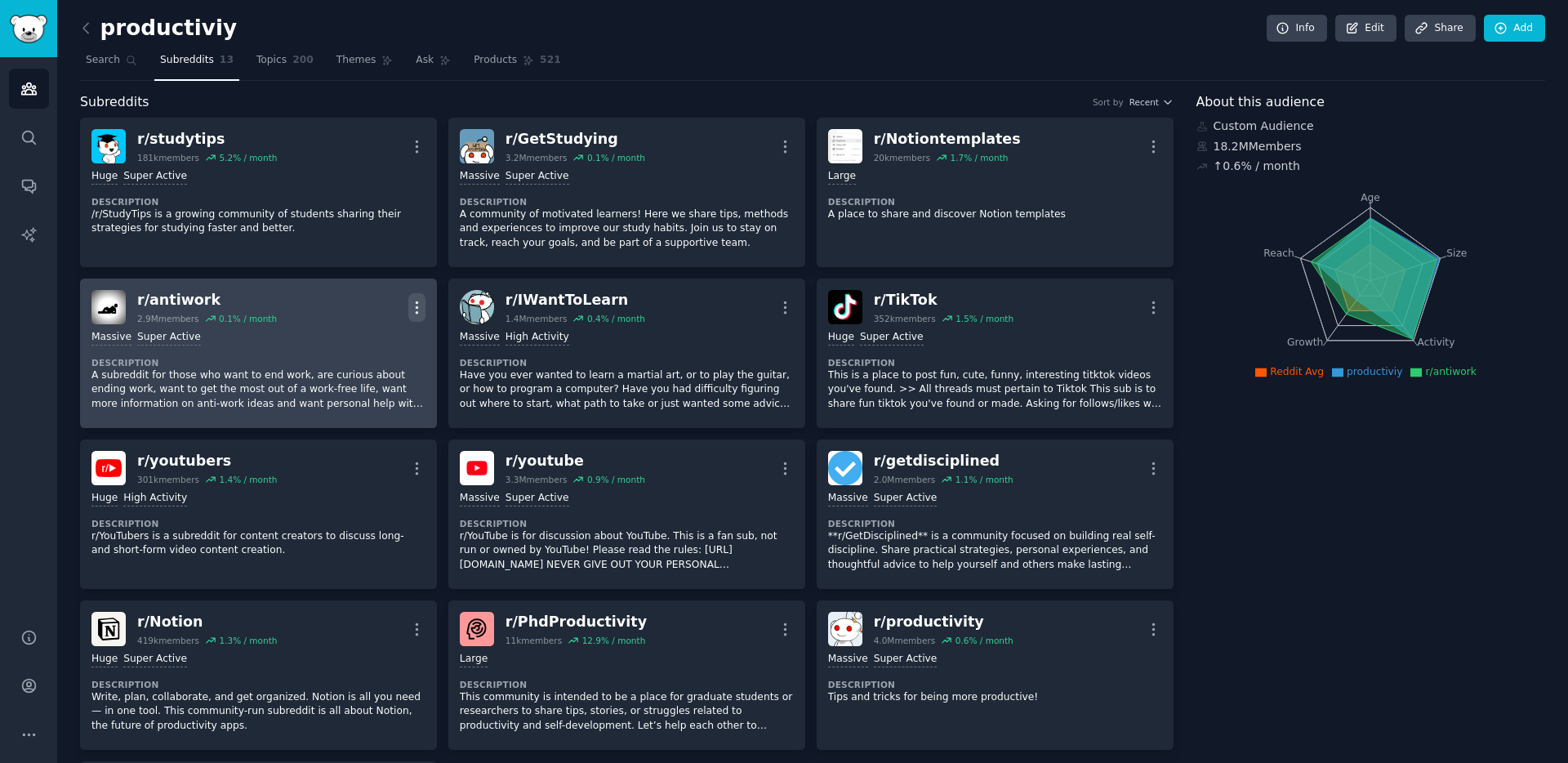
click at [418, 307] on icon "button" at bounding box center [417, 307] width 17 height 17
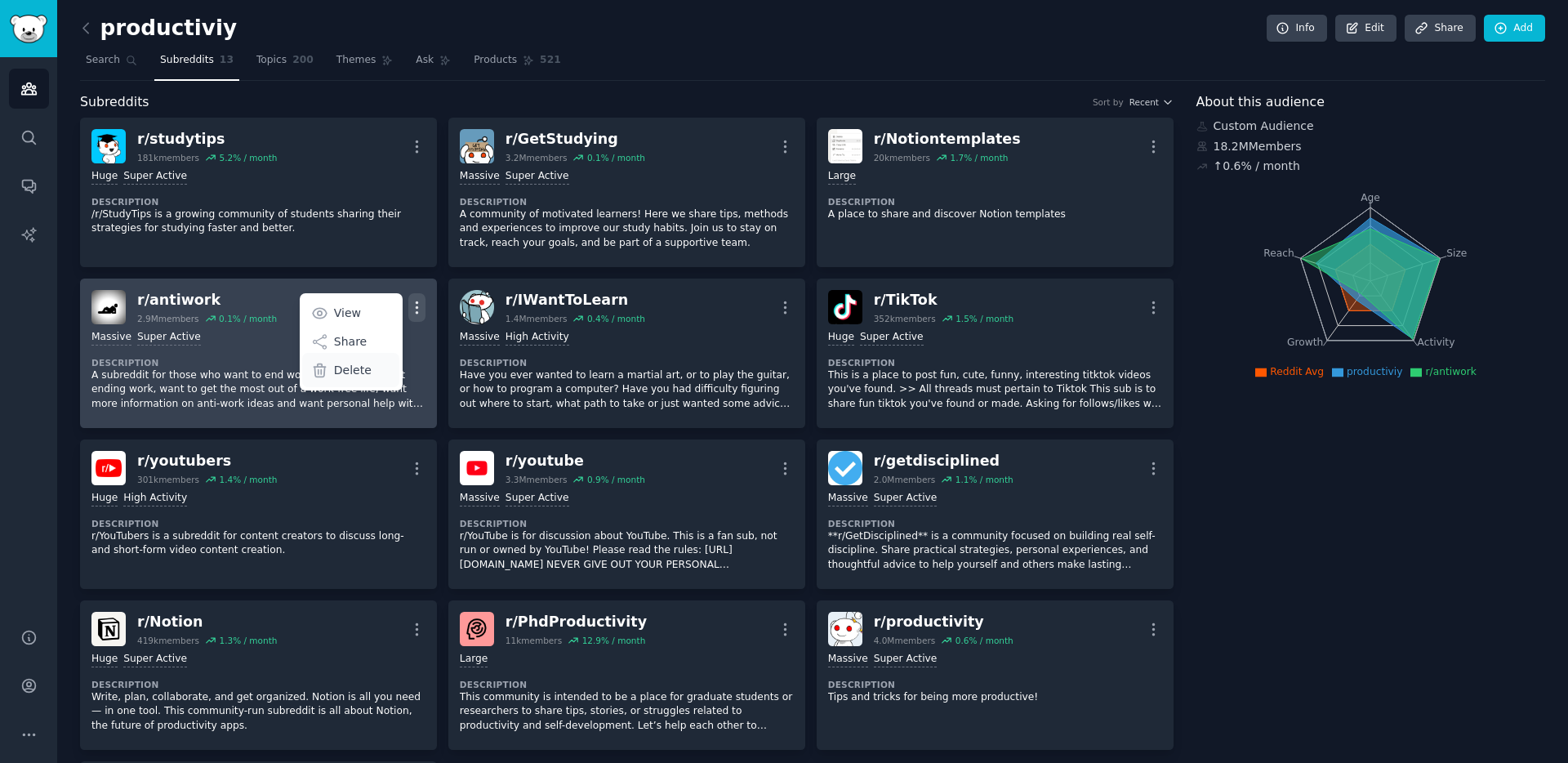
click at [365, 372] on p "Delete" at bounding box center [352, 370] width 37 height 17
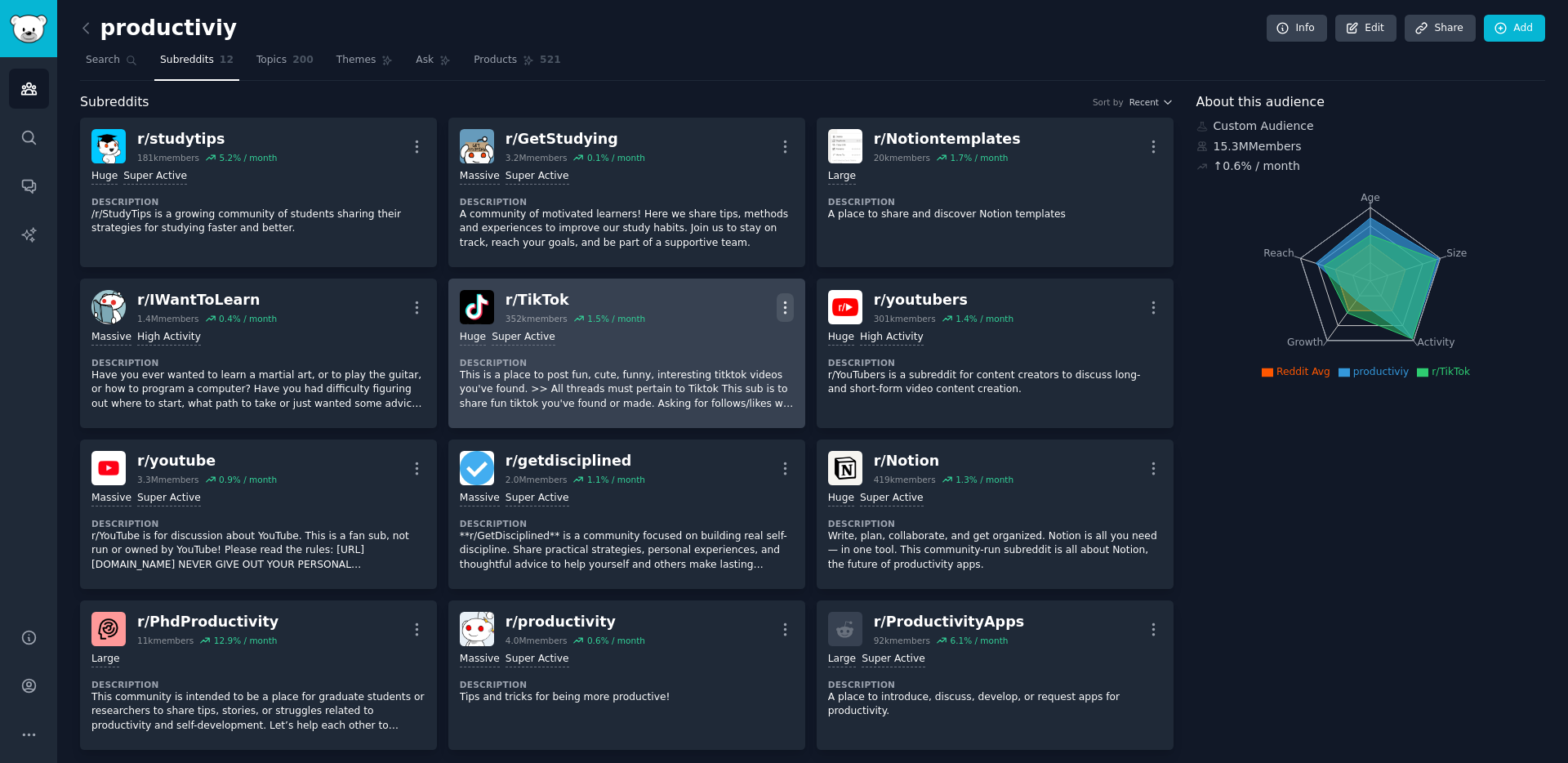
click at [784, 302] on icon "button" at bounding box center [785, 307] width 2 height 11
click at [750, 379] on div "Delete" at bounding box center [720, 370] width 97 height 35
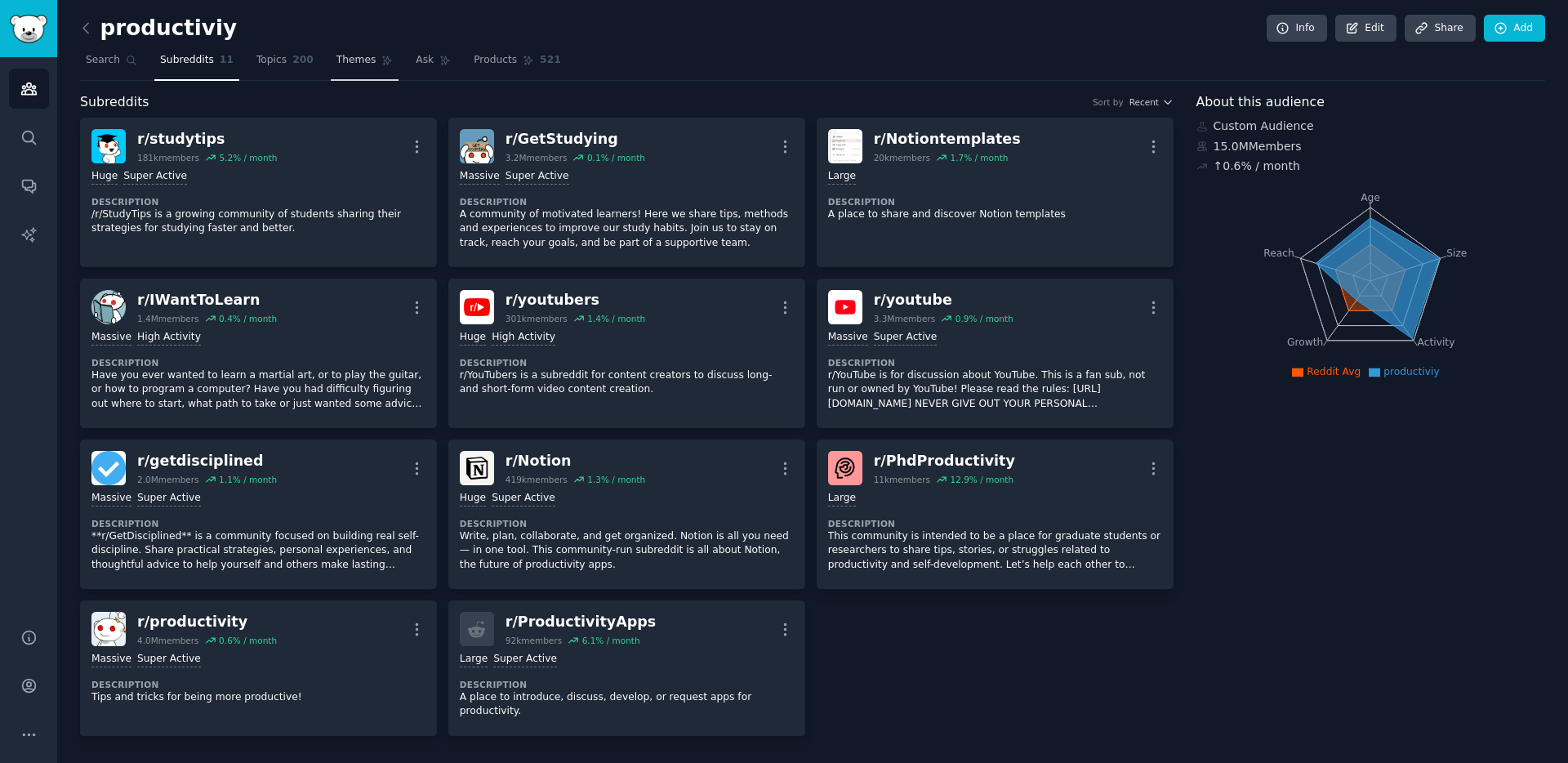
click at [331, 60] on link "Themes" at bounding box center [365, 65] width 68 height 34
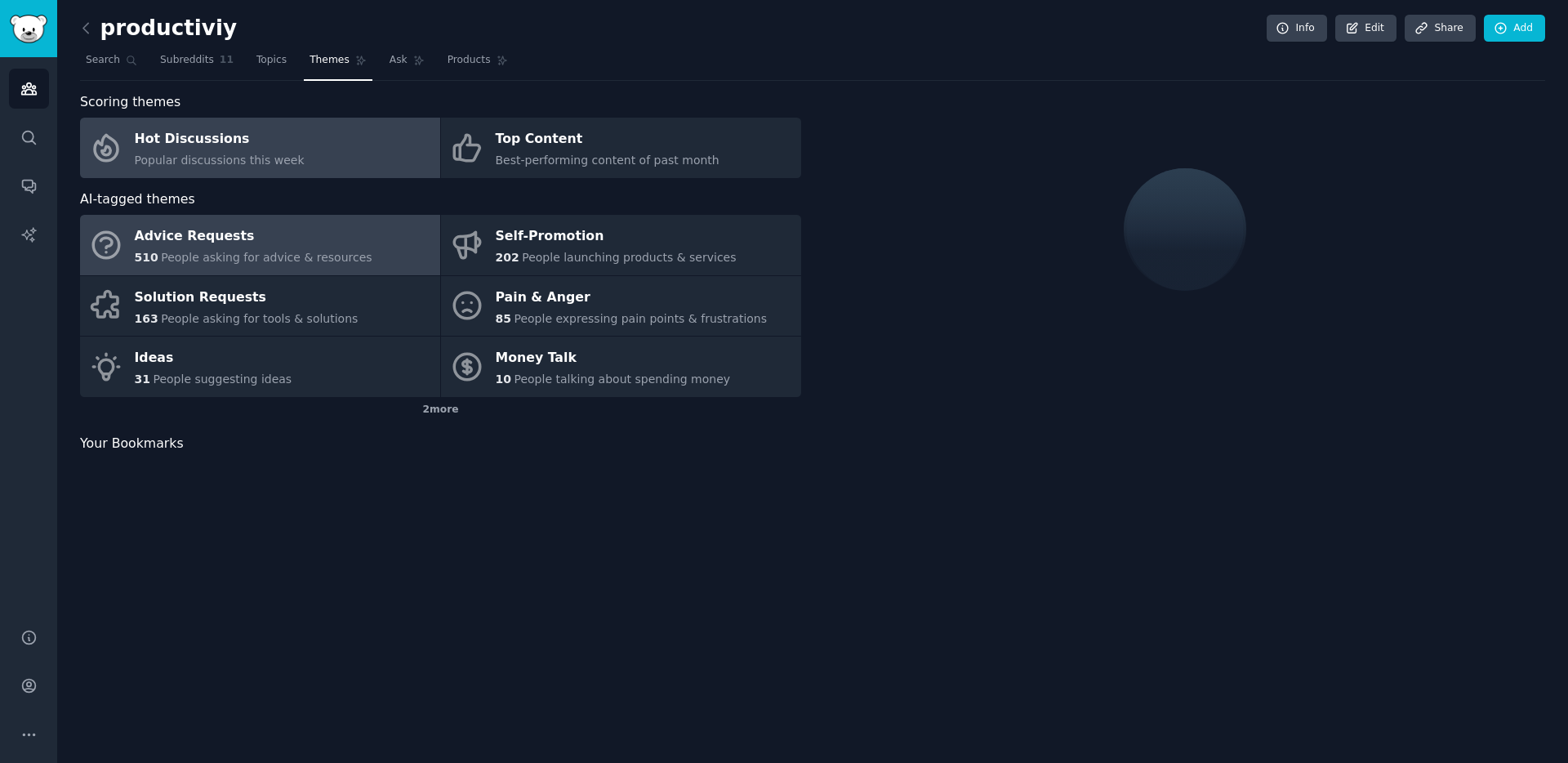
click at [297, 245] on div "Advice Requests" at bounding box center [254, 237] width 238 height 26
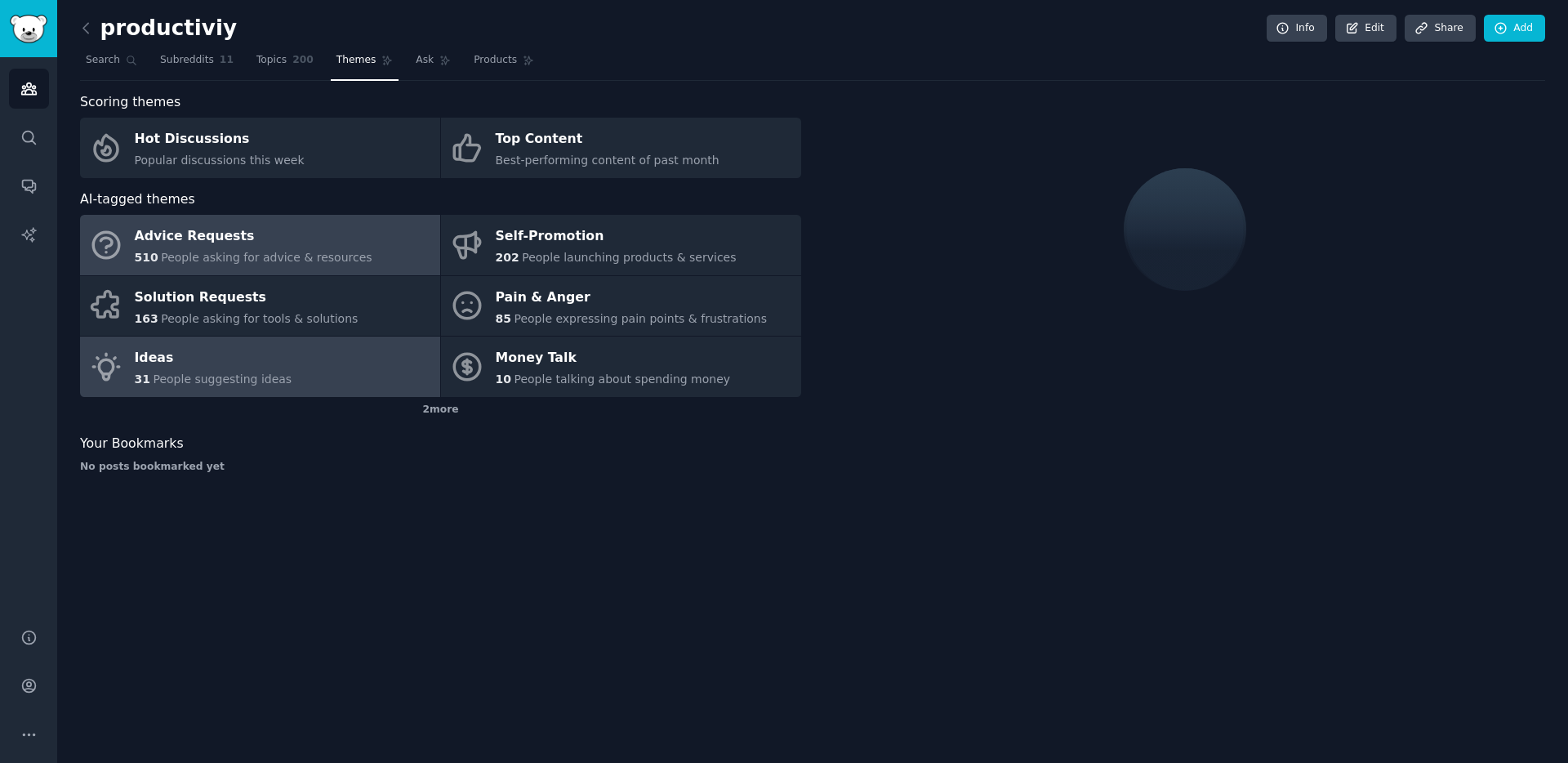
click at [307, 359] on link "Ideas 31 People suggesting ideas" at bounding box center [260, 367] width 360 height 60
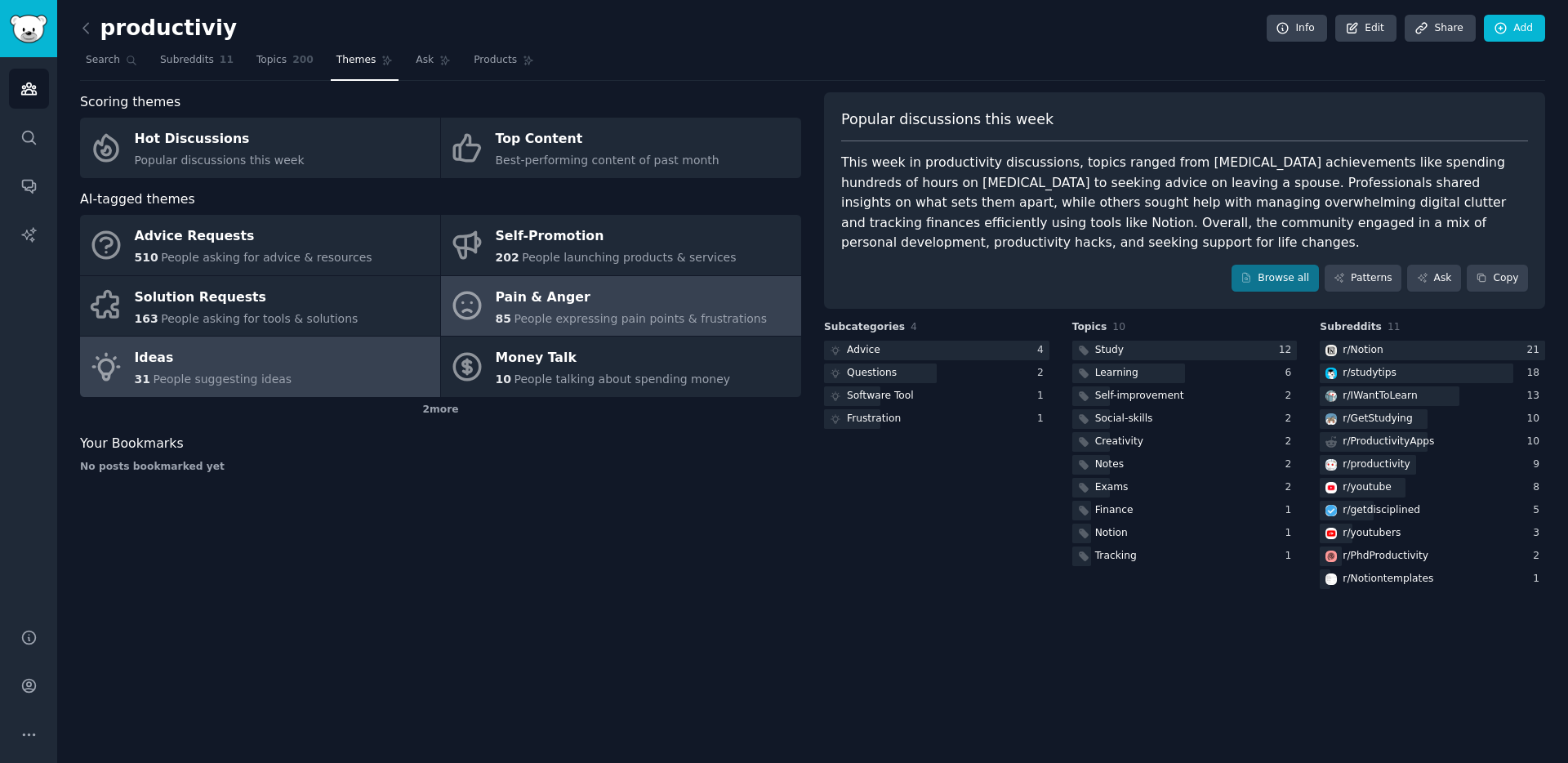
click at [502, 291] on div "Pain & Anger" at bounding box center [632, 297] width 272 height 26
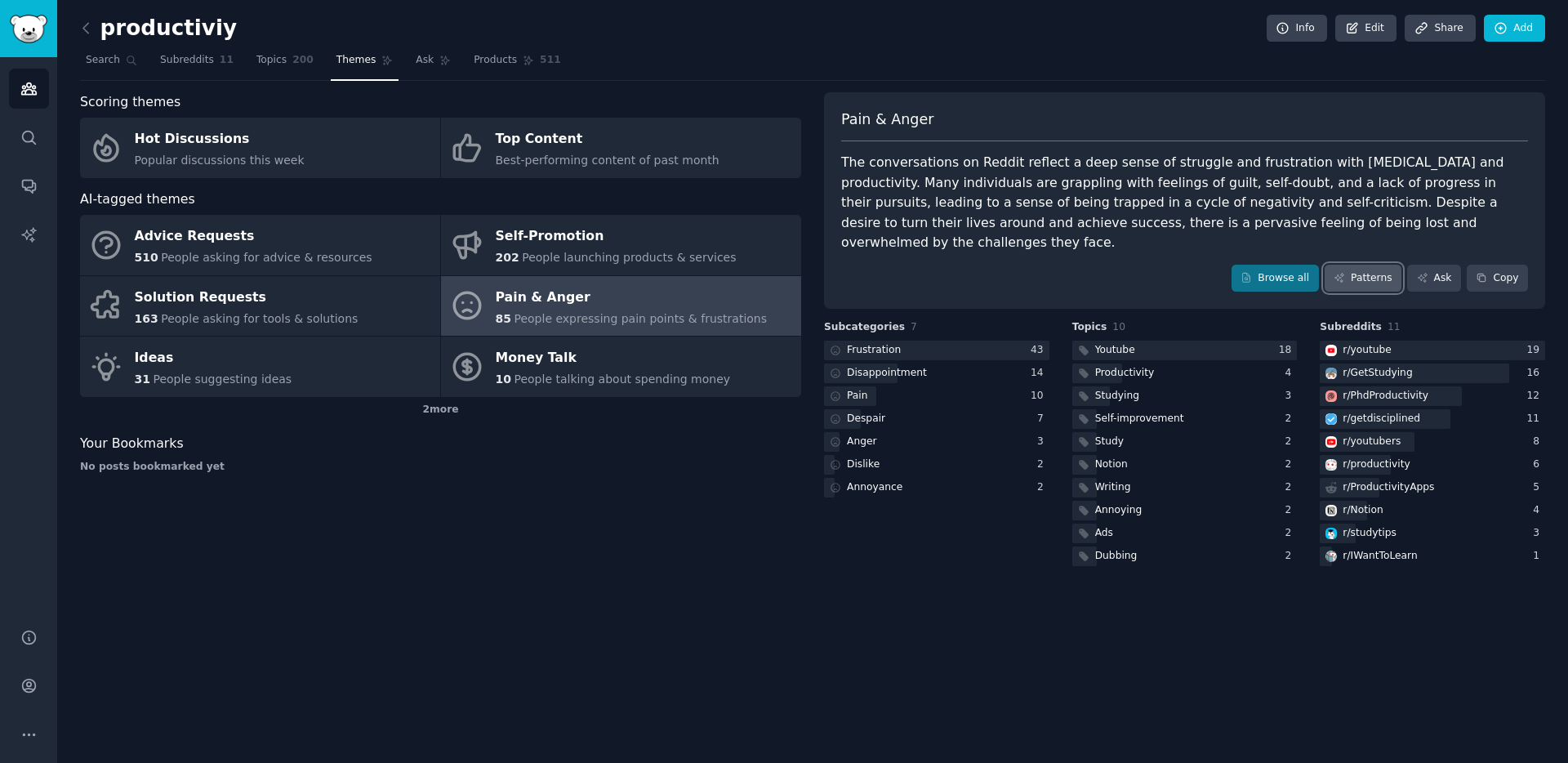
click at [1337, 264] on link "Patterns" at bounding box center [1364, 278] width 77 height 28
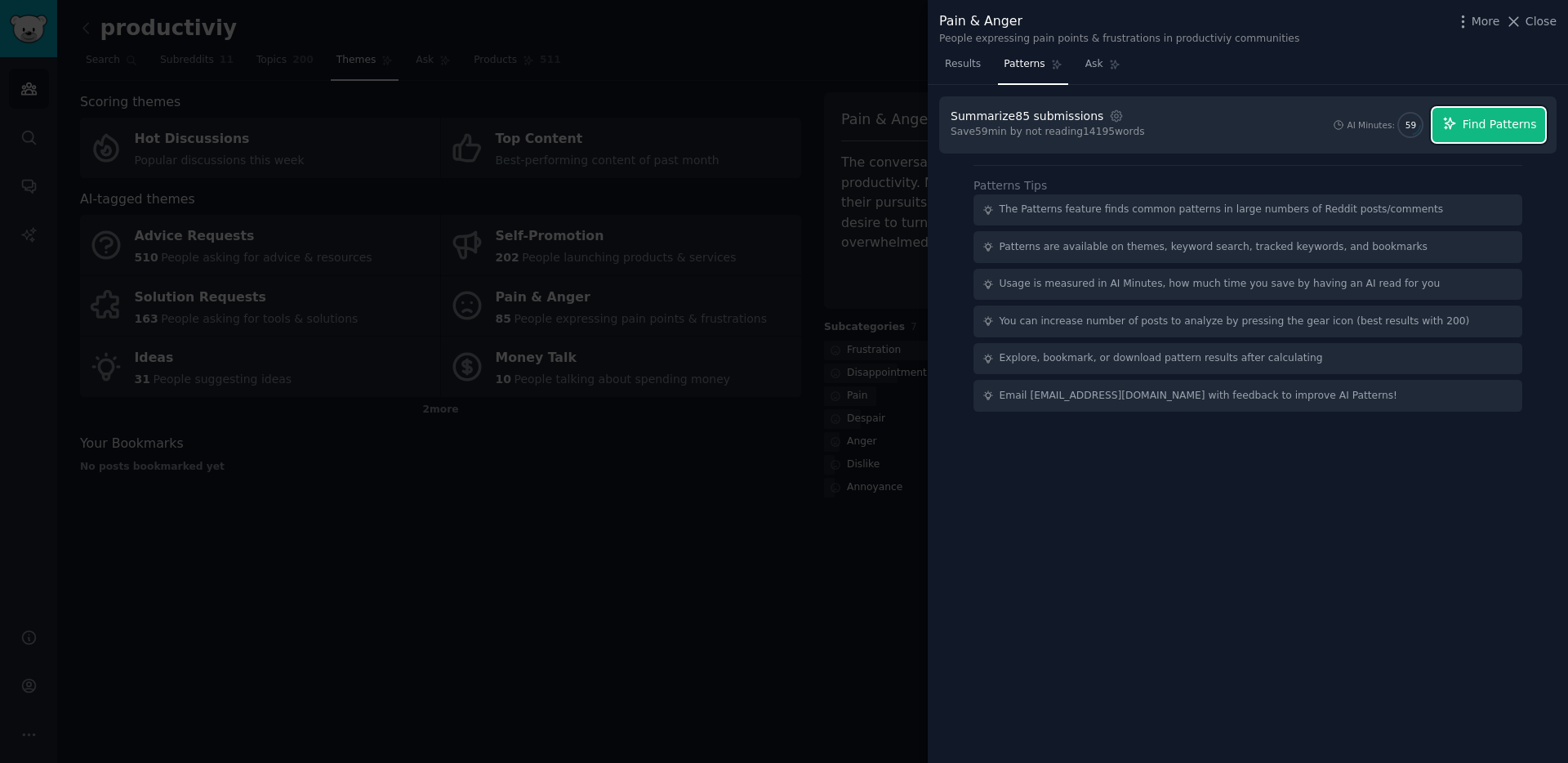
click at [1504, 124] on span "Find Patterns" at bounding box center [1500, 125] width 74 height 17
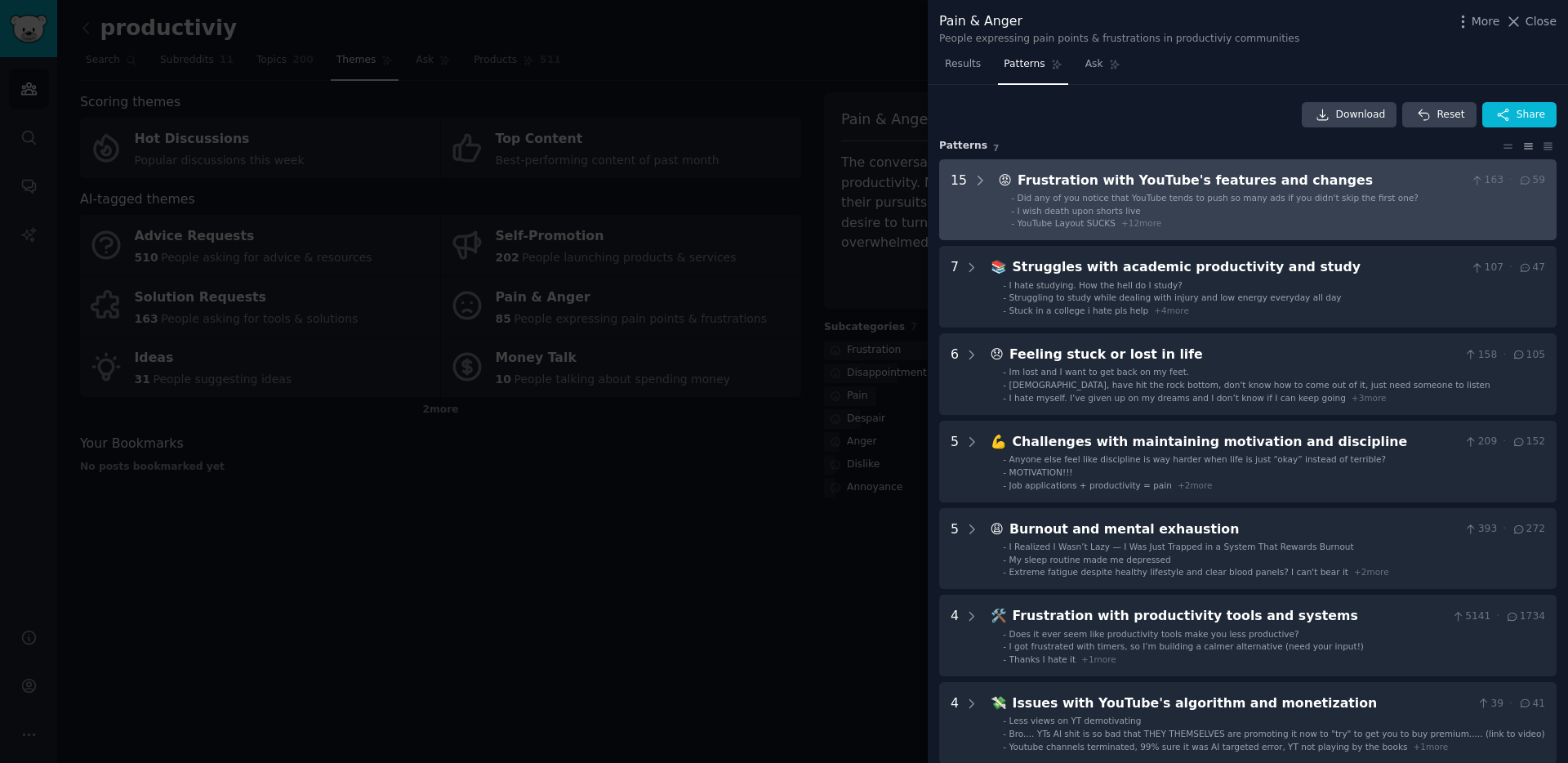
click at [1181, 207] on li "- I wish death upon shorts live" at bounding box center [1278, 211] width 534 height 11
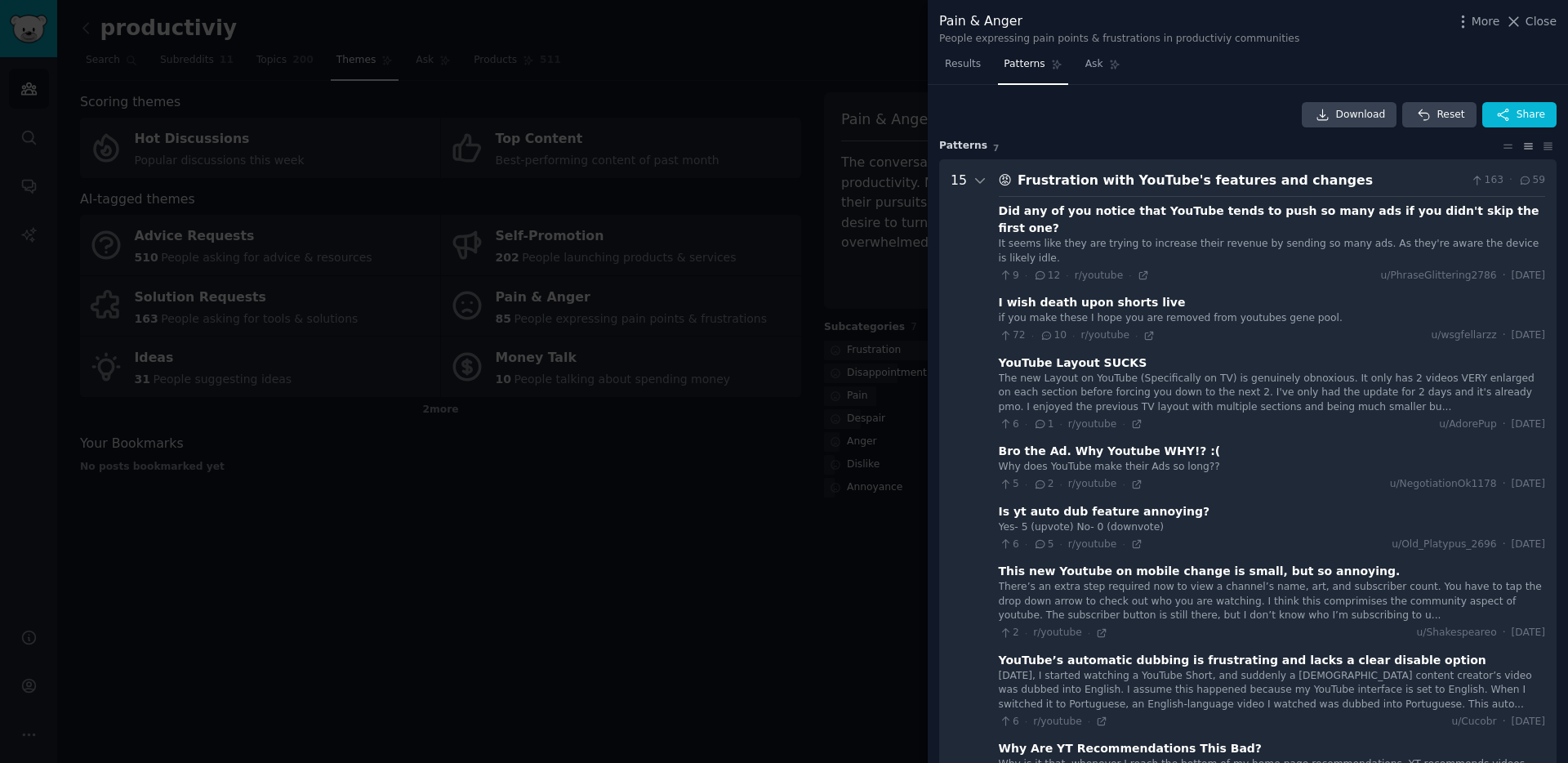
scroll to position [74, 0]
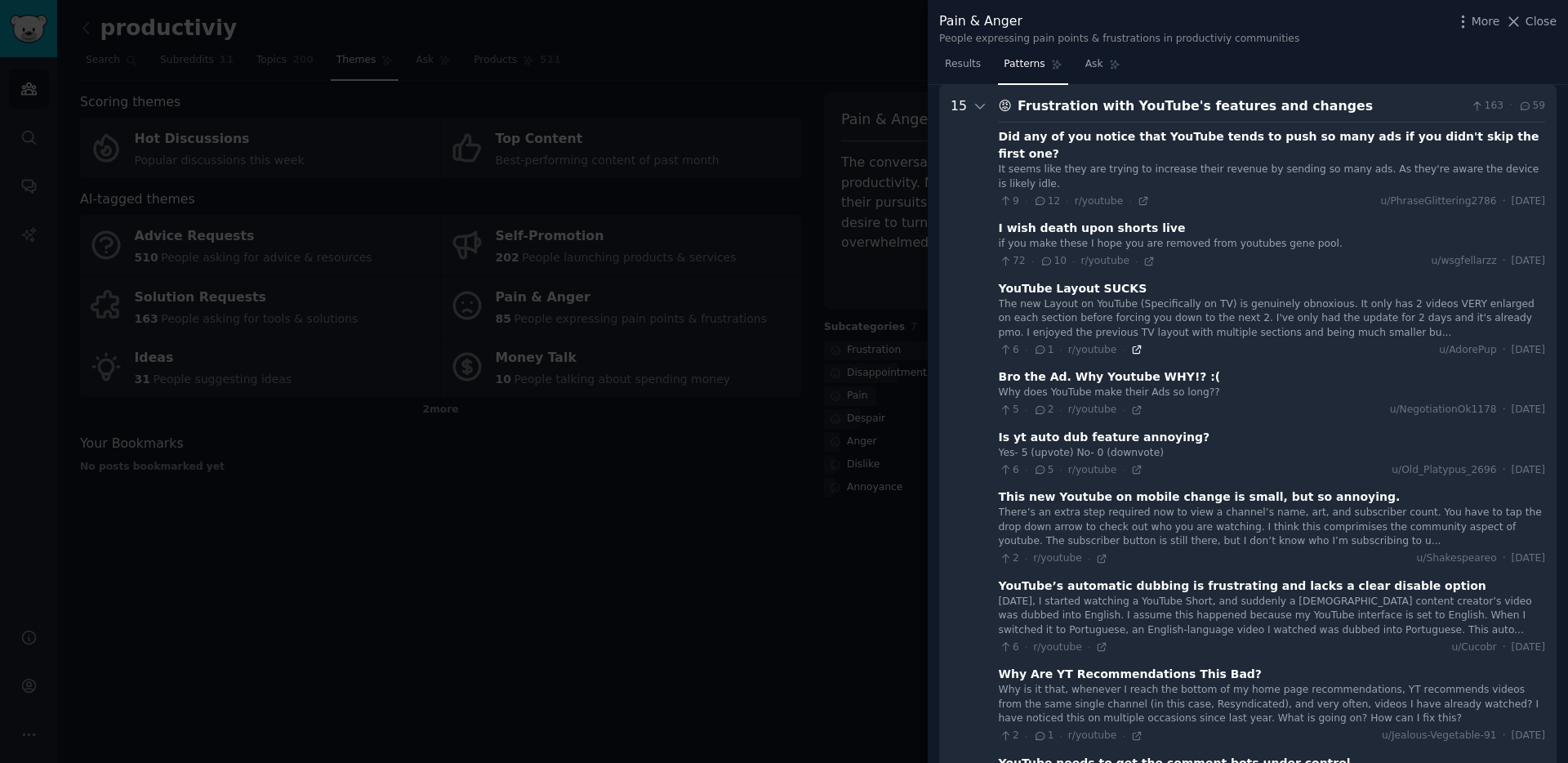
click at [1131, 344] on icon at bounding box center [1137, 350] width 11 height 11
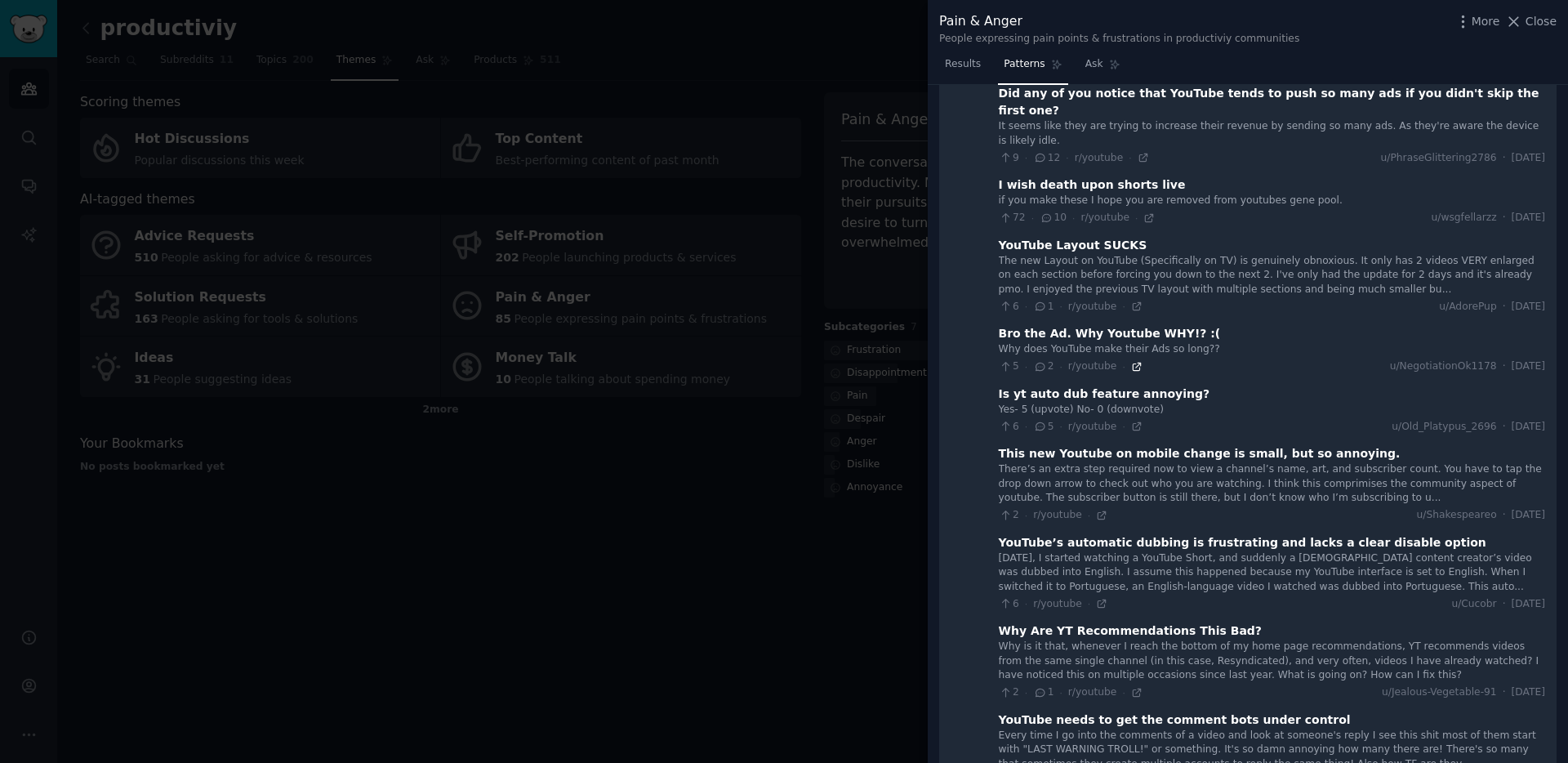
click at [1135, 361] on icon at bounding box center [1137, 367] width 11 height 11
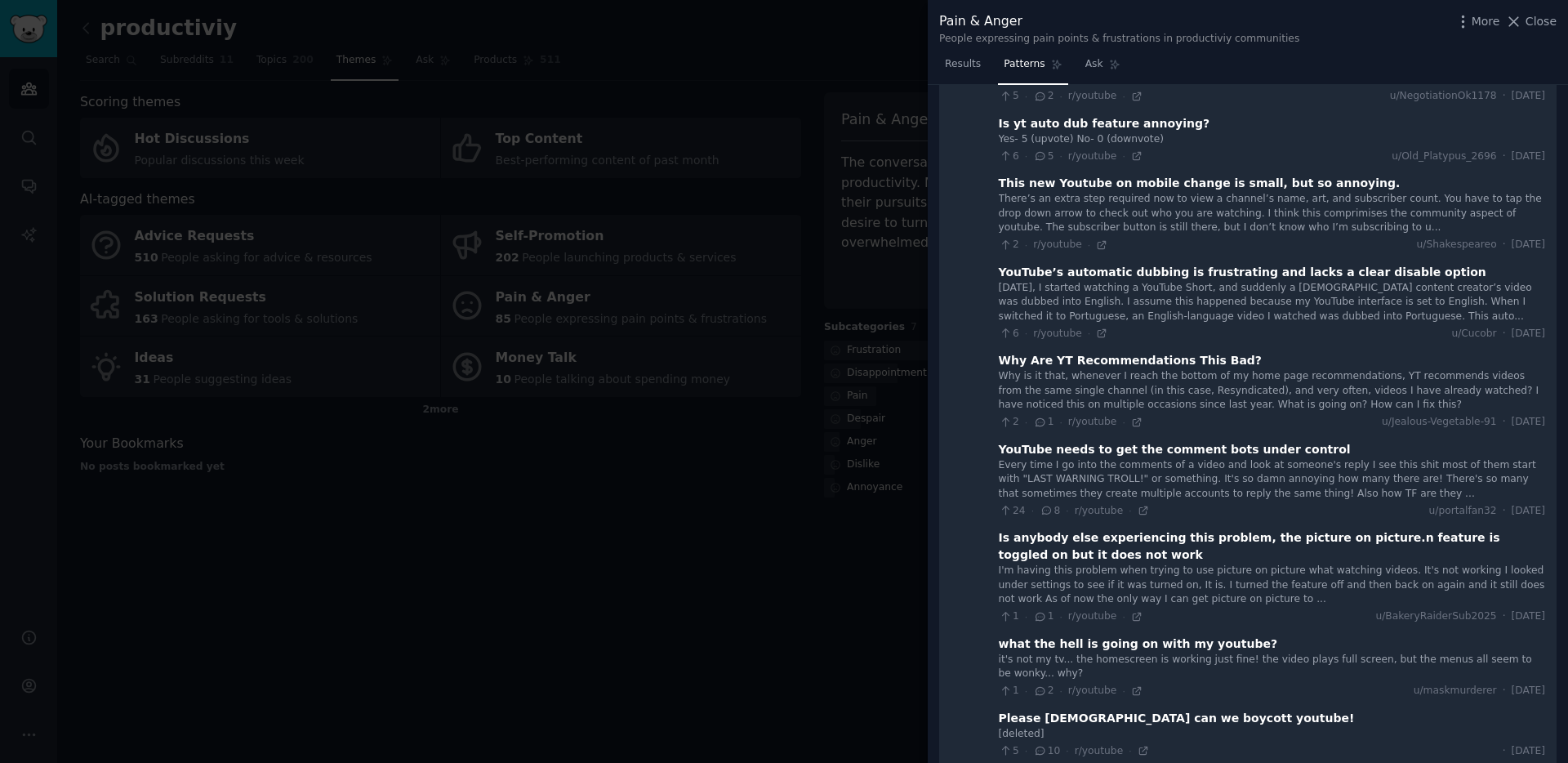
scroll to position [419, 0]
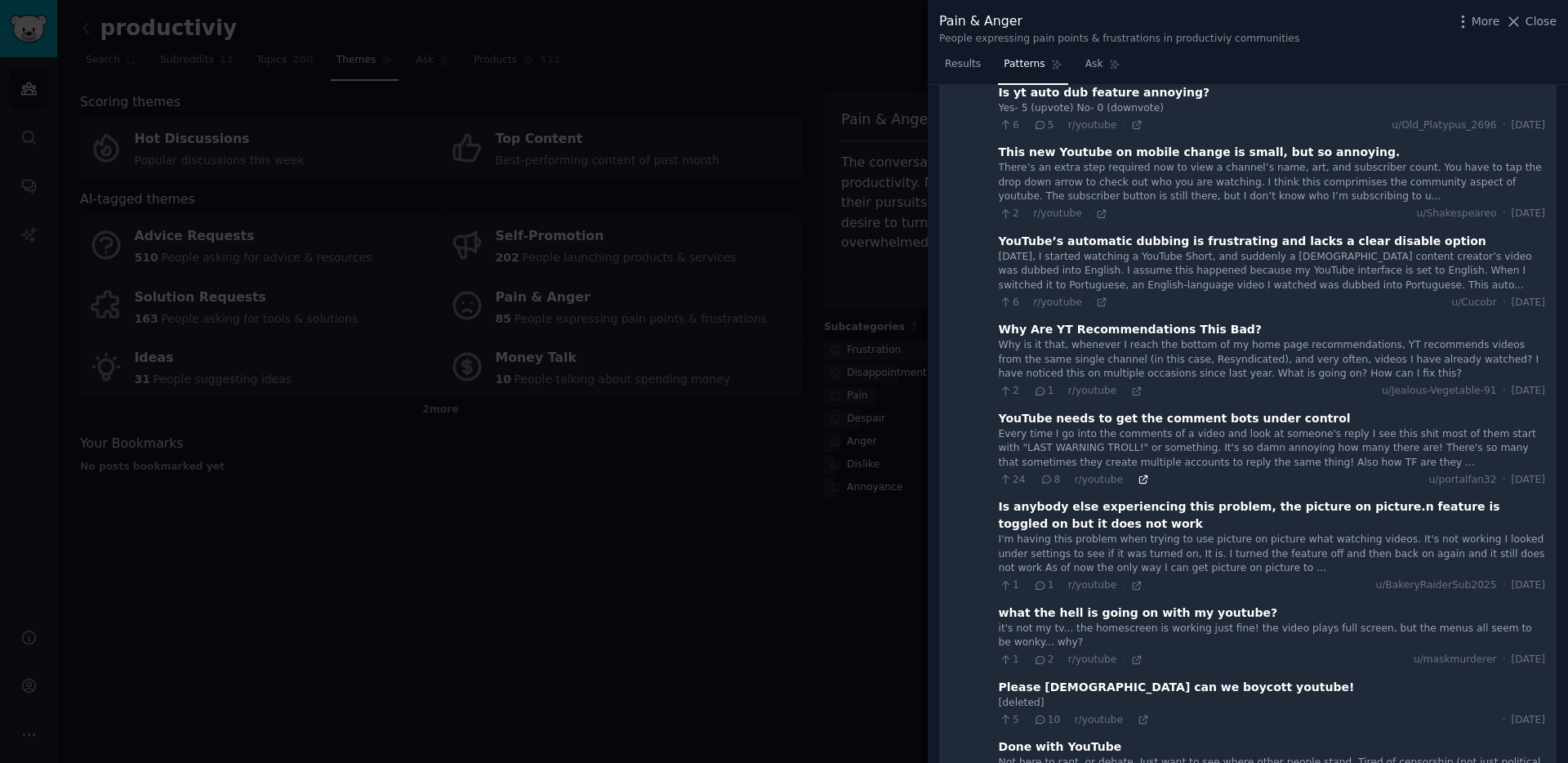
click at [1140, 476] on icon at bounding box center [1143, 480] width 7 height 7
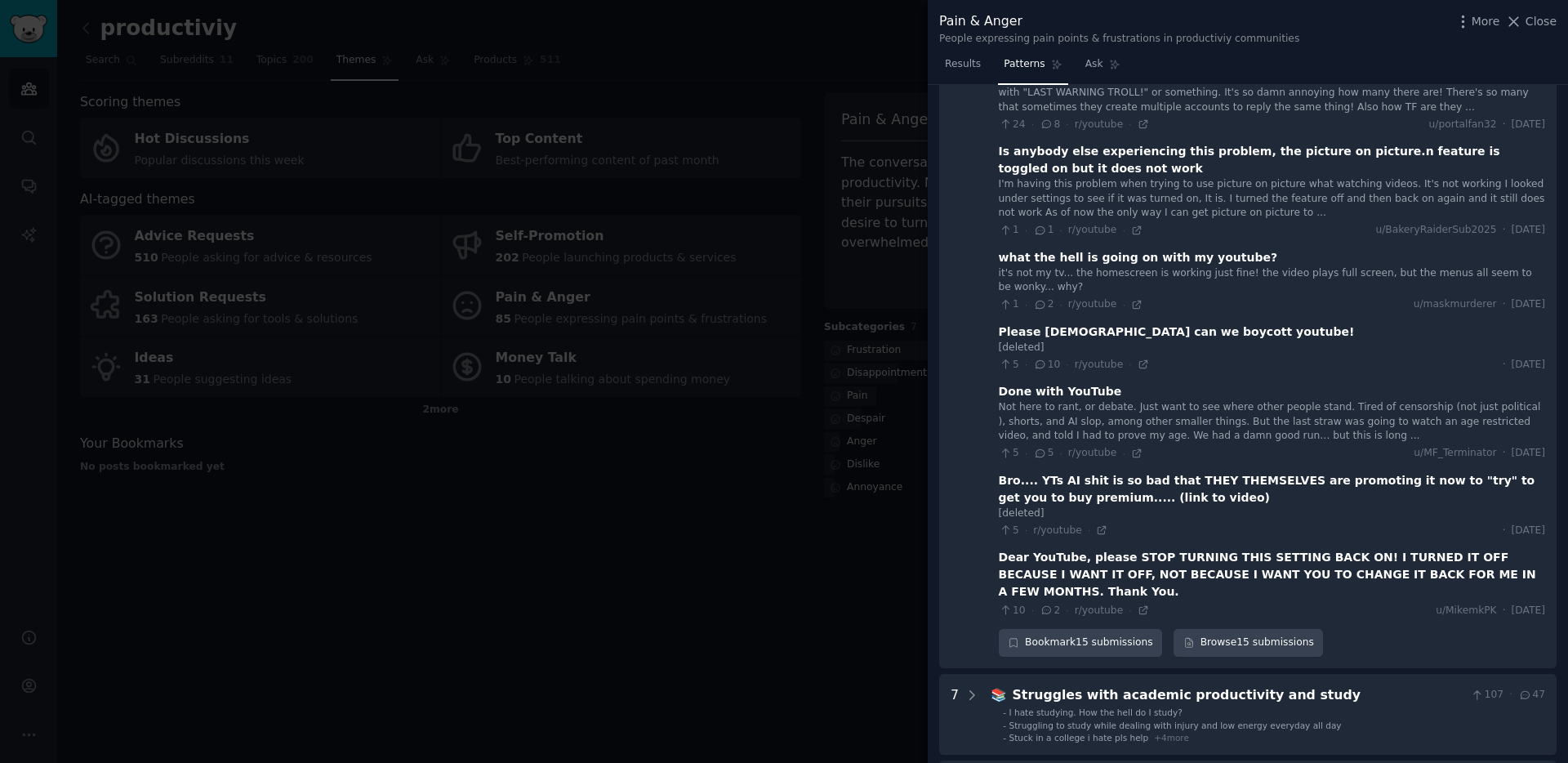
scroll to position [993, 0]
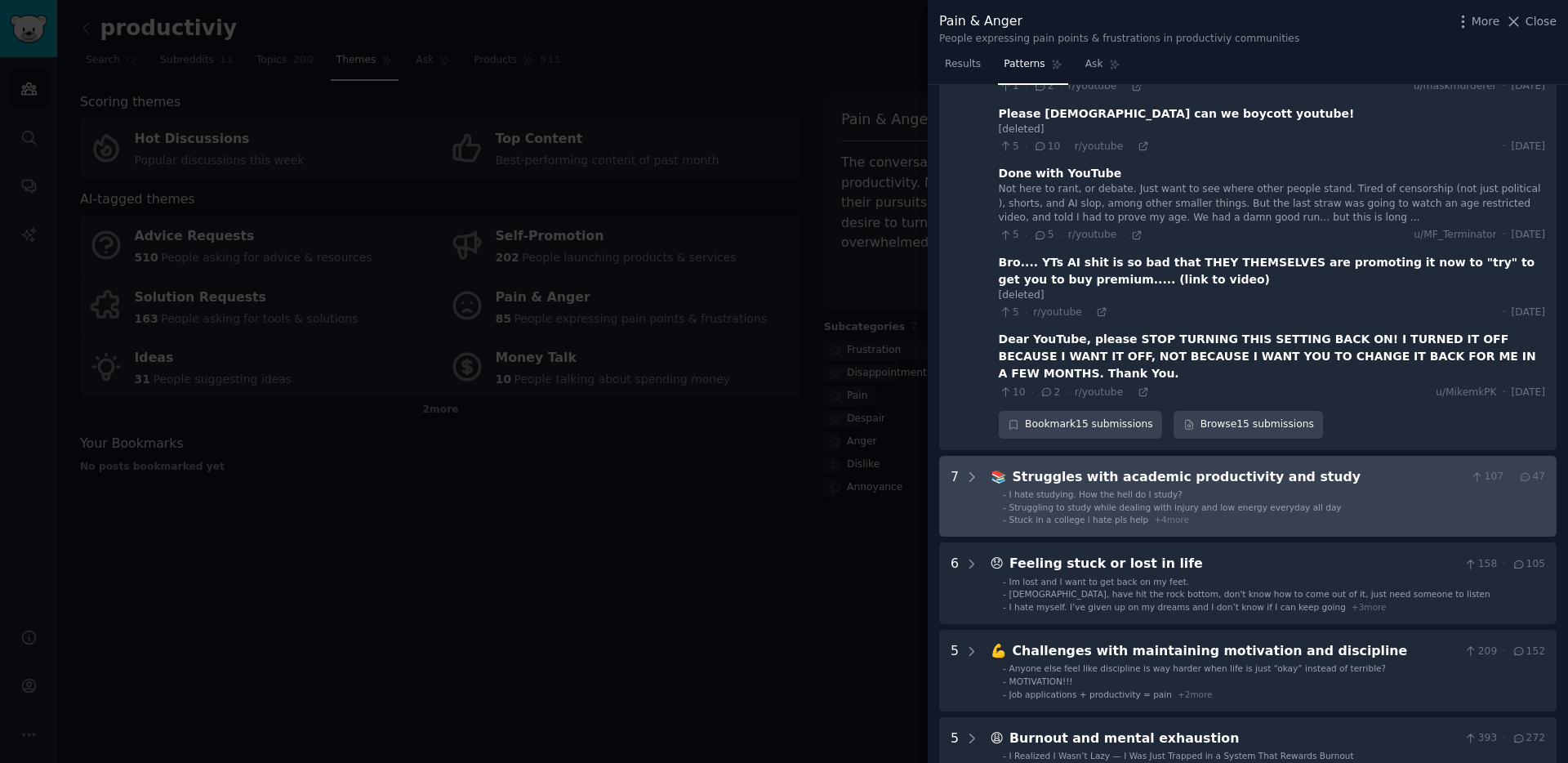
click at [1113, 515] on span "Stuck in a college i hate pls help" at bounding box center [1079, 519] width 140 height 9
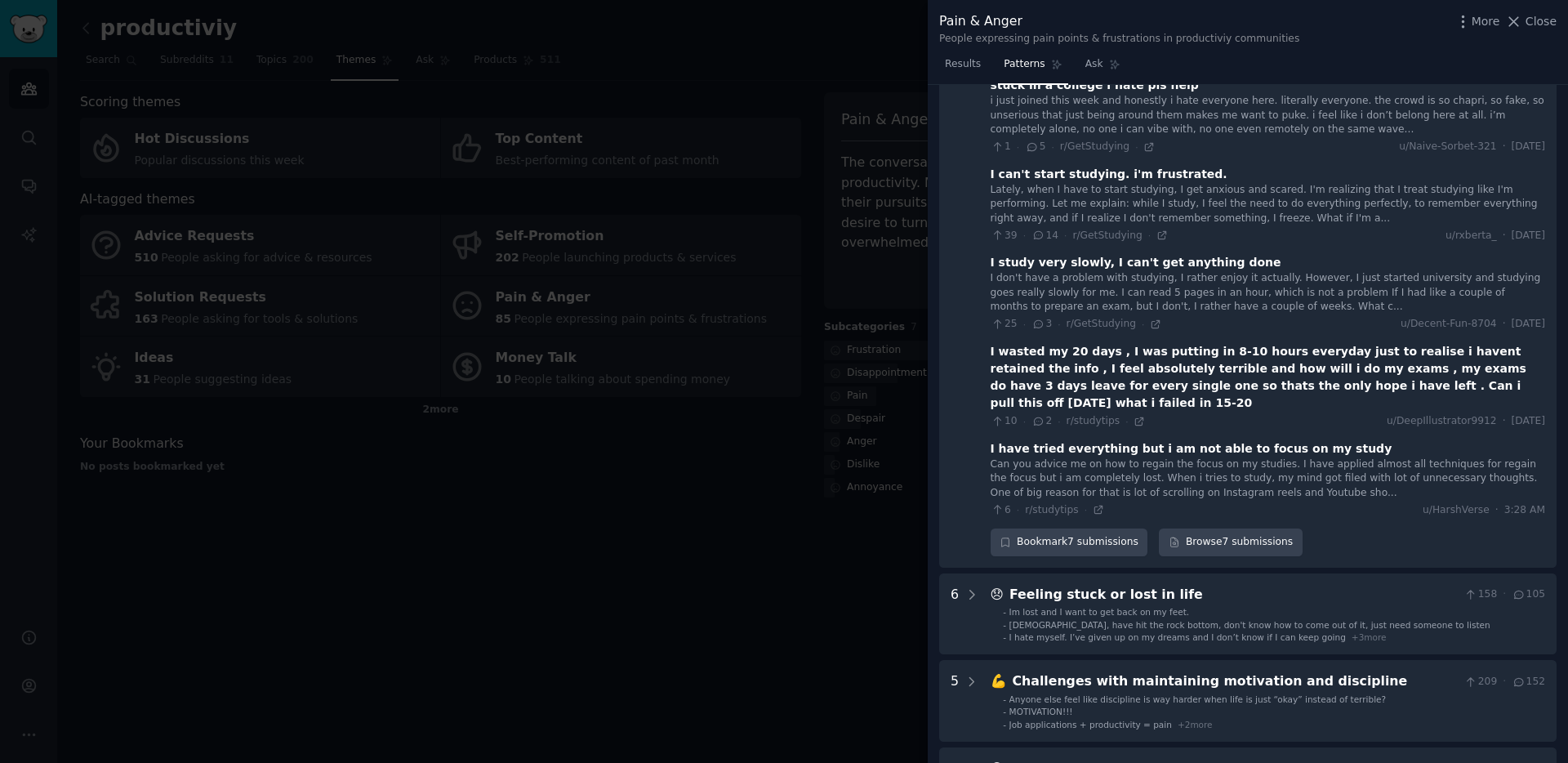
scroll to position [1605, 0]
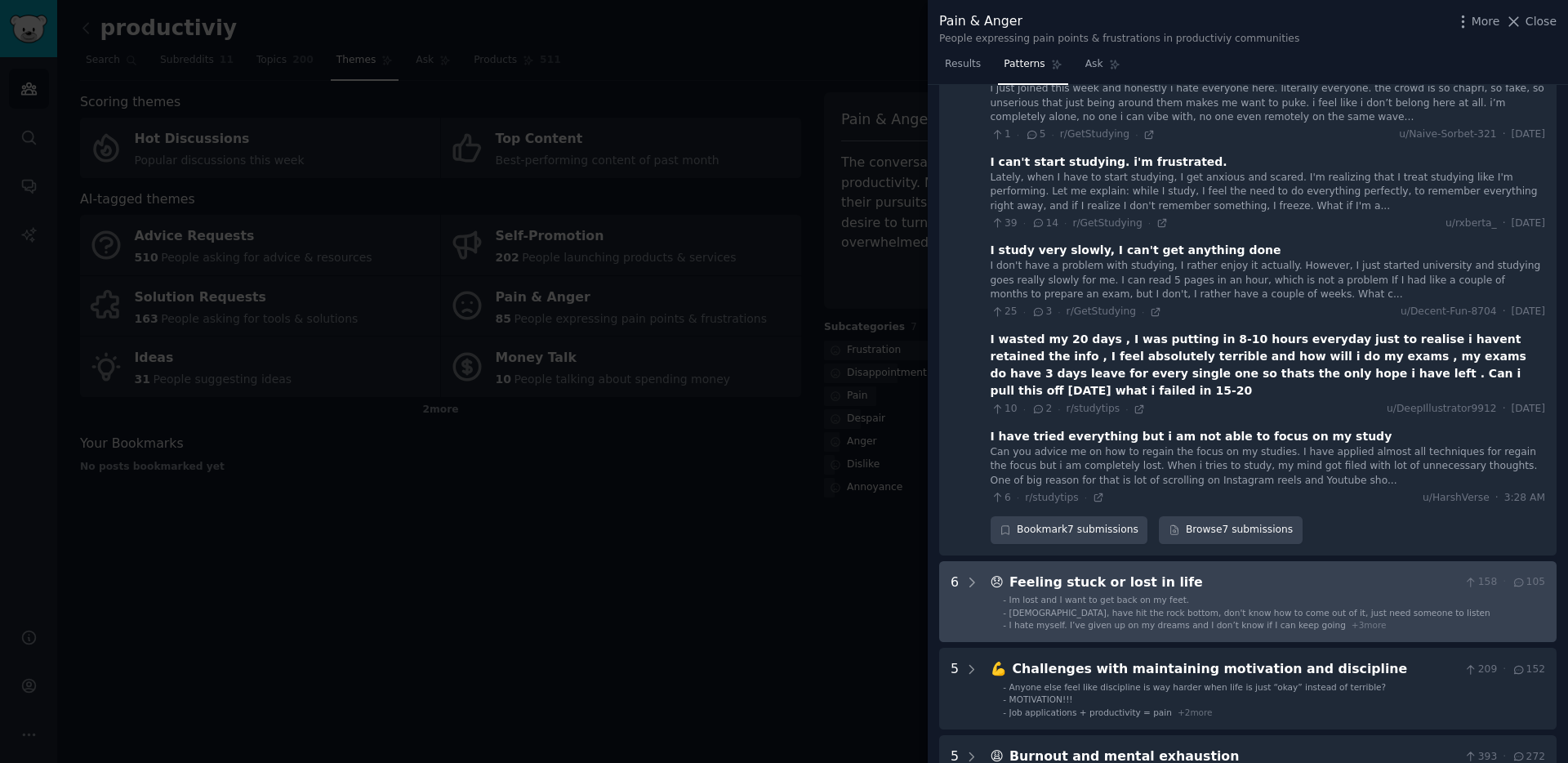
click at [1173, 620] on div "I hate myself. I’ve given up on my dreams and I don’t know if I can keep going …" at bounding box center [1198, 625] width 378 height 11
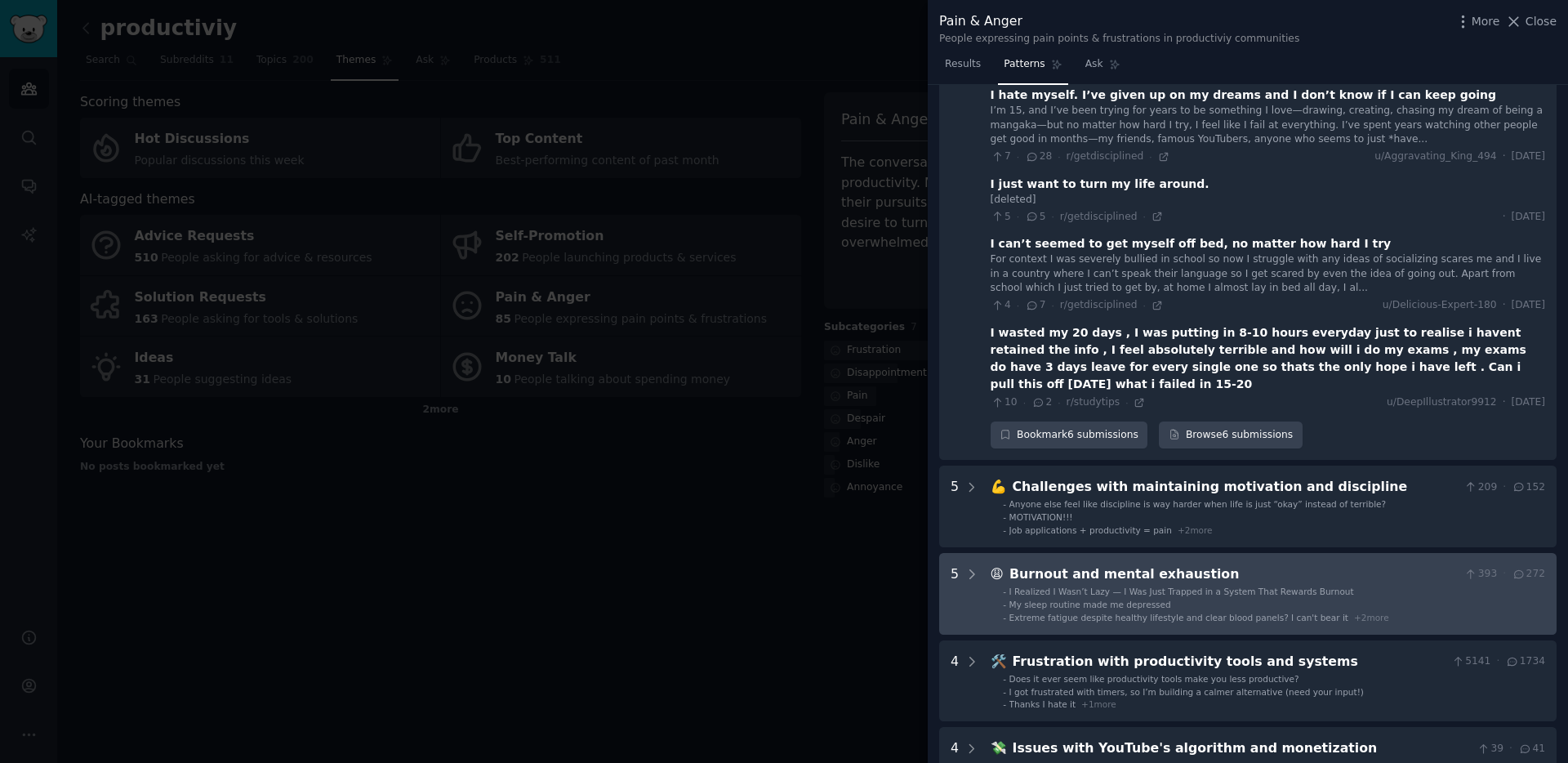
scroll to position [2319, 0]
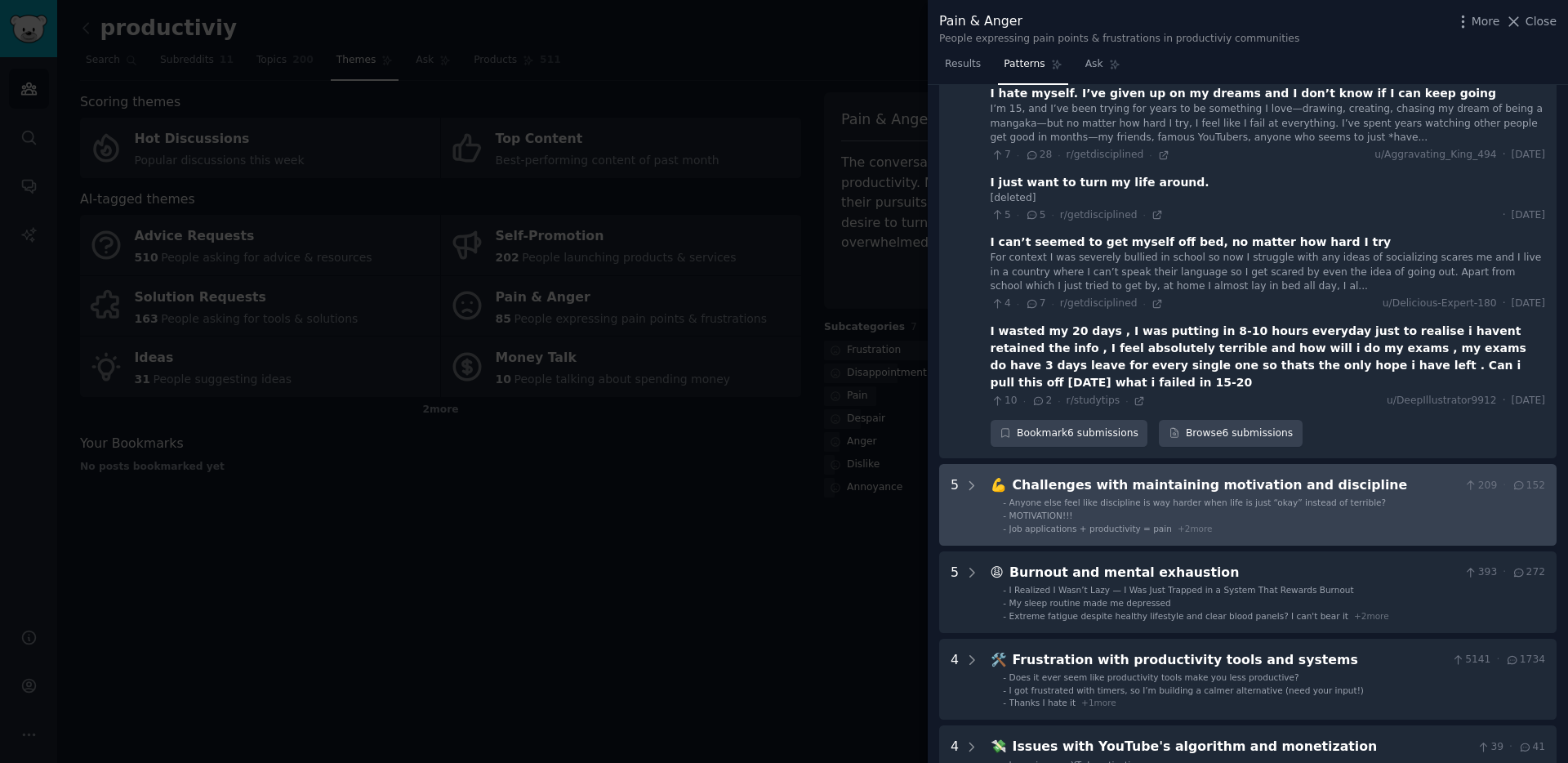
click at [1123, 510] on li "- MOTIVATION!!!" at bounding box center [1274, 516] width 543 height 11
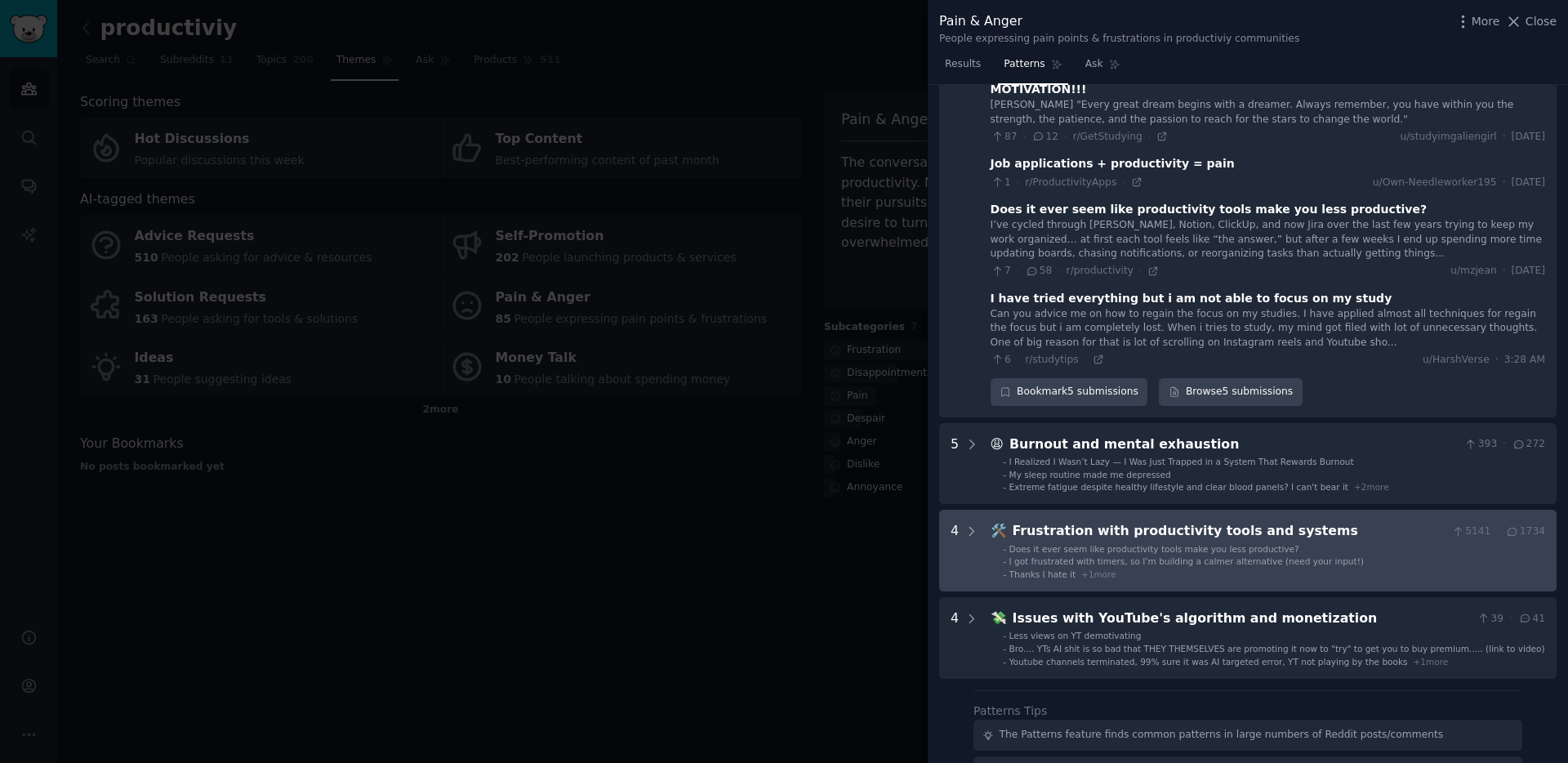
scroll to position [2853, 0]
